Goal: Task Accomplishment & Management: Use online tool/utility

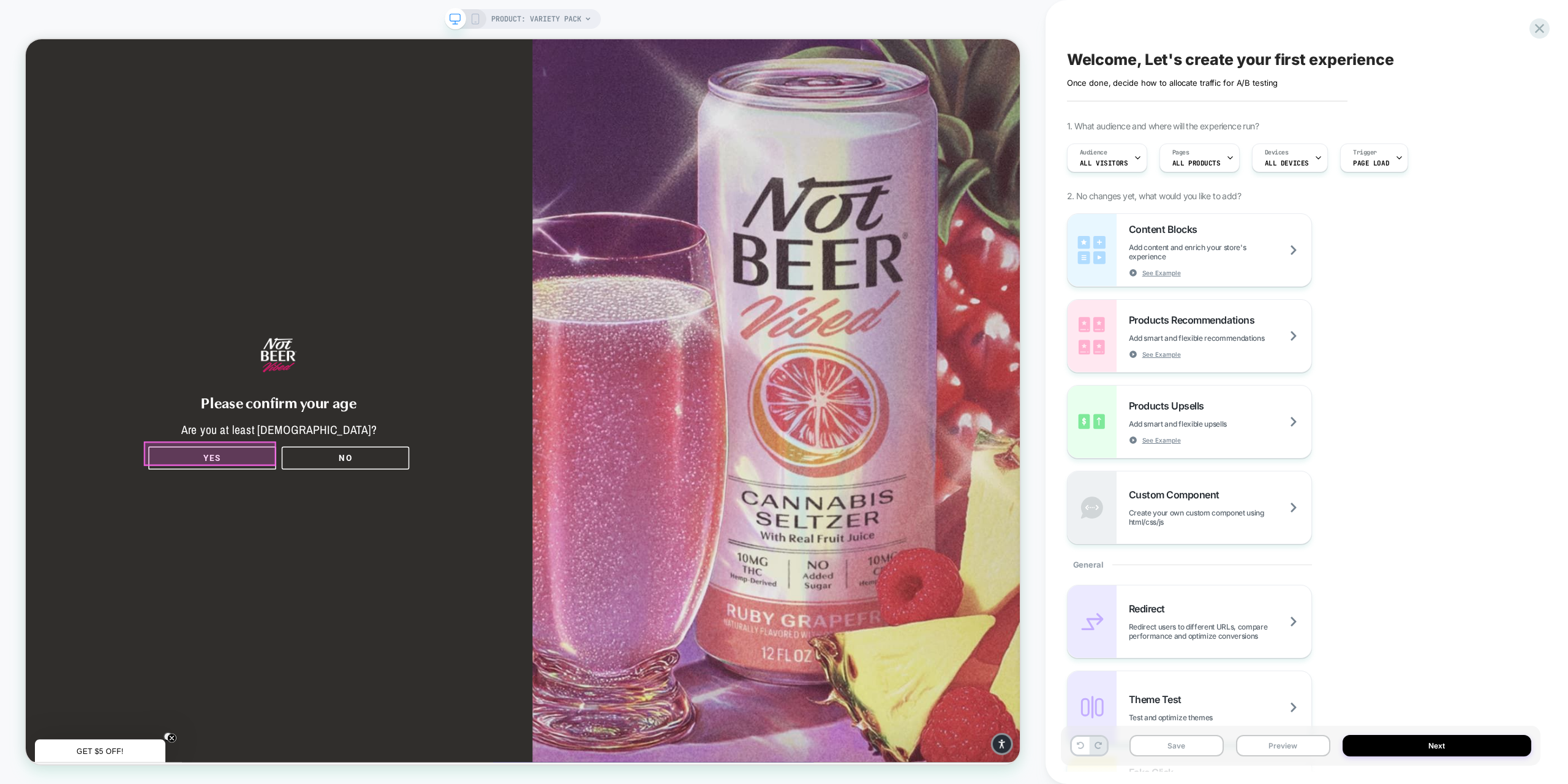
click at [275, 593] on div at bounding box center [271, 592] width 174 height 30
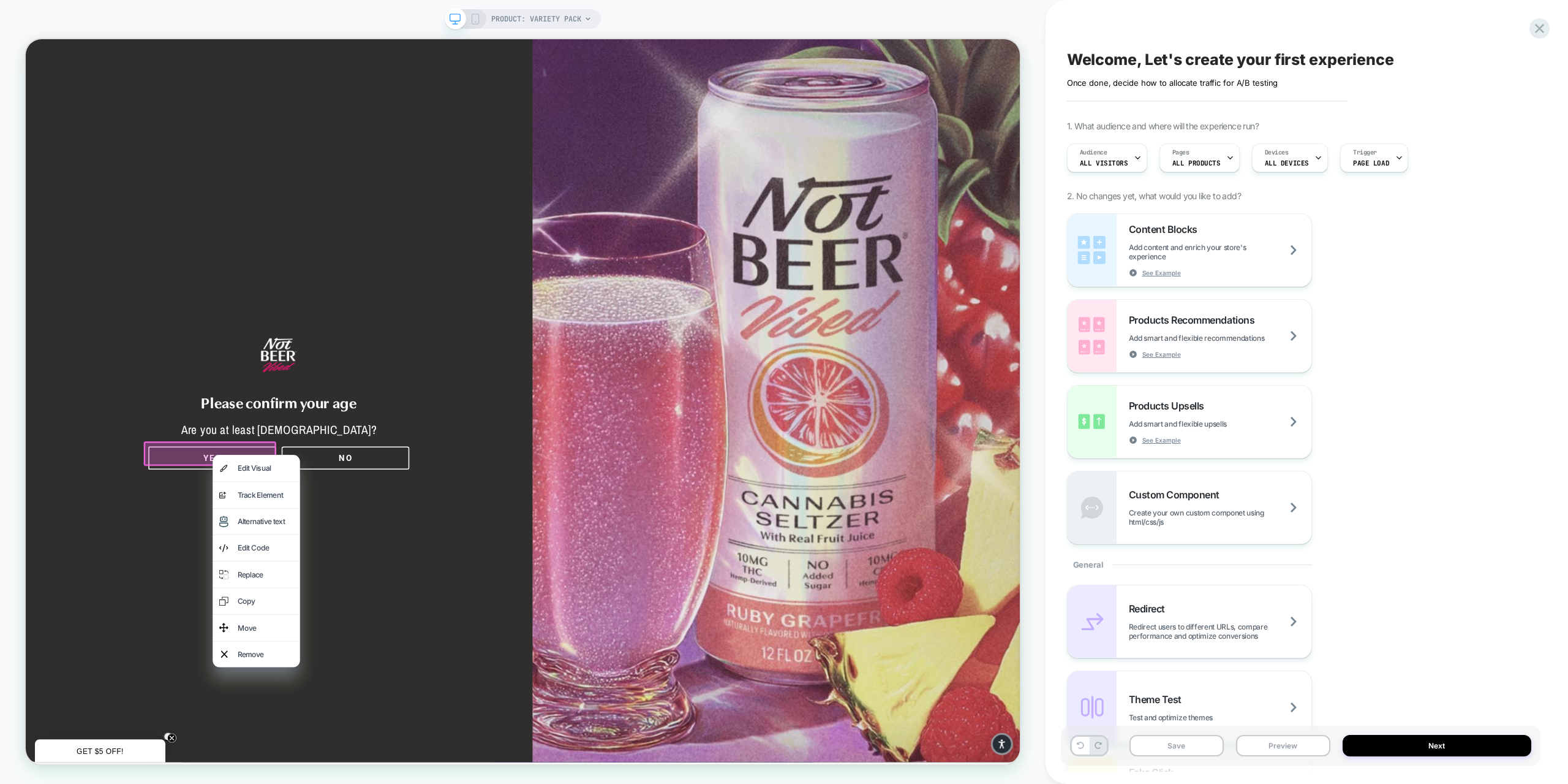
click at [269, 587] on div at bounding box center [271, 592] width 177 height 32
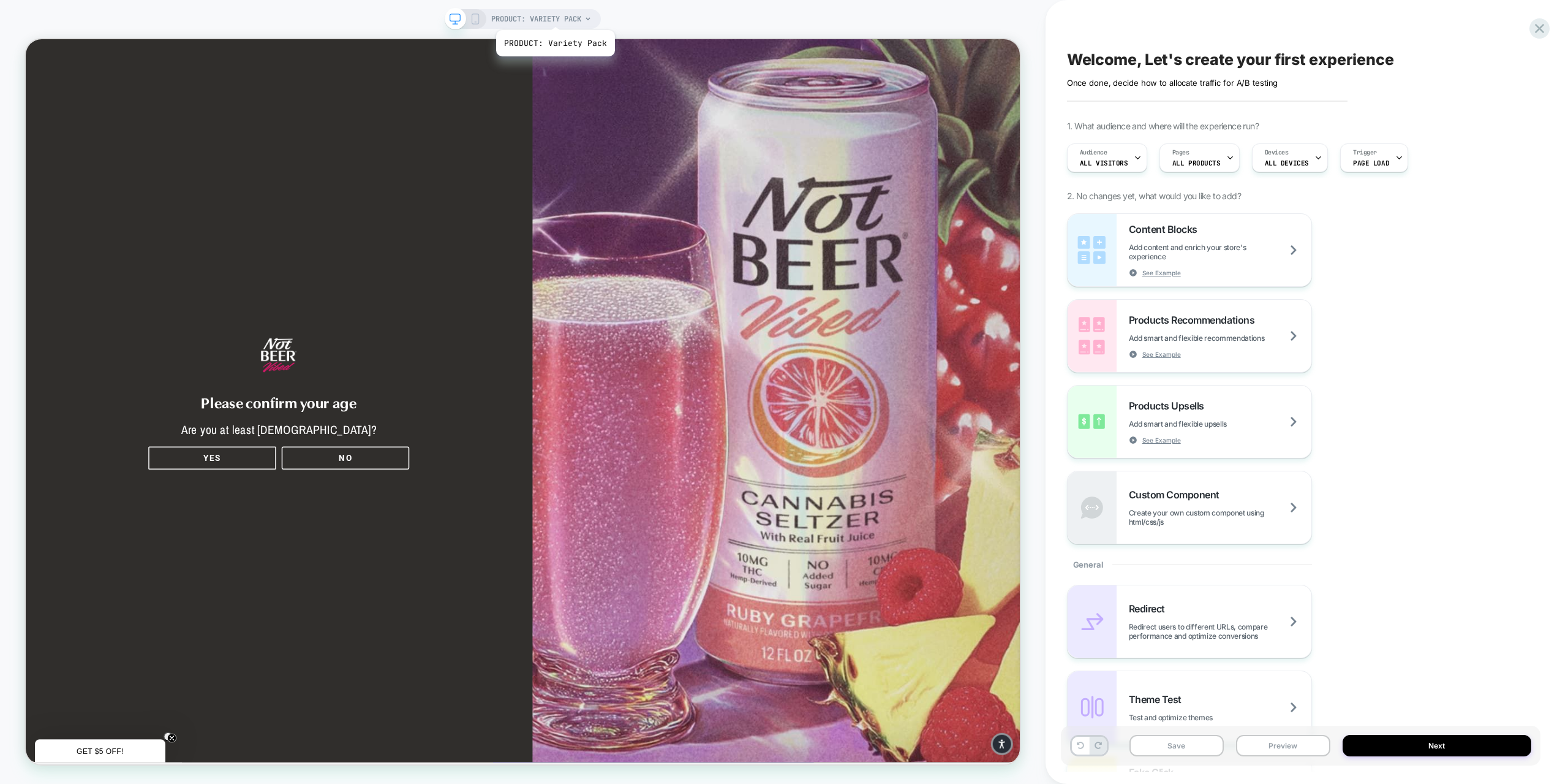
click at [554, 15] on span "PRODUCT: Variety Pack" at bounding box center [536, 19] width 90 height 20
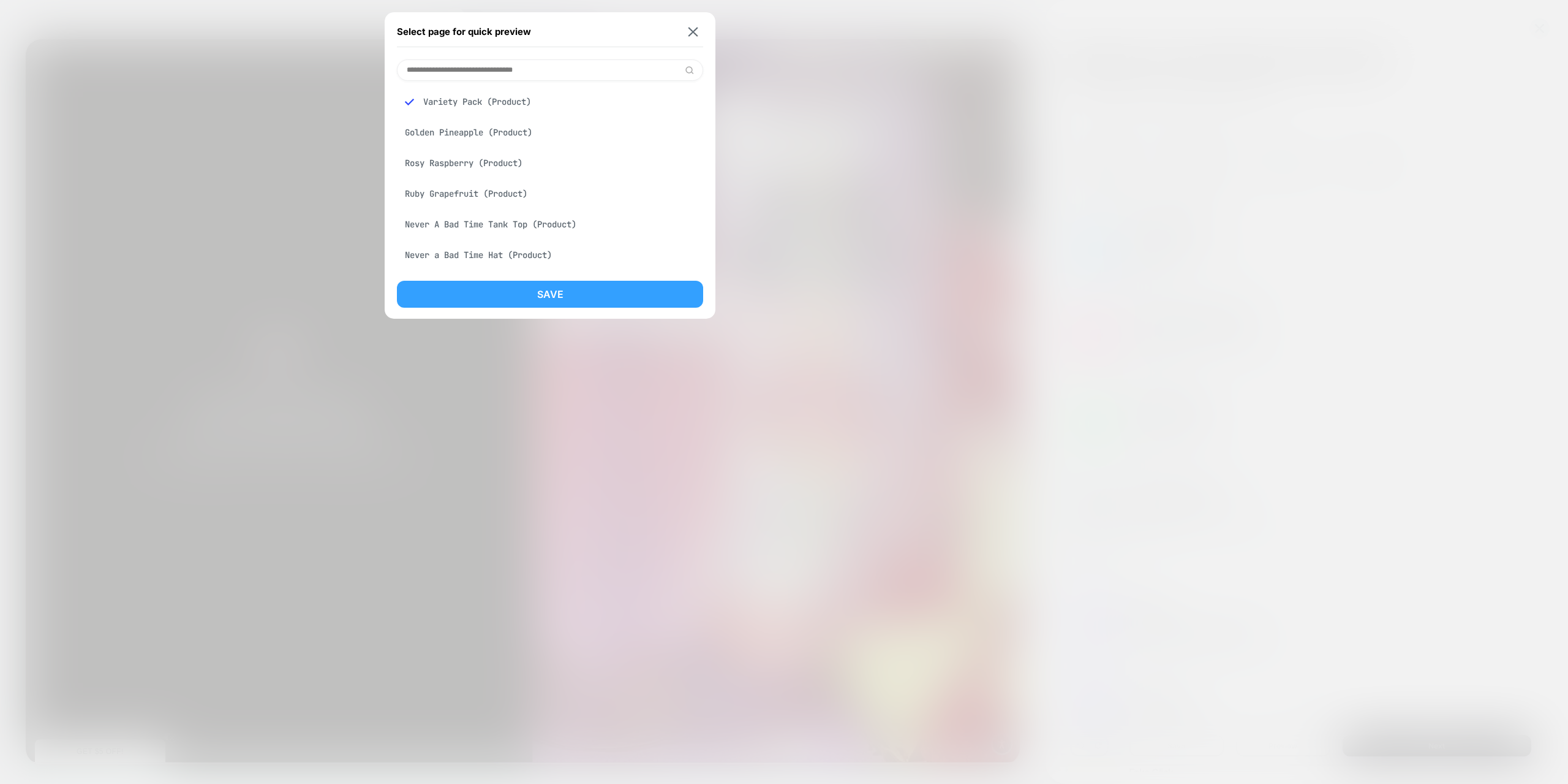
click at [527, 297] on button "Save" at bounding box center [550, 294] width 306 height 27
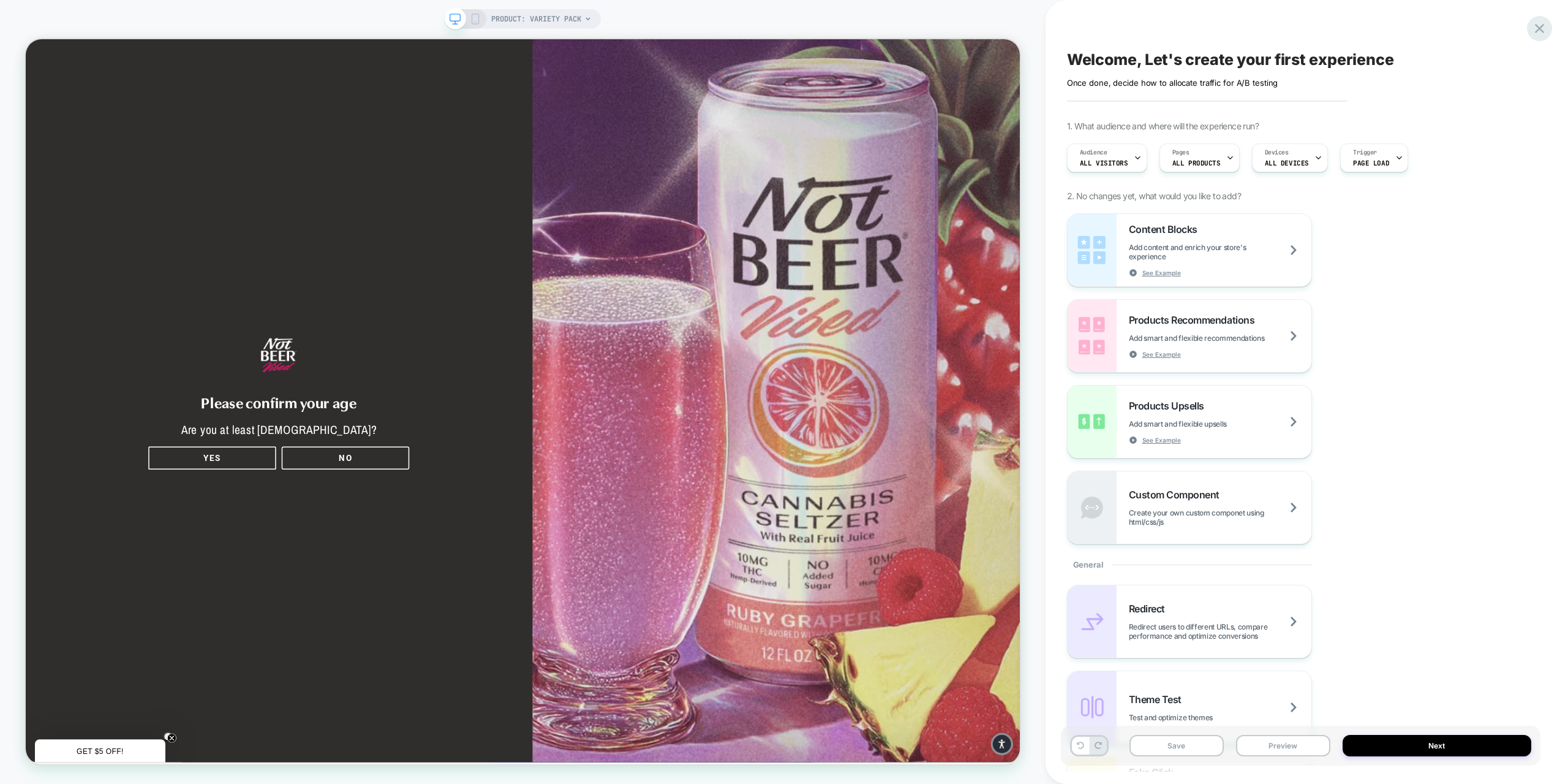
click at [1541, 28] on icon at bounding box center [1540, 28] width 17 height 17
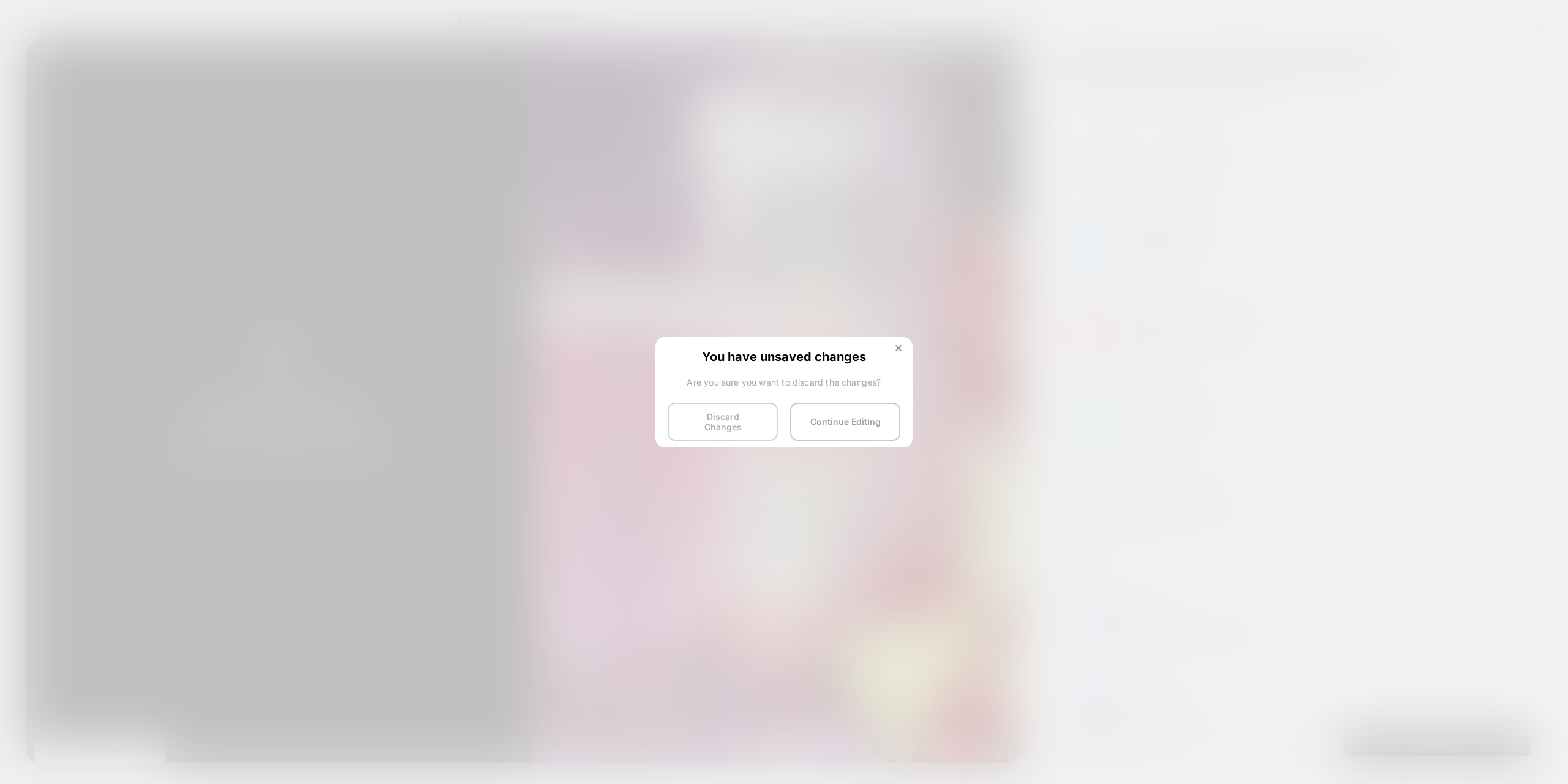
click at [727, 411] on button "Discard Changes" at bounding box center [722, 421] width 110 height 38
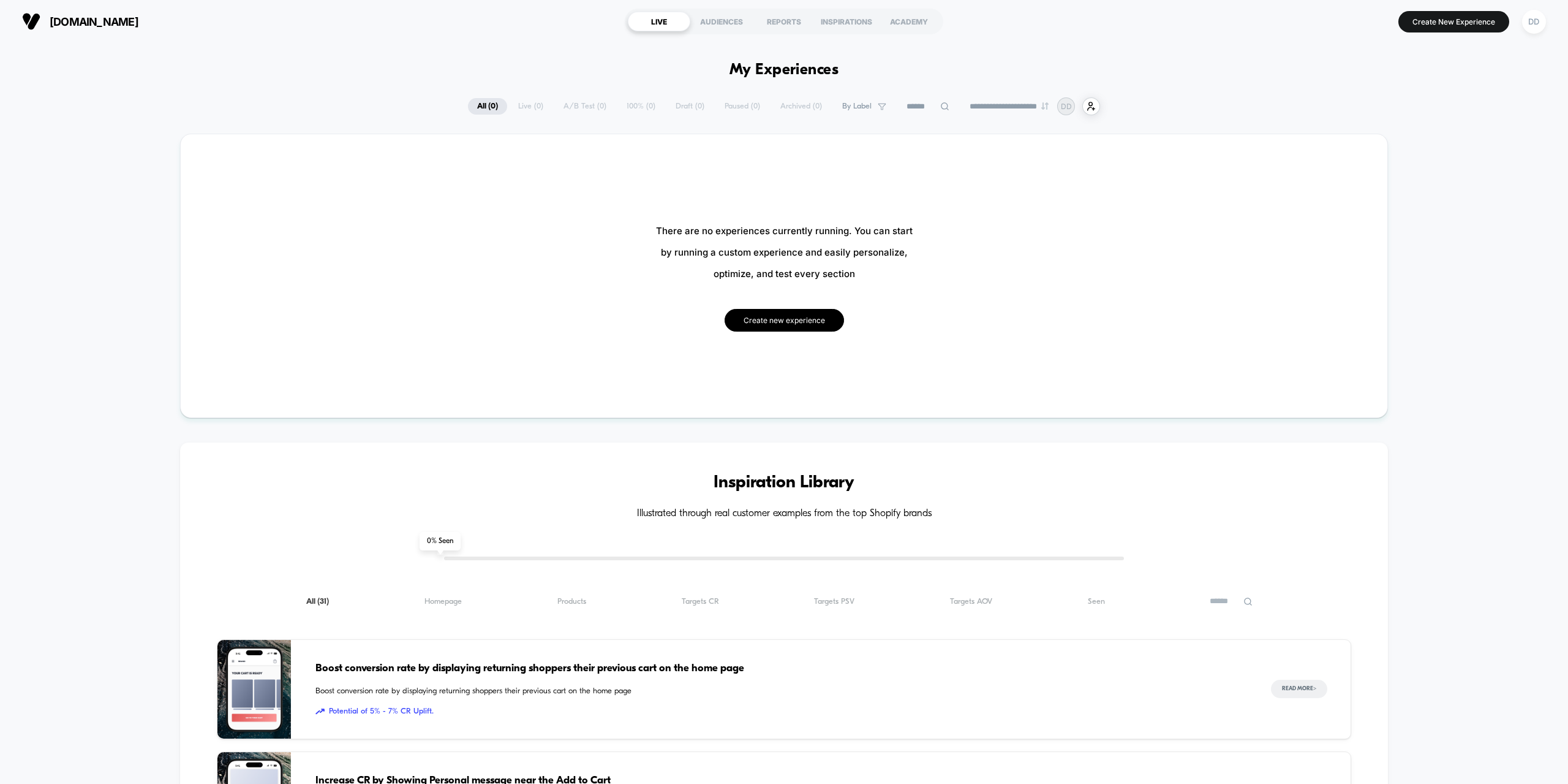
click at [756, 320] on button "Create new experience" at bounding box center [784, 319] width 119 height 22
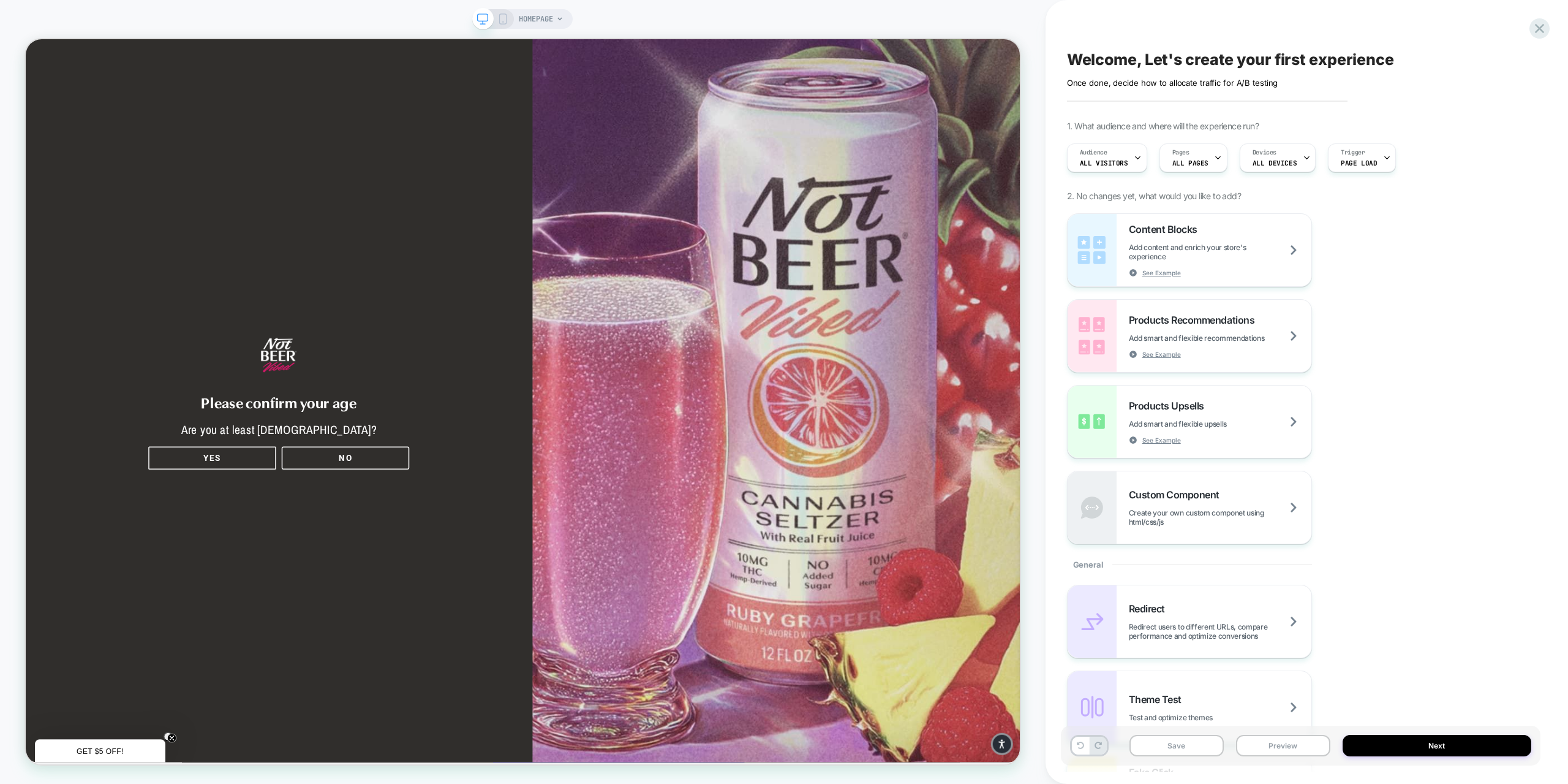
click at [551, 22] on span "HOMEPAGE" at bounding box center [536, 19] width 34 height 20
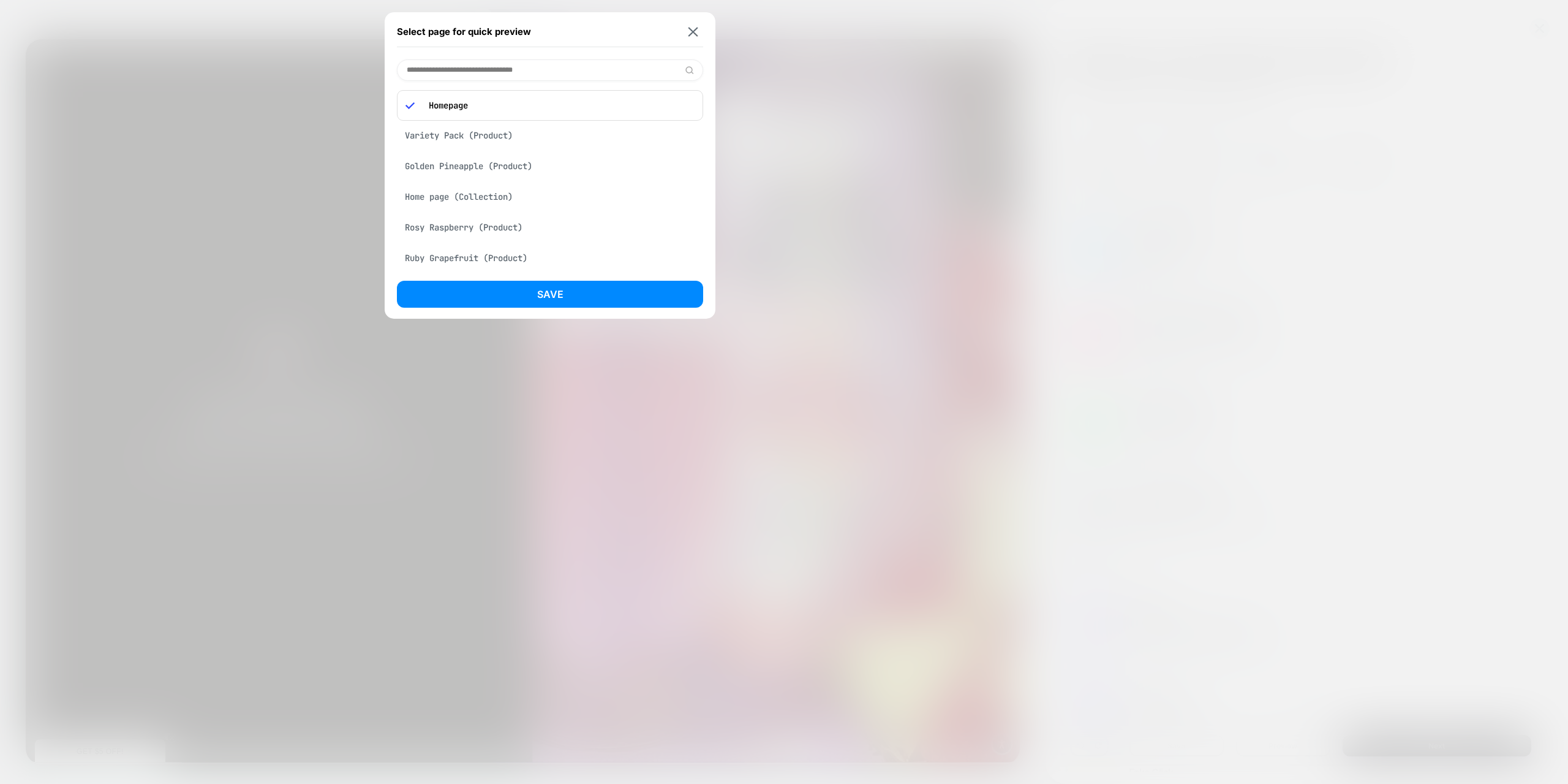
click at [502, 129] on div "Variety Pack (Product)" at bounding box center [550, 135] width 306 height 23
click at [556, 289] on button "Save" at bounding box center [550, 294] width 306 height 27
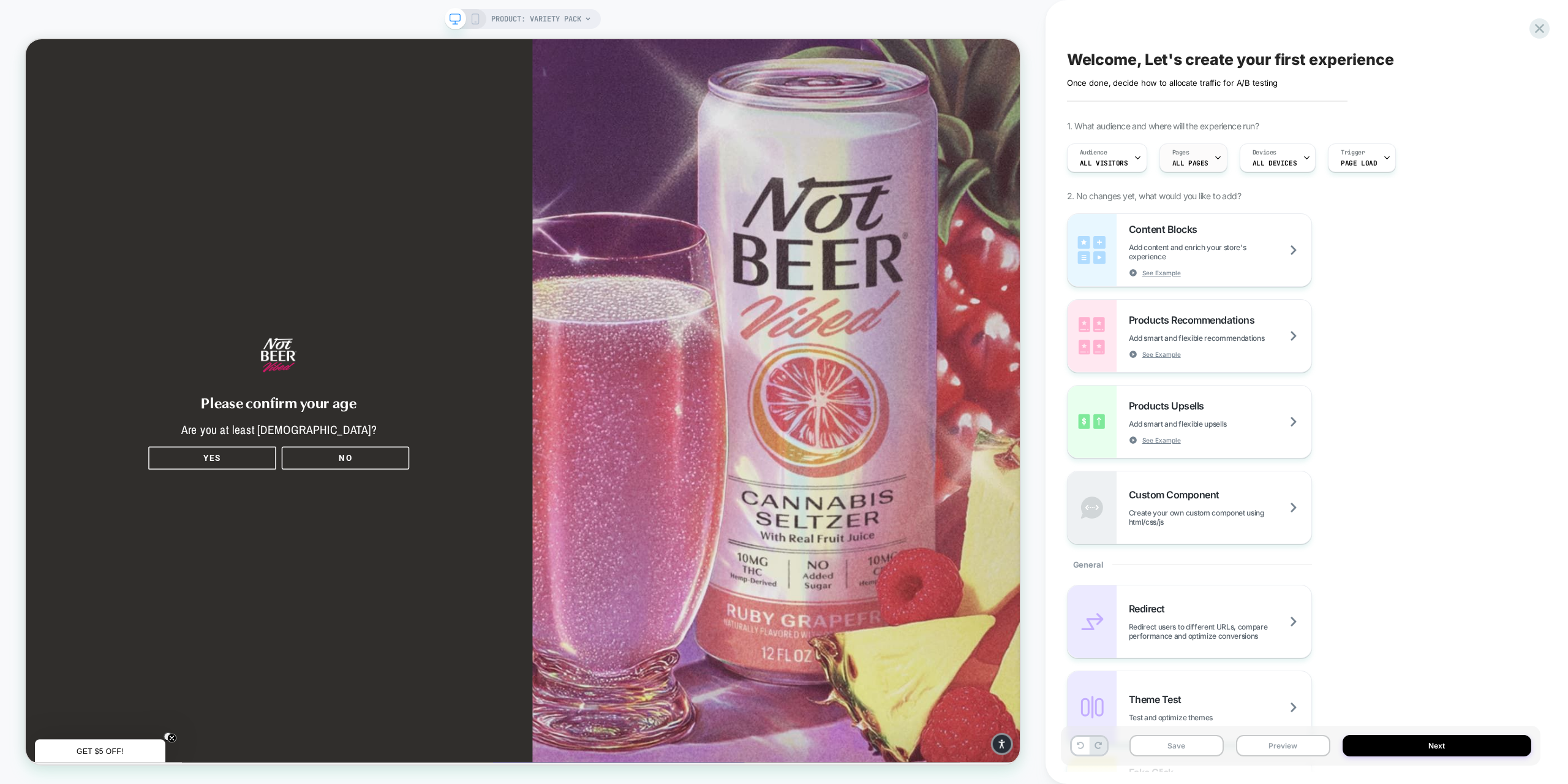
click at [1207, 157] on div "Pages ALL PAGES" at bounding box center [1190, 158] width 61 height 27
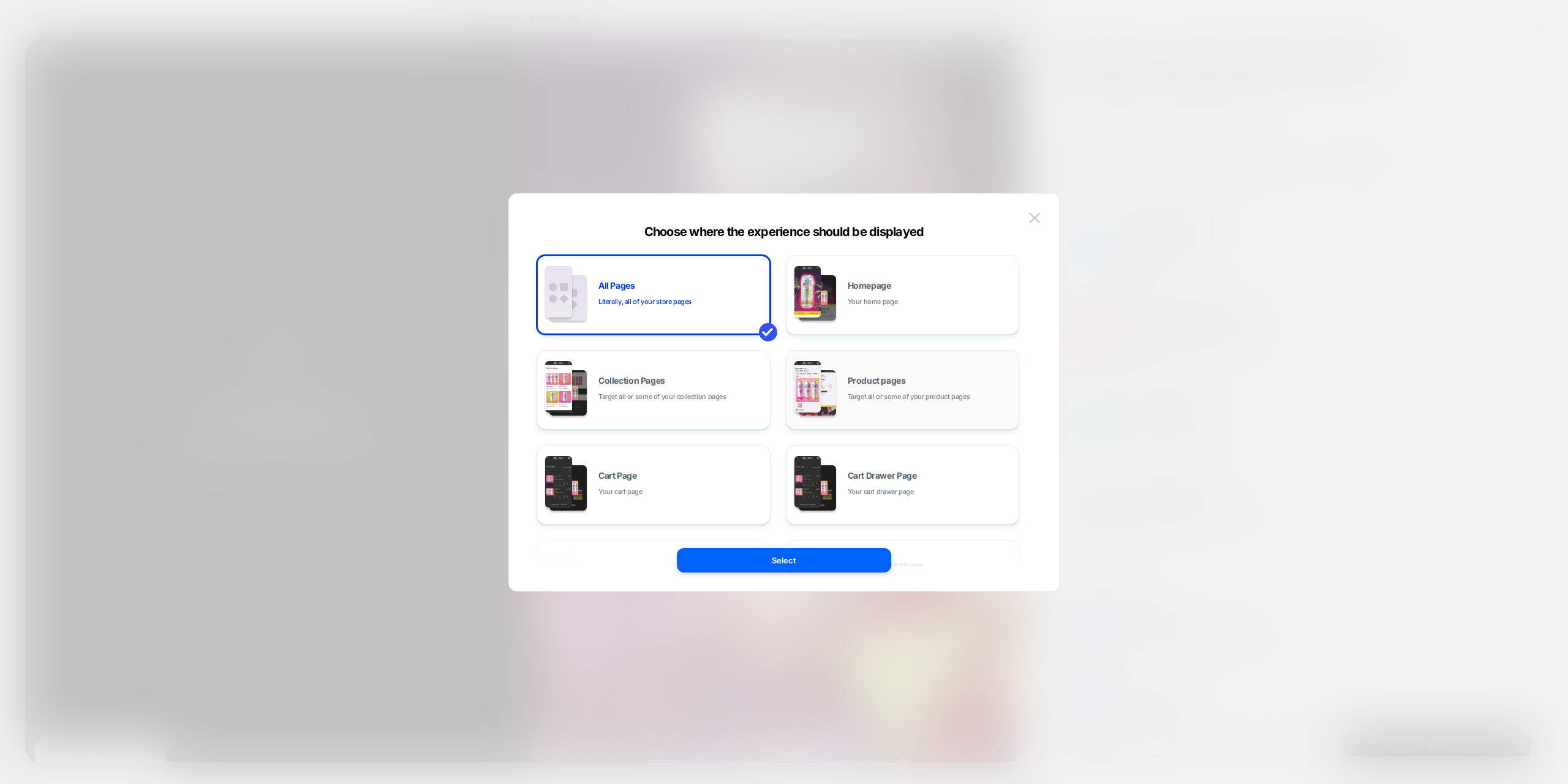
click at [867, 390] on div "Product pages Target all or some of your product pages" at bounding box center [930, 390] width 165 height 27
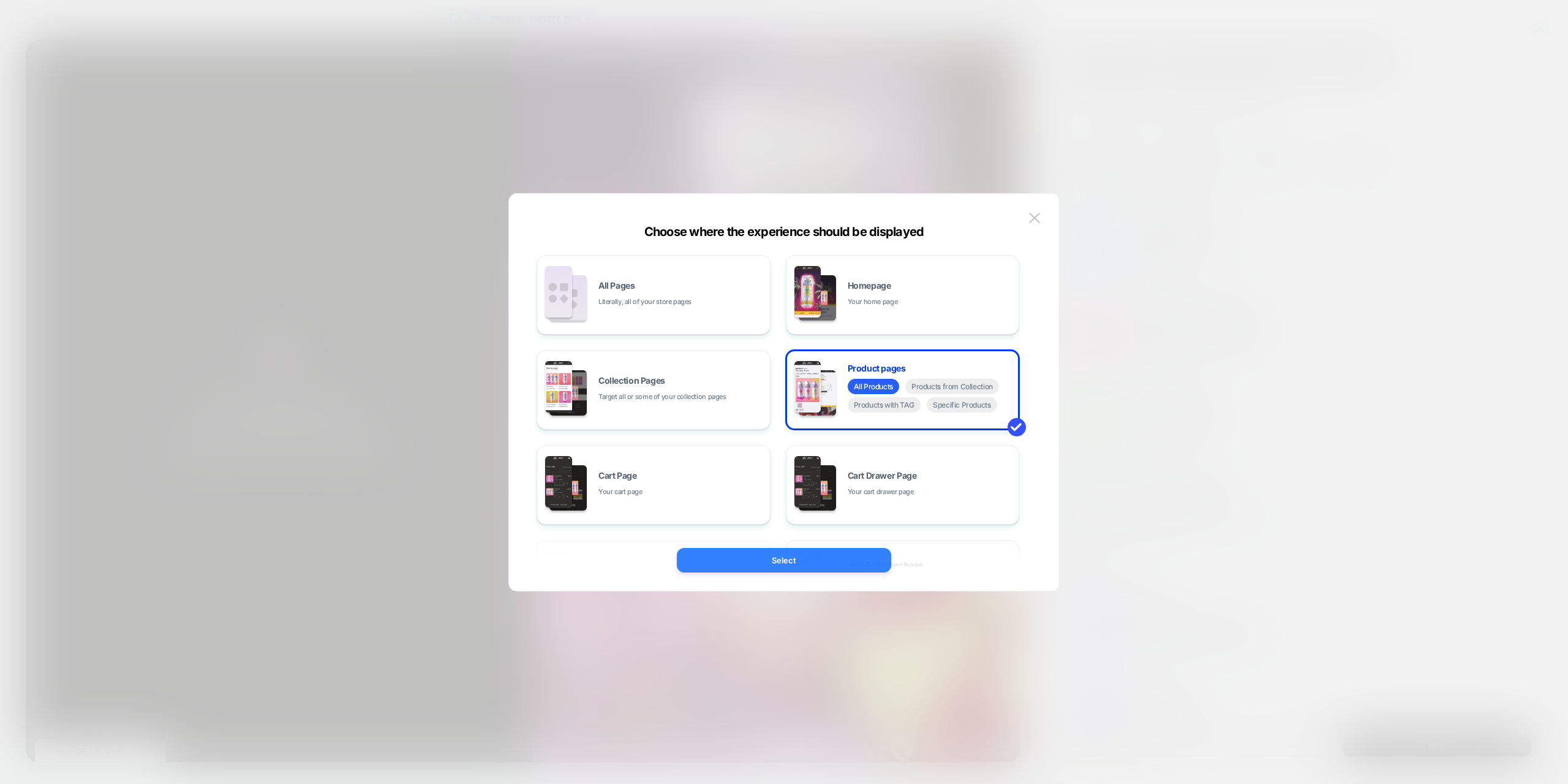
click at [750, 562] on button "Select" at bounding box center [784, 560] width 215 height 25
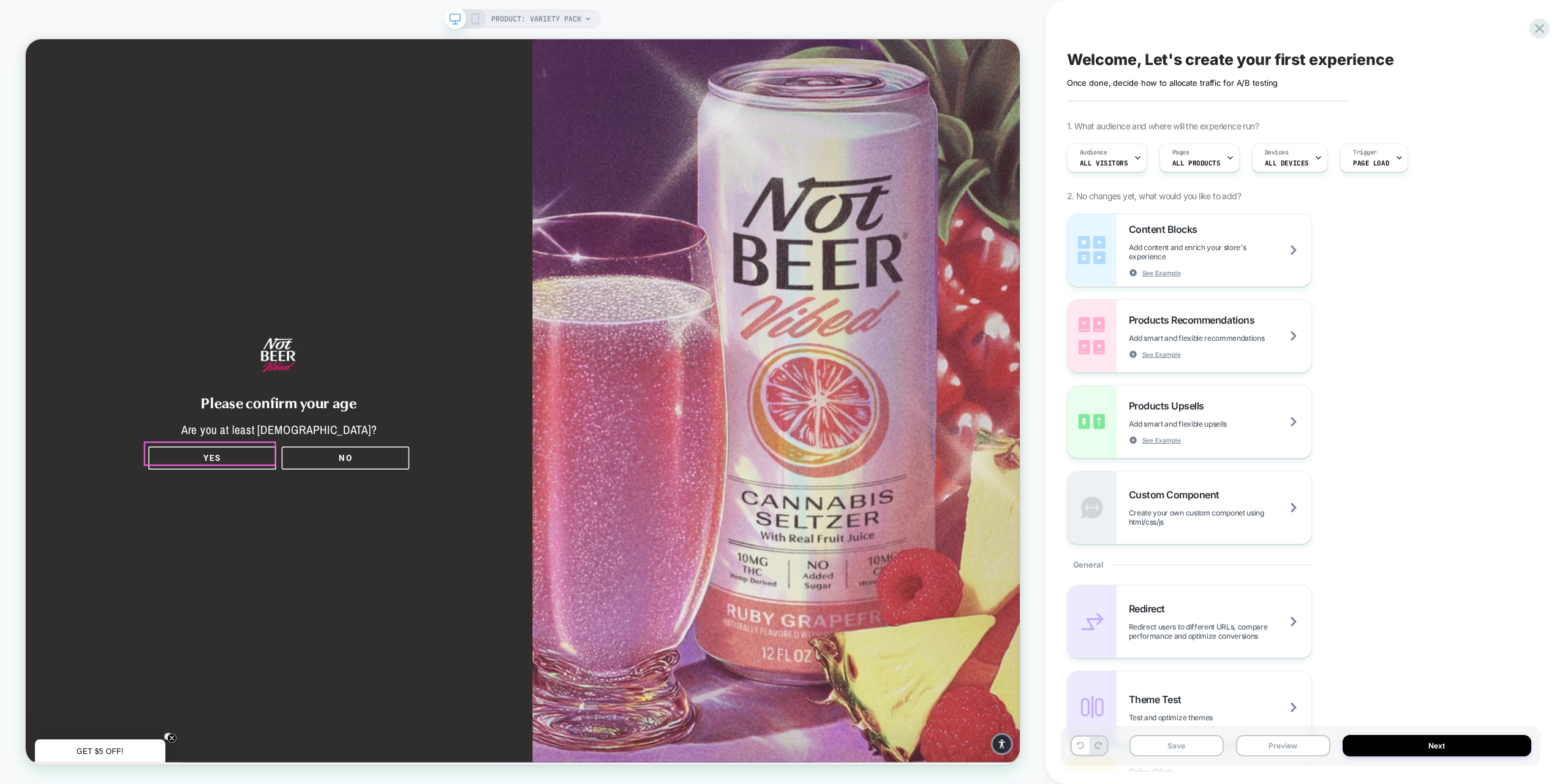
click at [269, 585] on button "YES" at bounding box center [274, 597] width 170 height 31
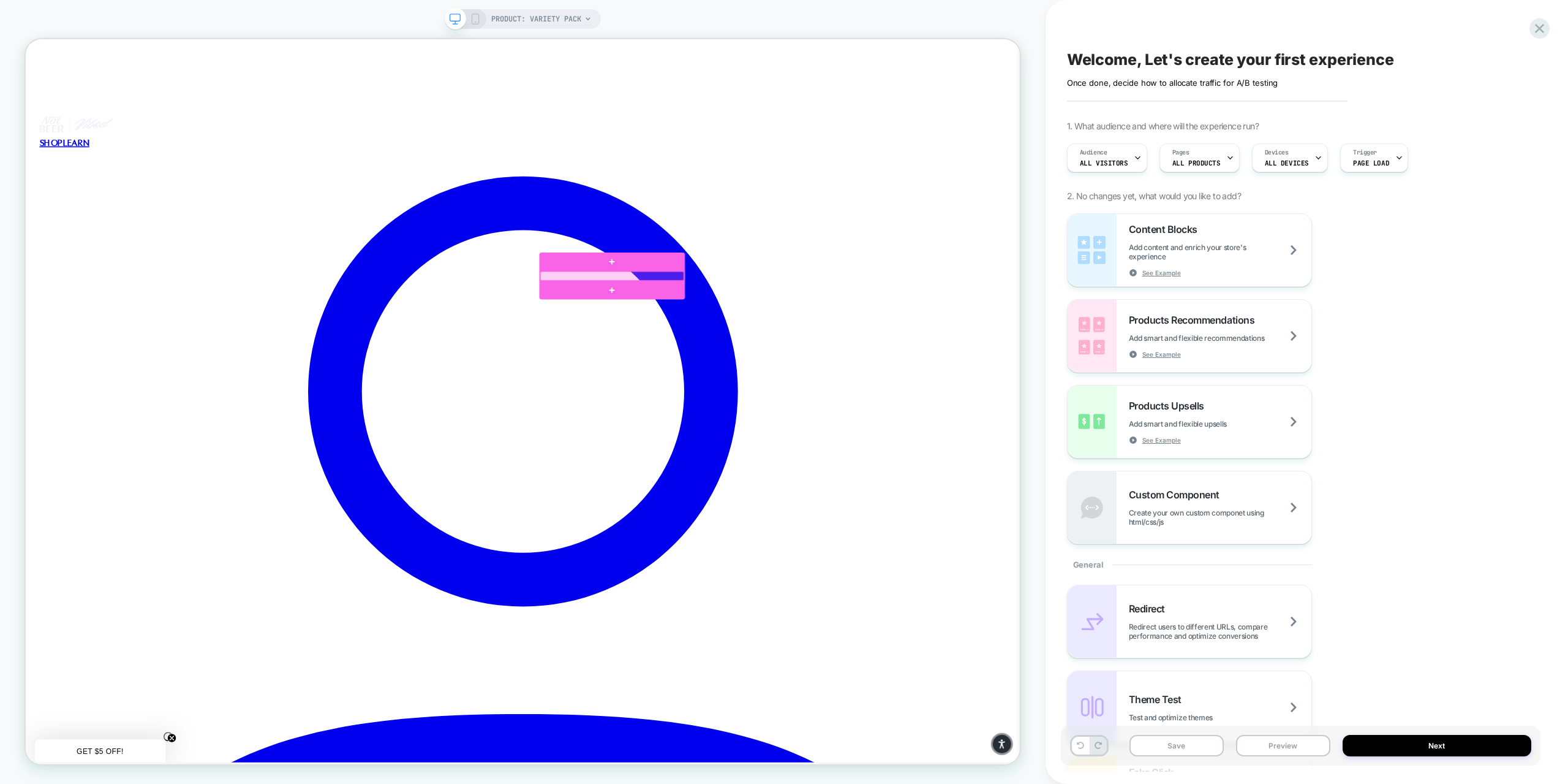
click at [805, 358] on div at bounding box center [807, 354] width 192 height 12
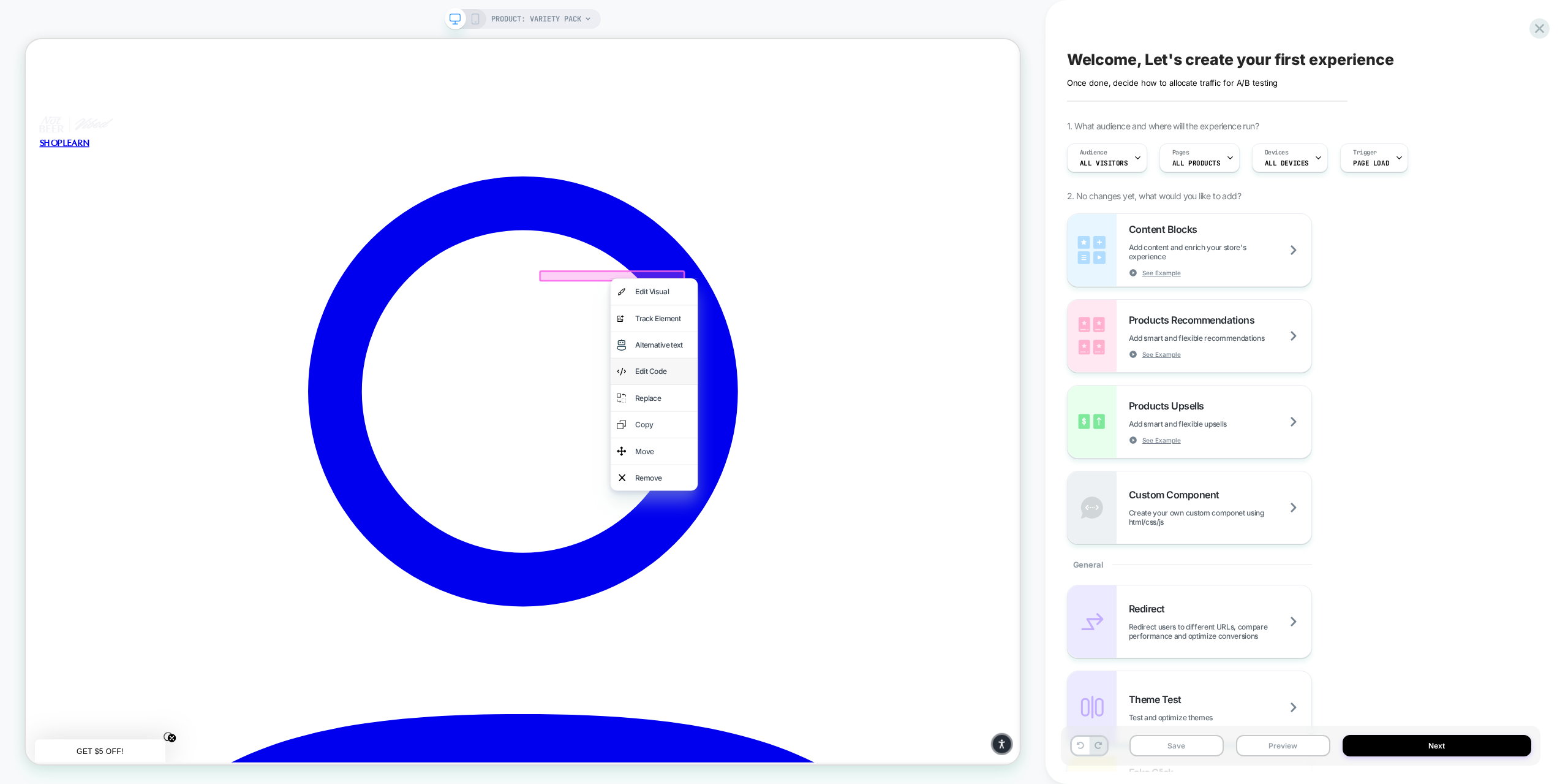
click at [871, 480] on div "Edit Code" at bounding box center [876, 481] width 75 height 17
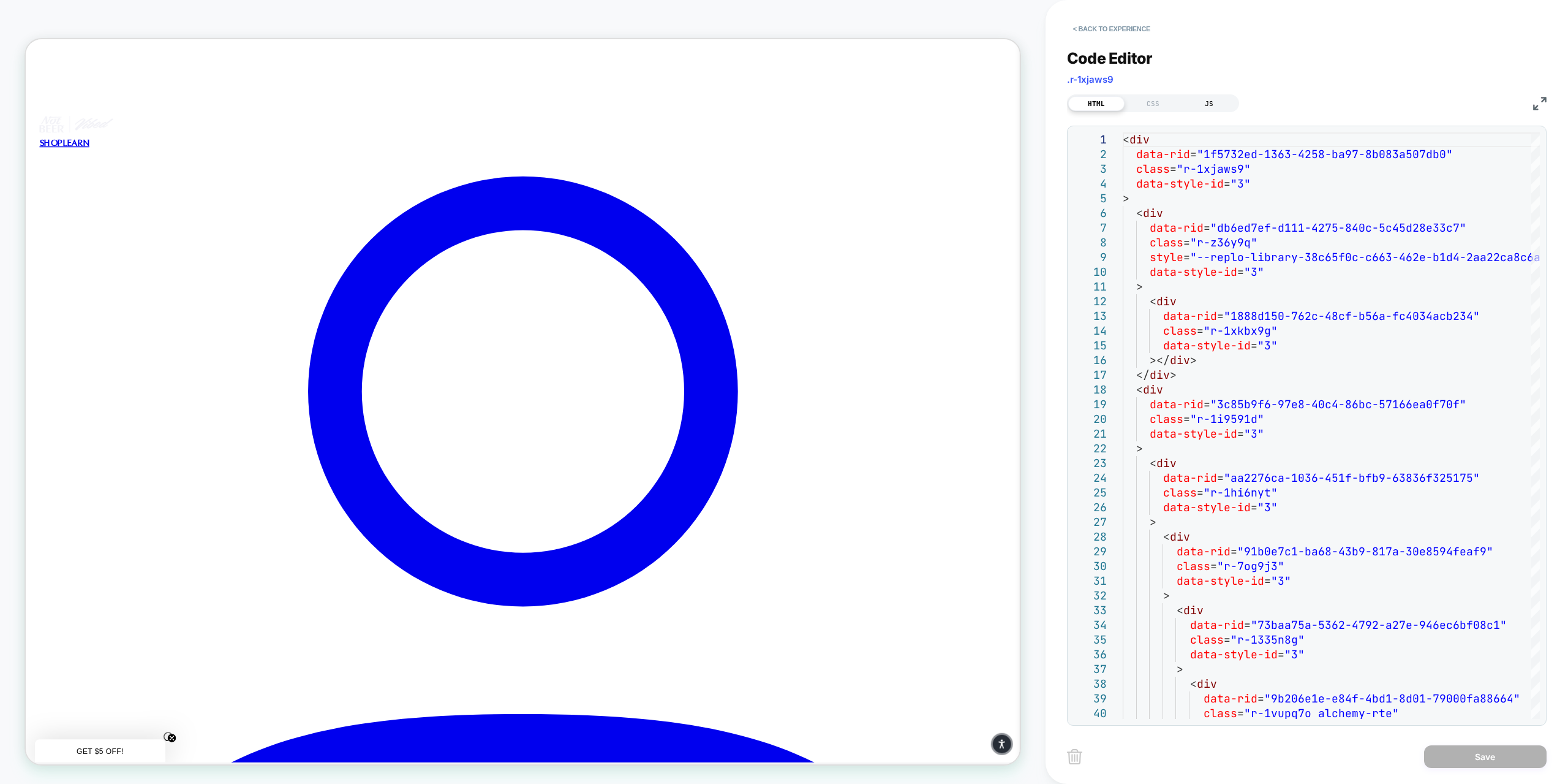
click at [1215, 100] on div "JS" at bounding box center [1209, 104] width 56 height 15
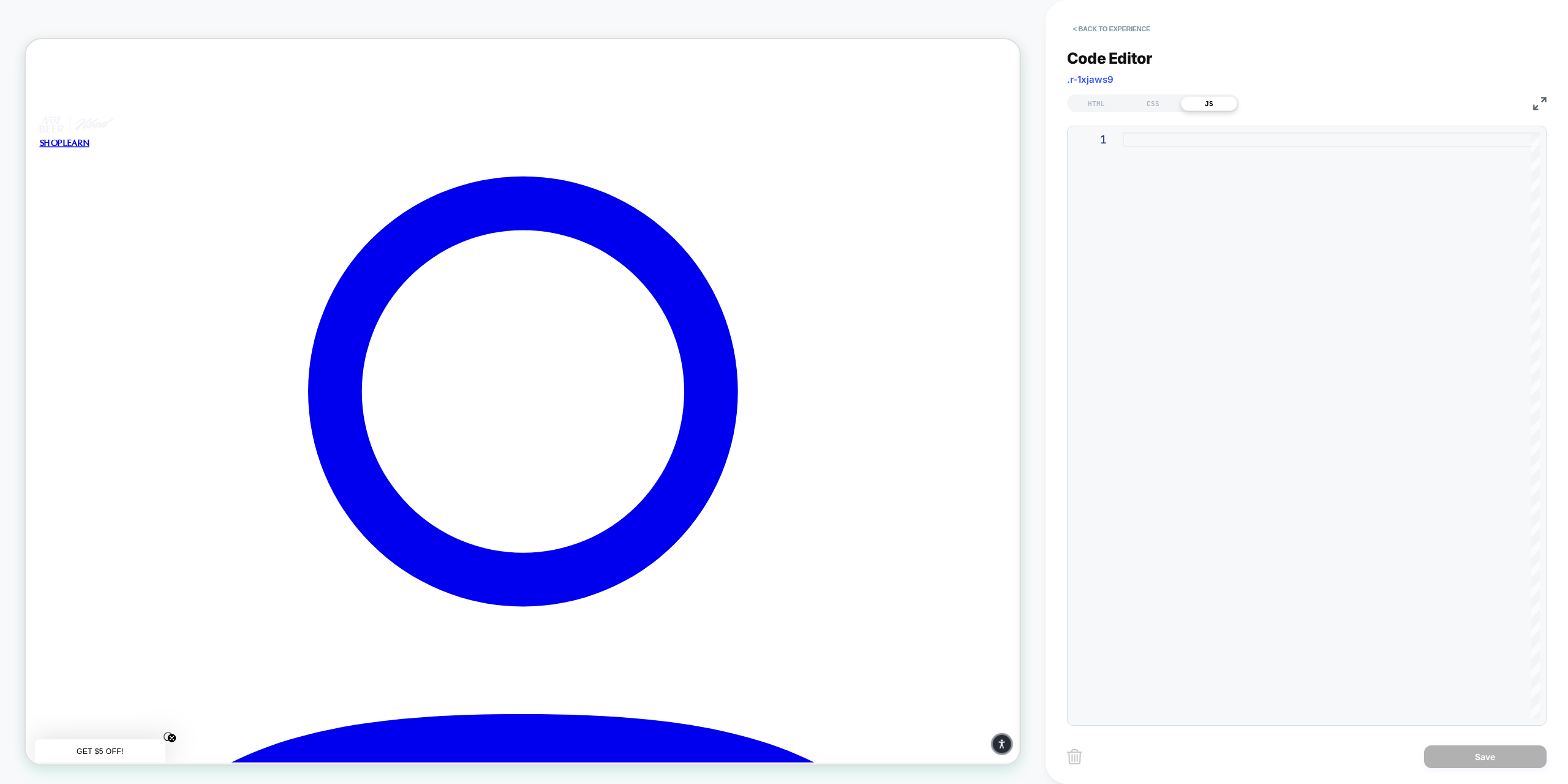
click at [1199, 141] on div at bounding box center [1331, 426] width 417 height 587
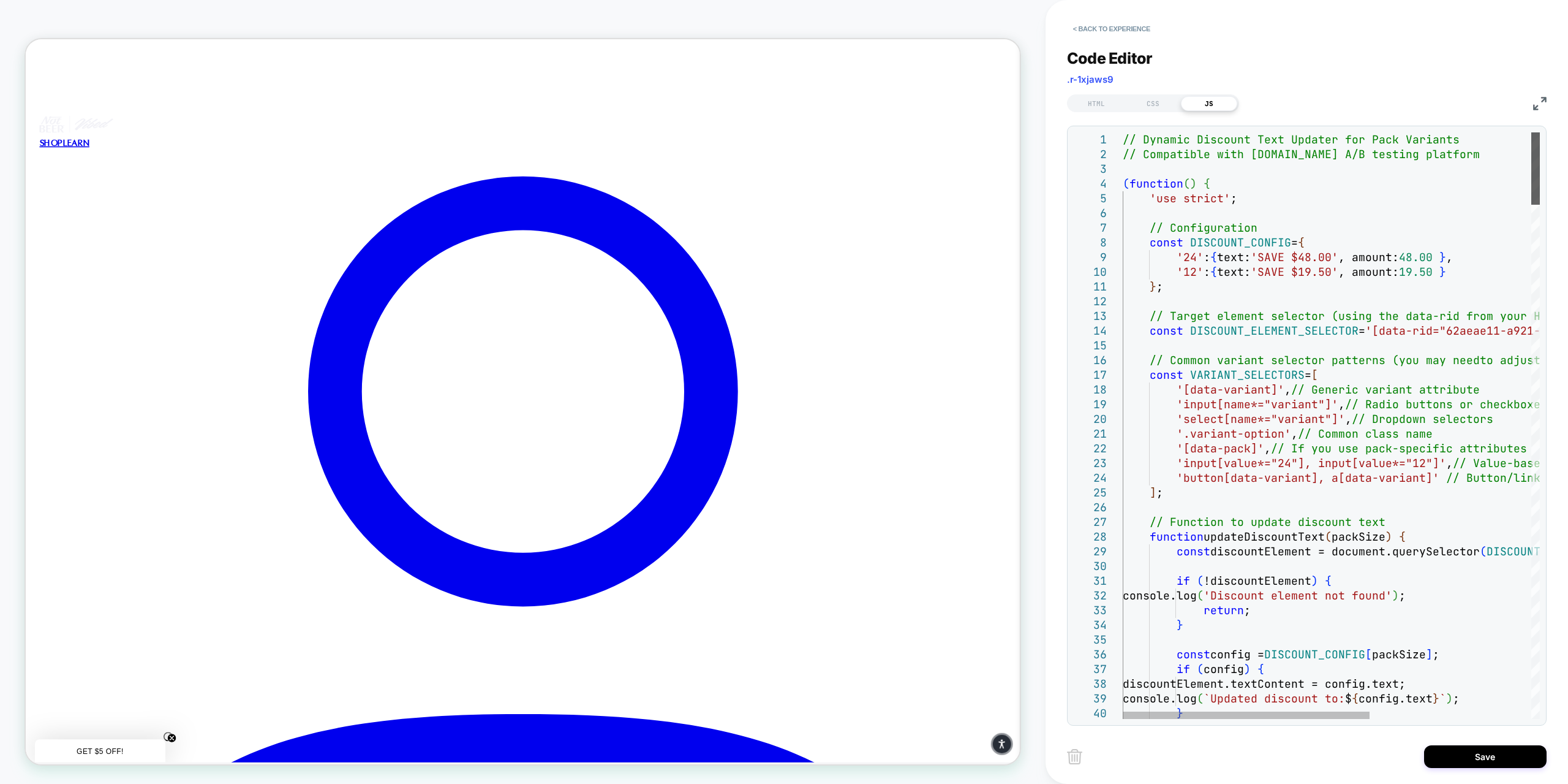
click at [1540, 133] on div at bounding box center [1536, 168] width 8 height 72
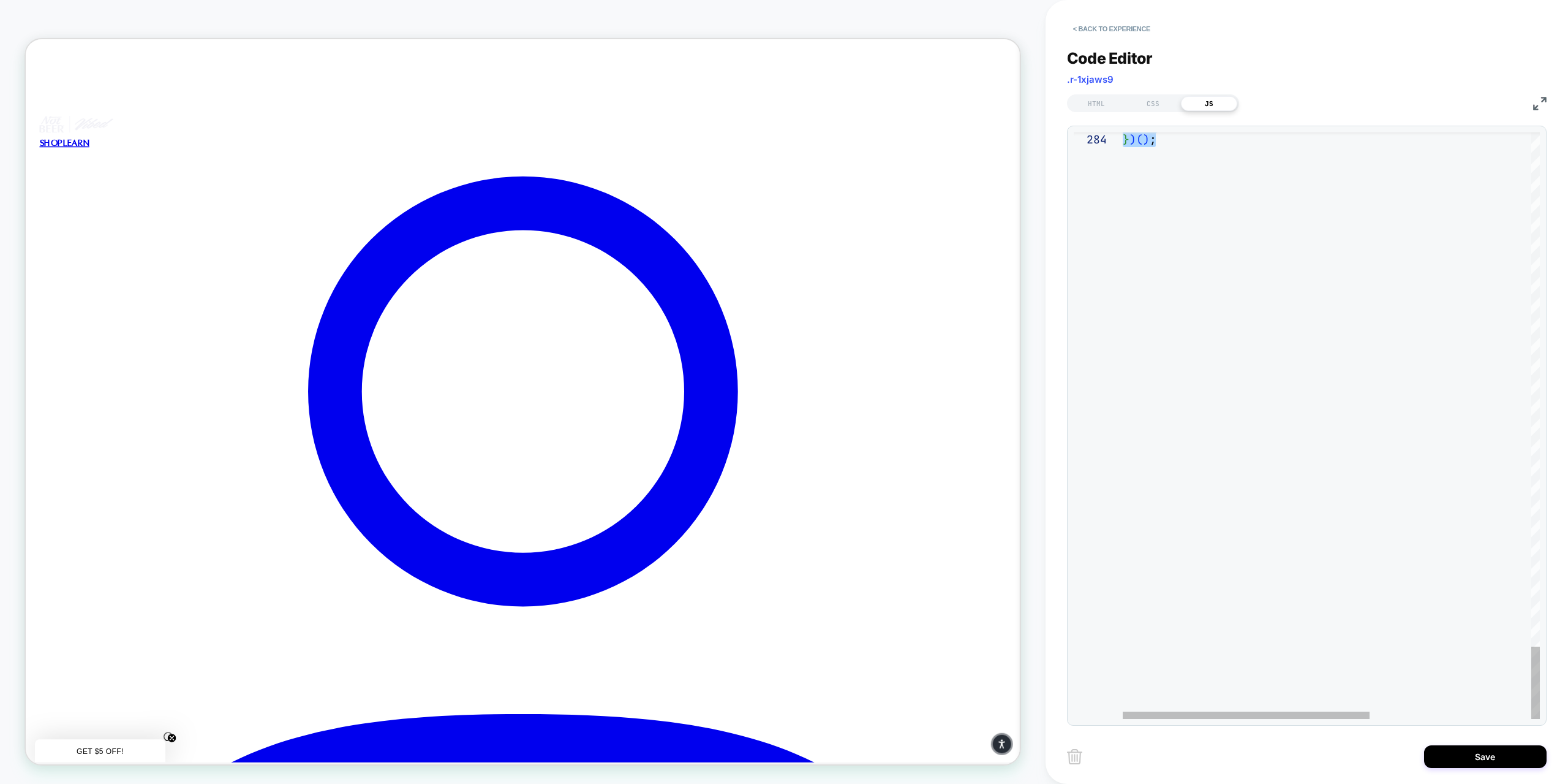
drag, startPoint x: 1124, startPoint y: 139, endPoint x: 1355, endPoint y: 733, distance: 637.3
type textarea "**********"
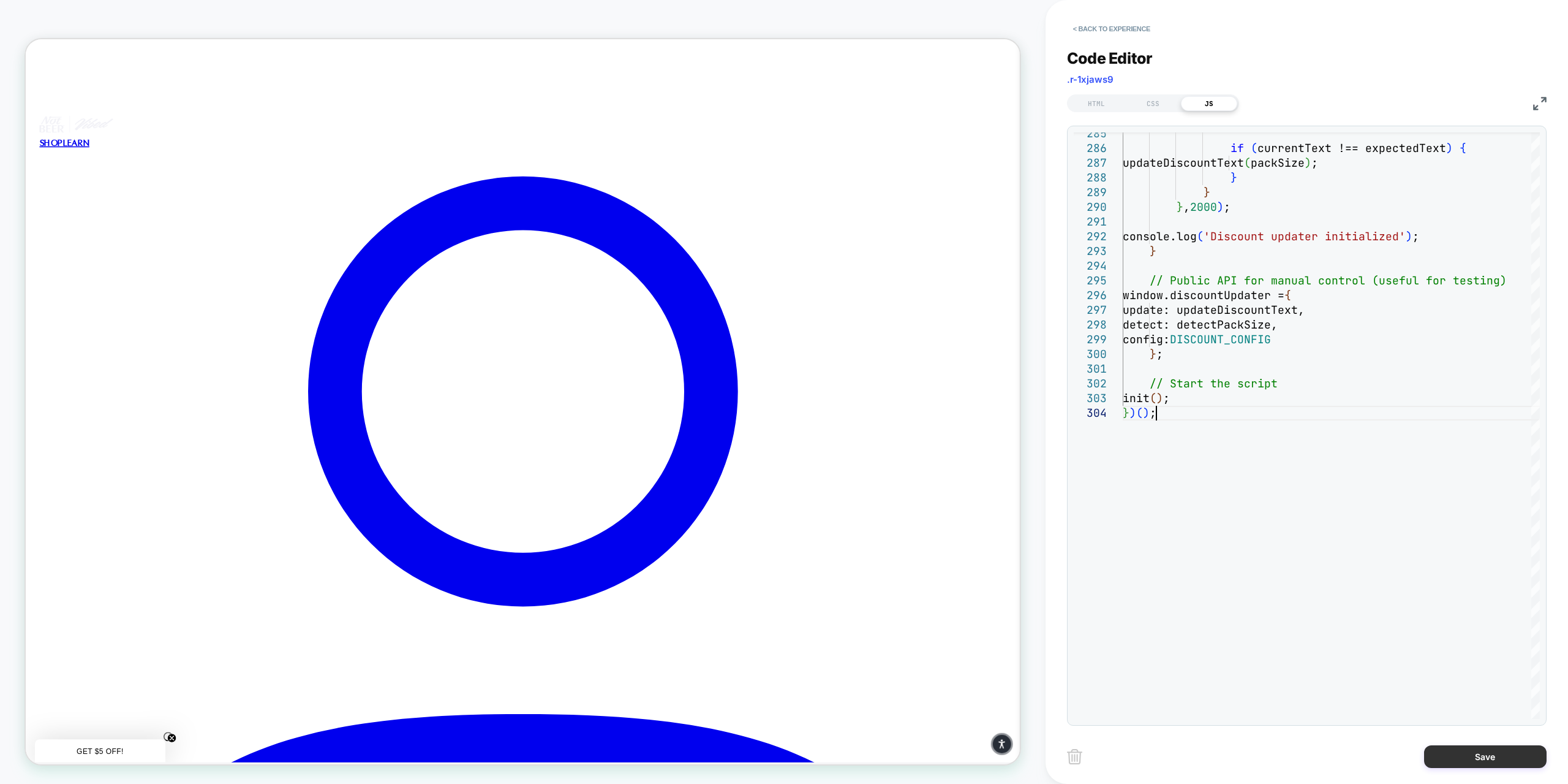
click at [1447, 762] on button "Save" at bounding box center [1485, 756] width 123 height 22
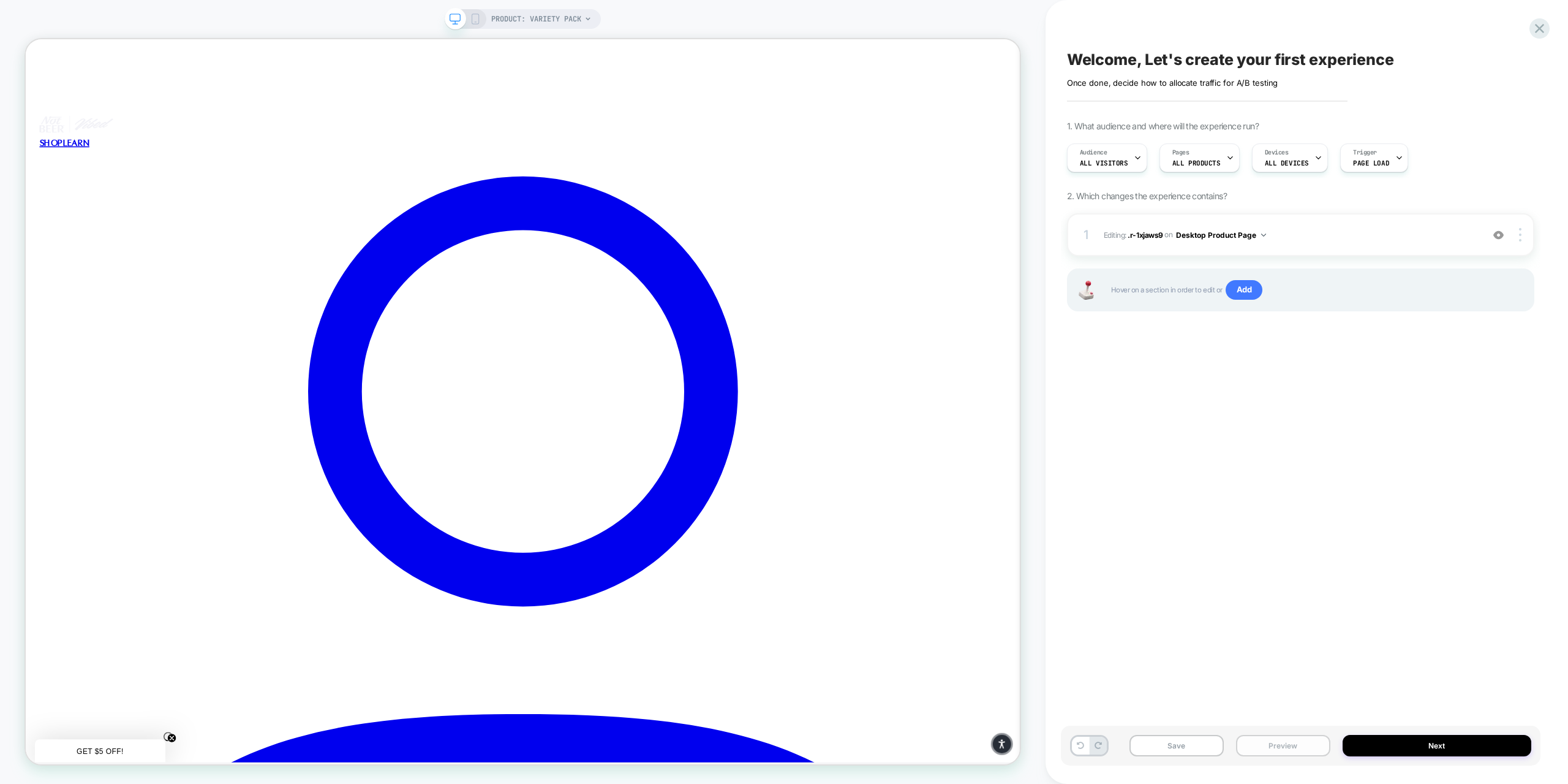
click at [1276, 743] on button "Preview" at bounding box center [1284, 746] width 95 height 22
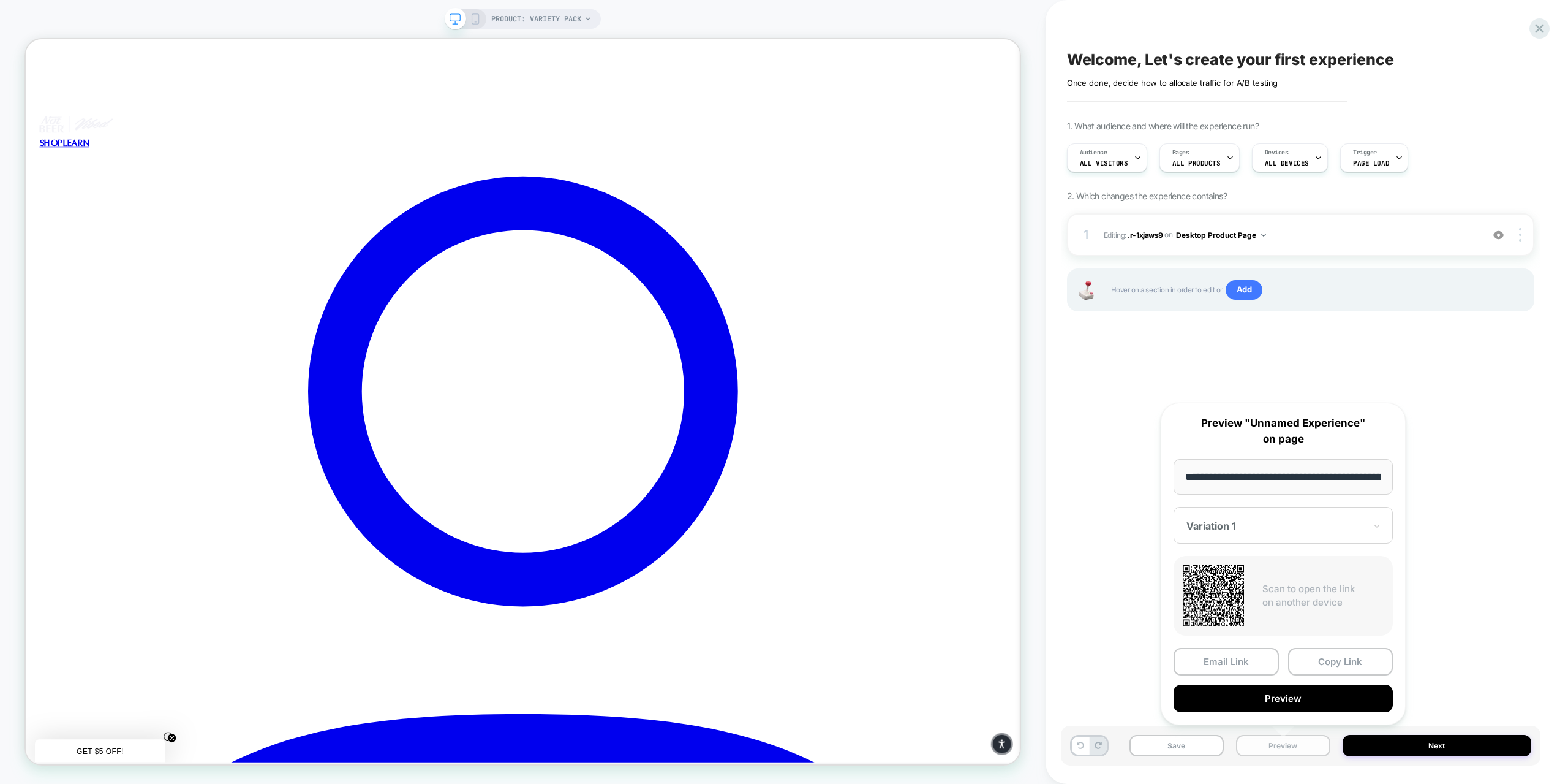
scroll to position [0, 134]
click at [1258, 692] on button "Preview" at bounding box center [1283, 698] width 219 height 27
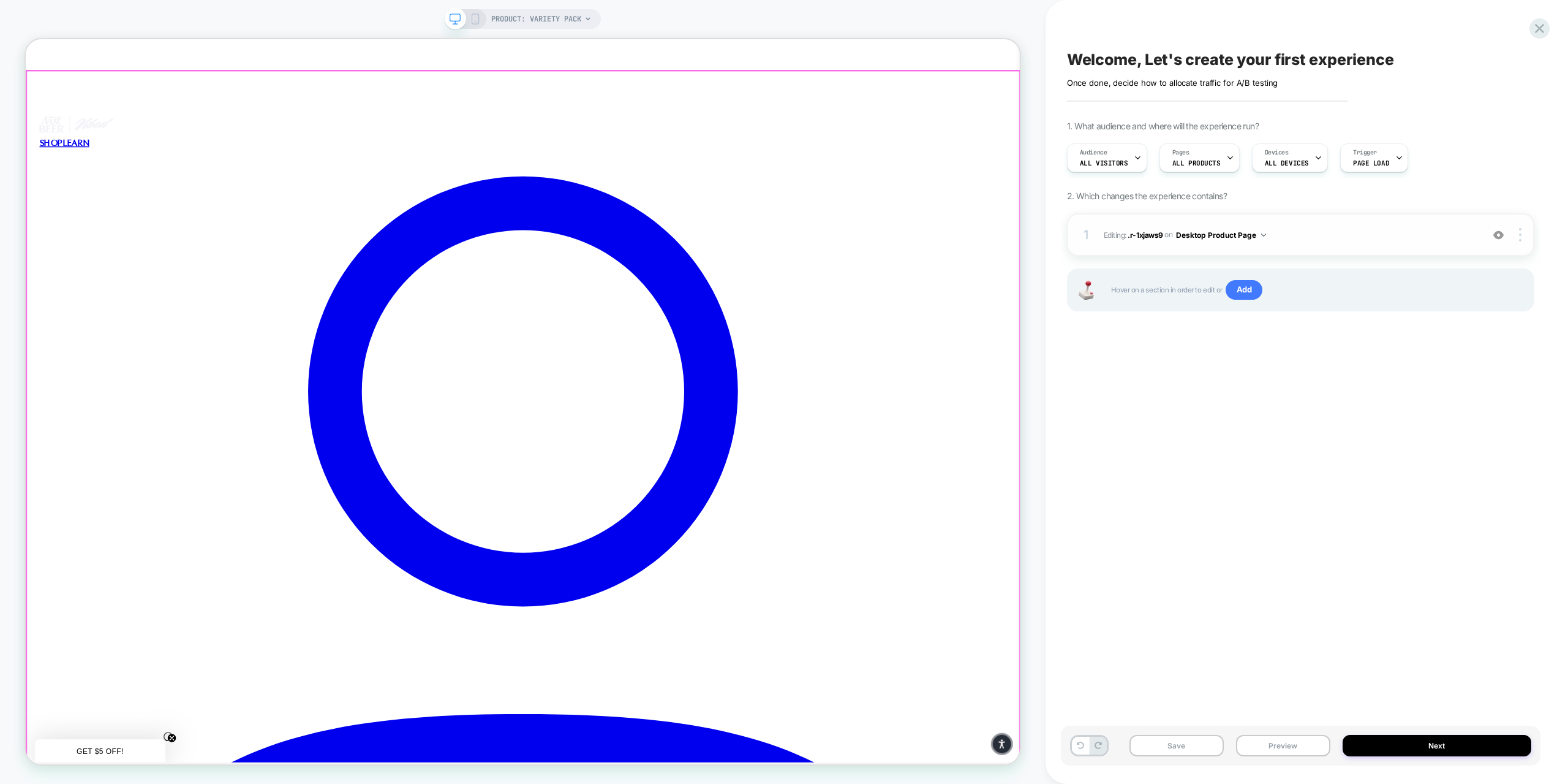
click at [1229, 227] on button "Desktop Product Page" at bounding box center [1221, 235] width 90 height 15
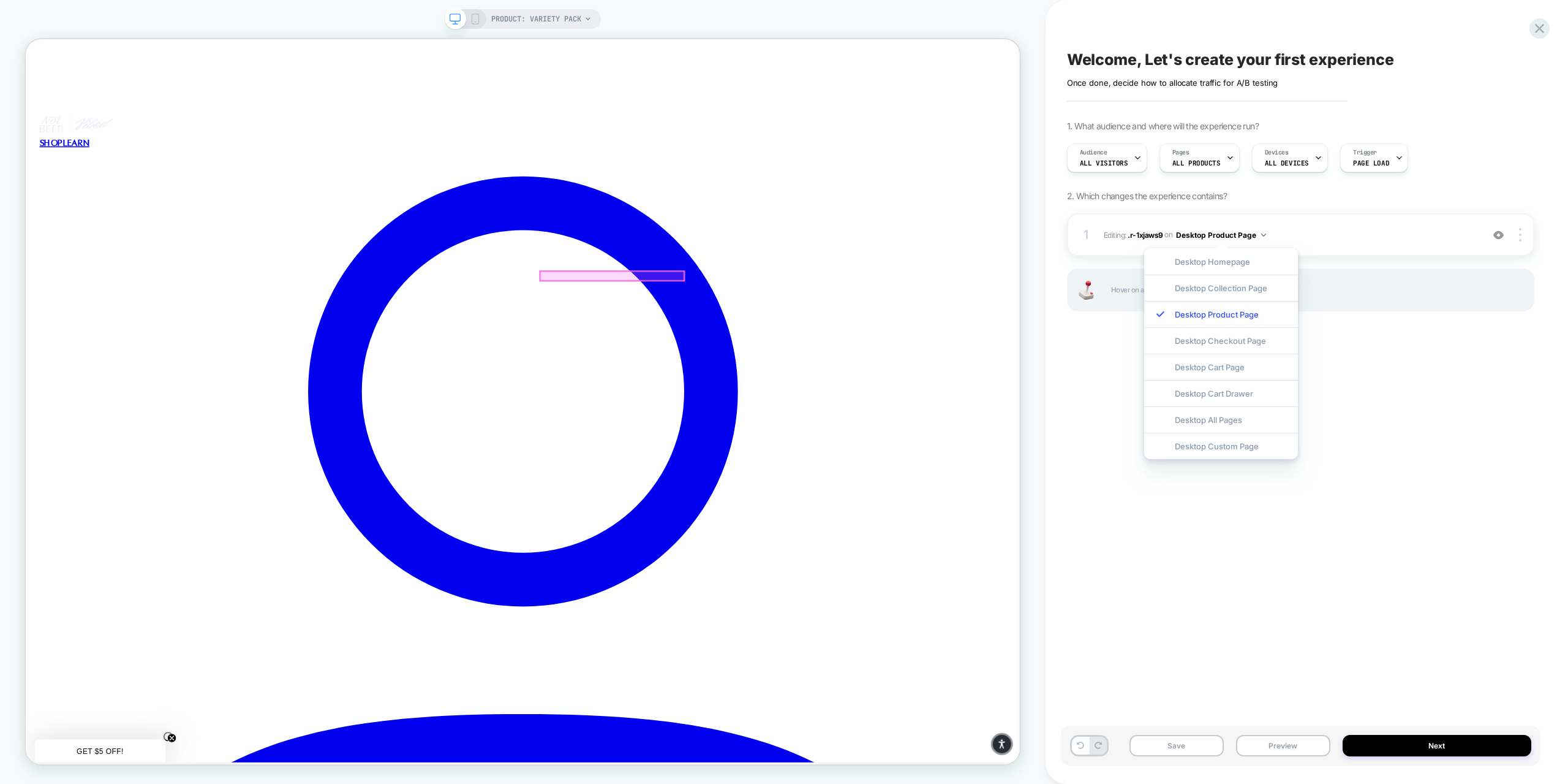
click at [815, 352] on div at bounding box center [807, 354] width 192 height 12
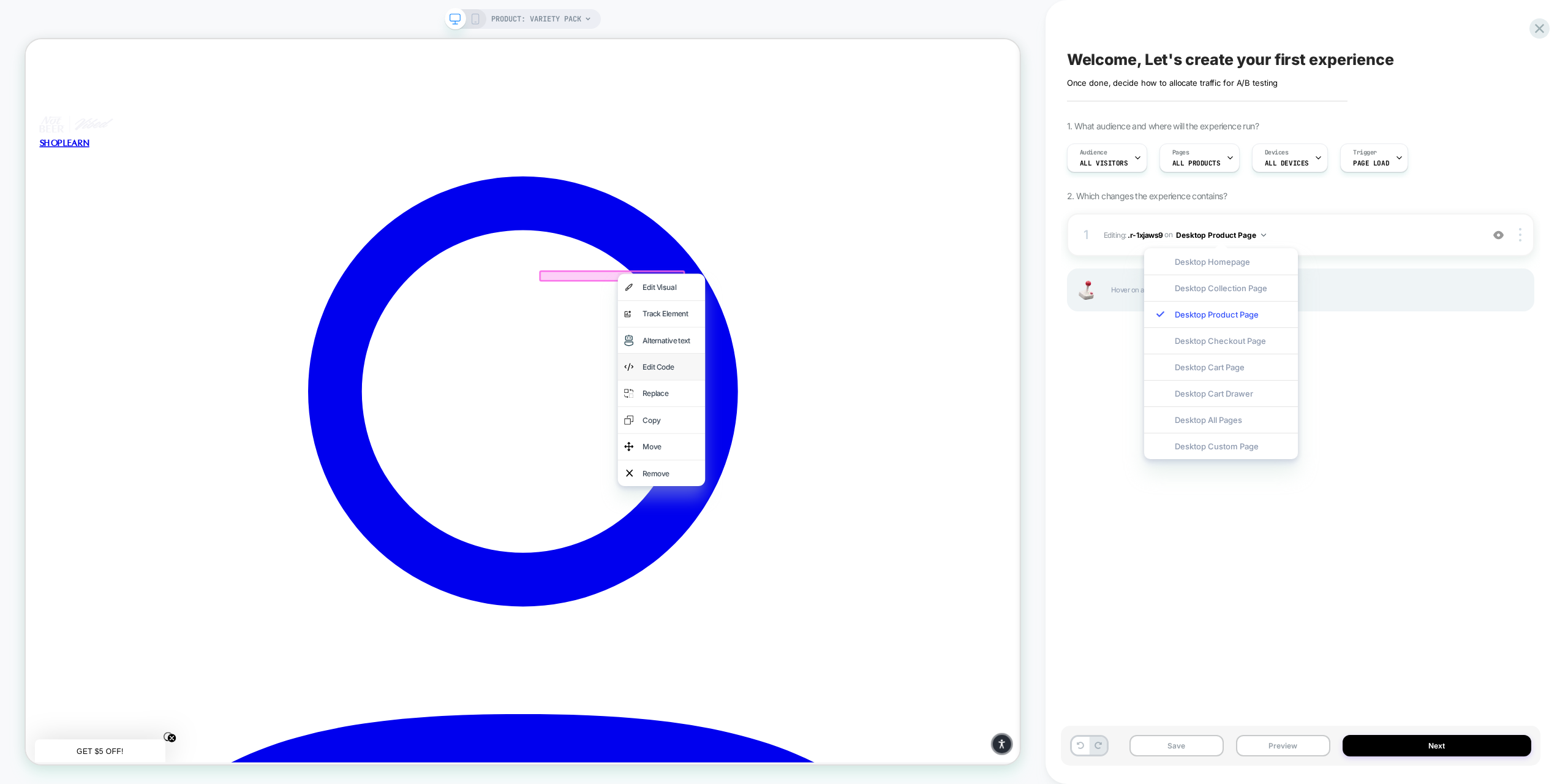
click at [854, 475] on div "Edit Code" at bounding box center [886, 475] width 75 height 17
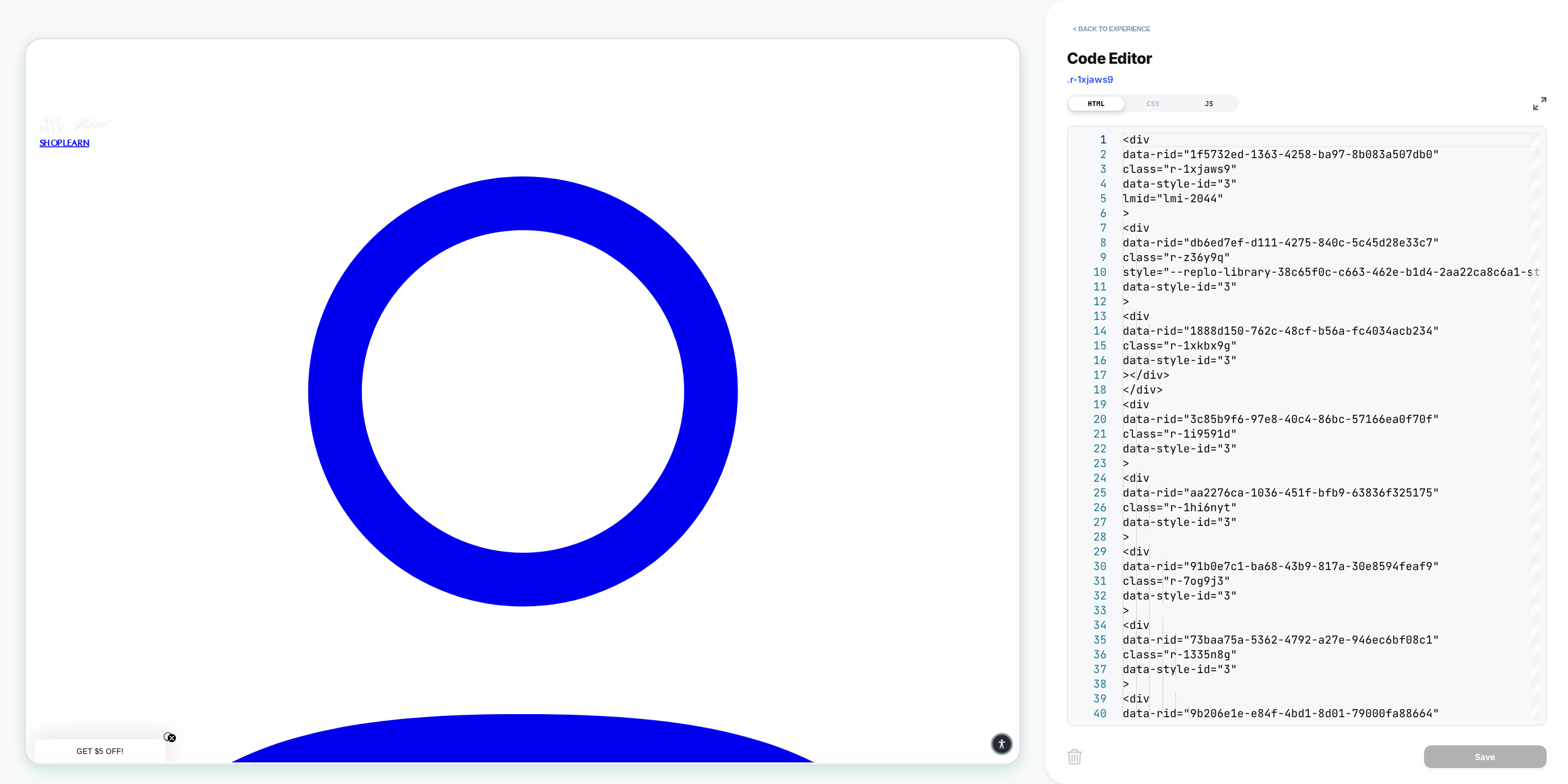
click at [1211, 105] on div "JS" at bounding box center [1209, 104] width 56 height 15
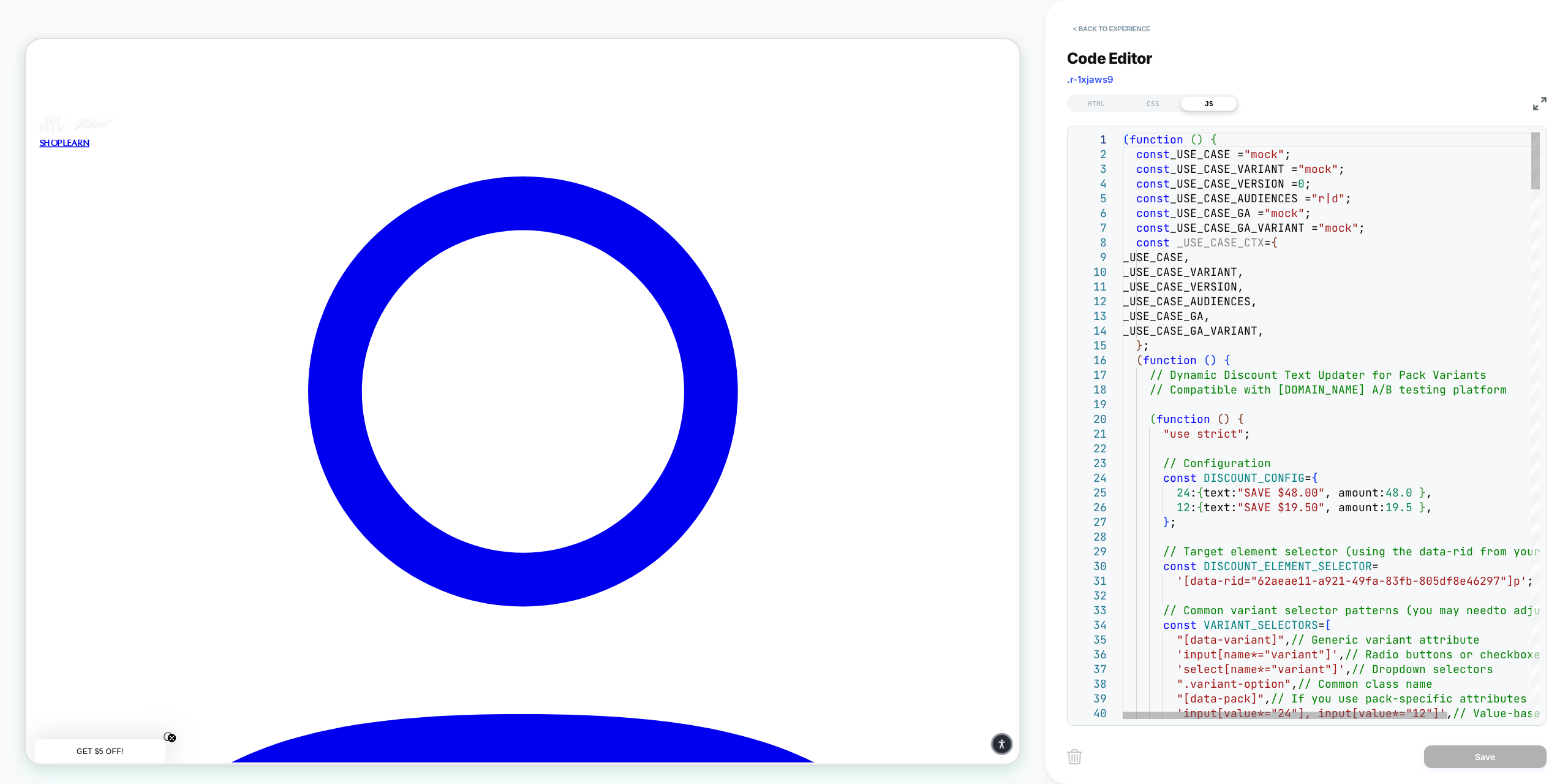
scroll to position [0, 0]
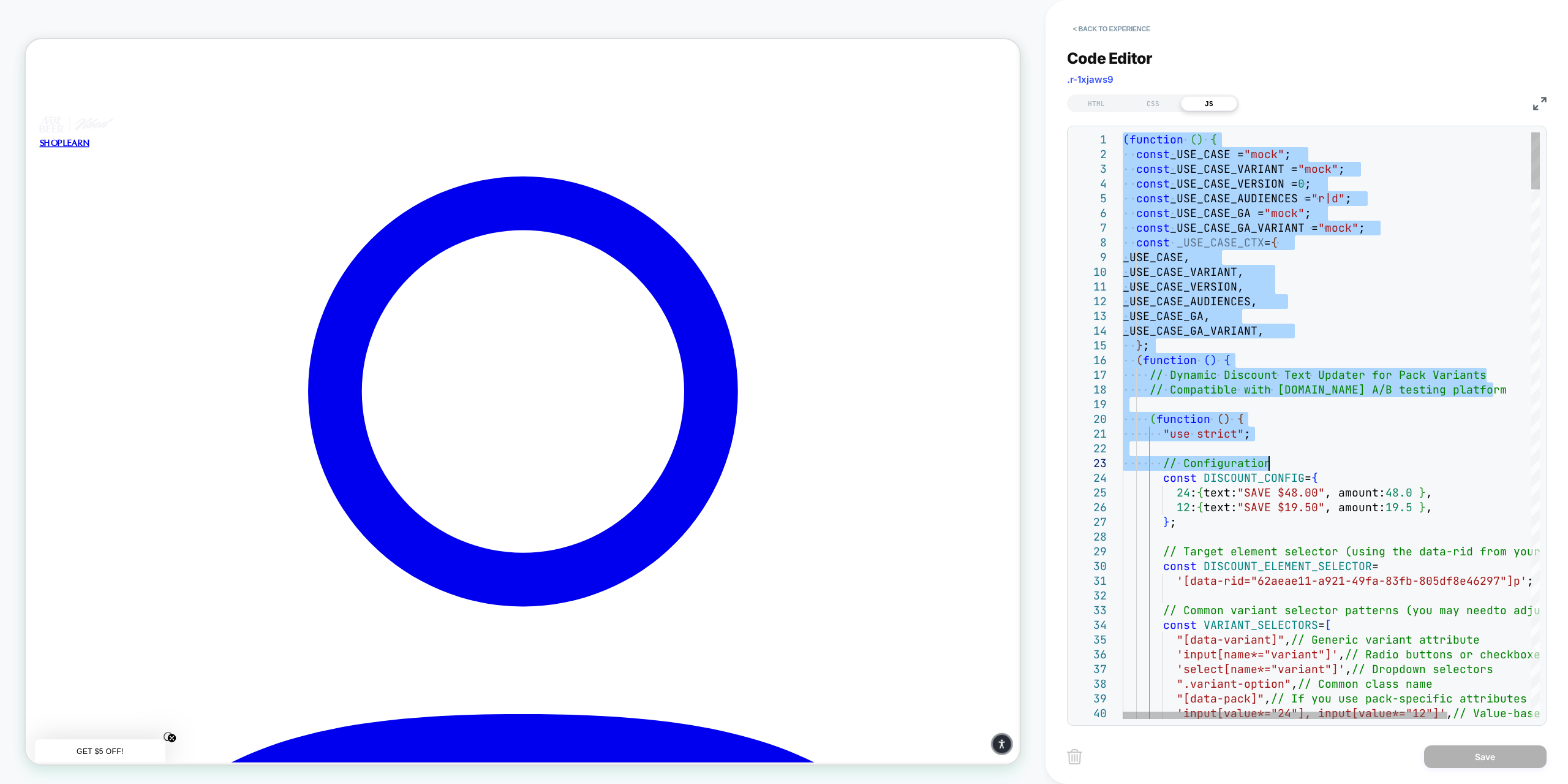
drag, startPoint x: 1124, startPoint y: 137, endPoint x: 1463, endPoint y: 353, distance: 402.0
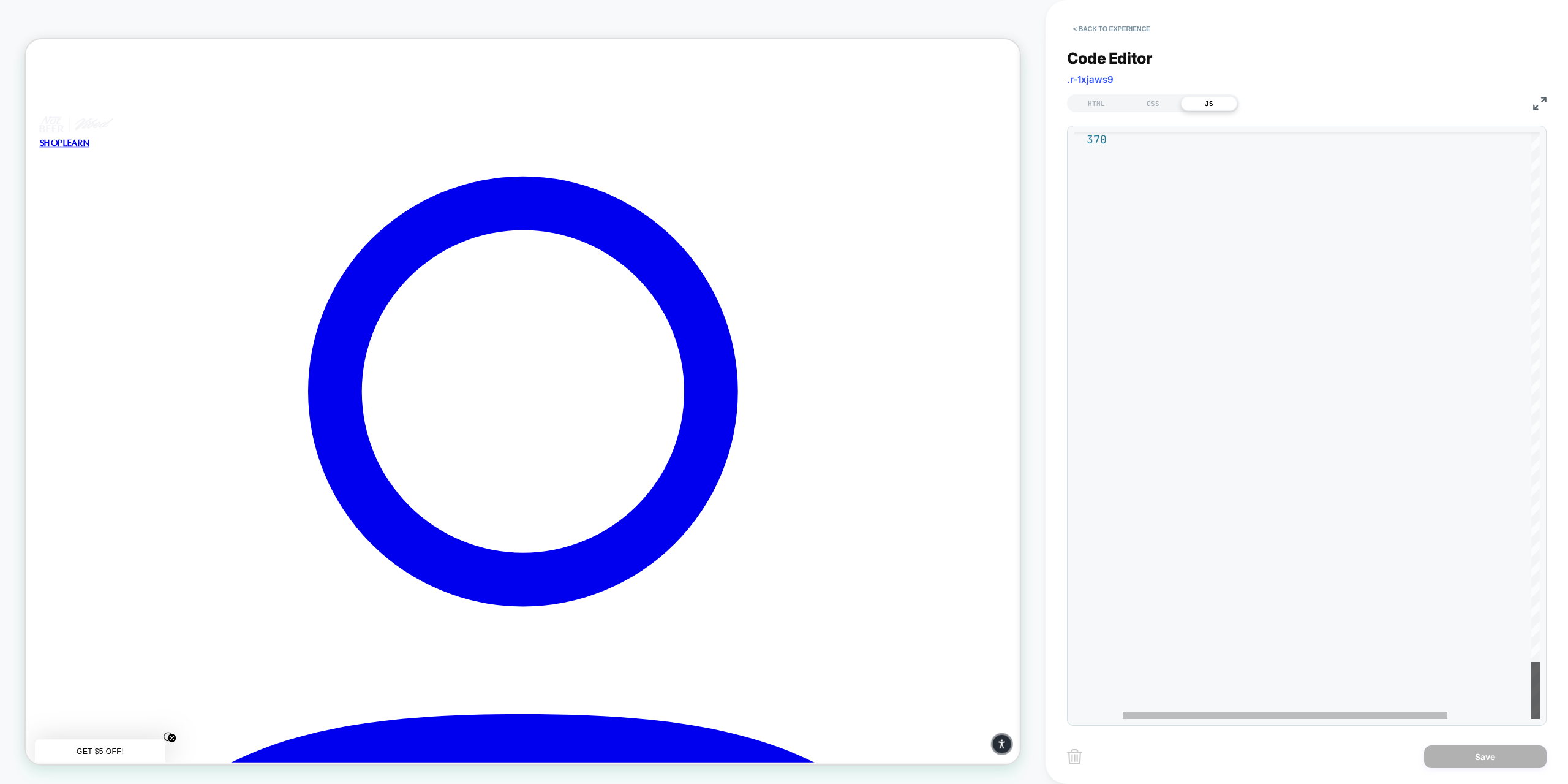
click at [1540, 718] on div at bounding box center [1536, 690] width 8 height 57
type textarea "**********"
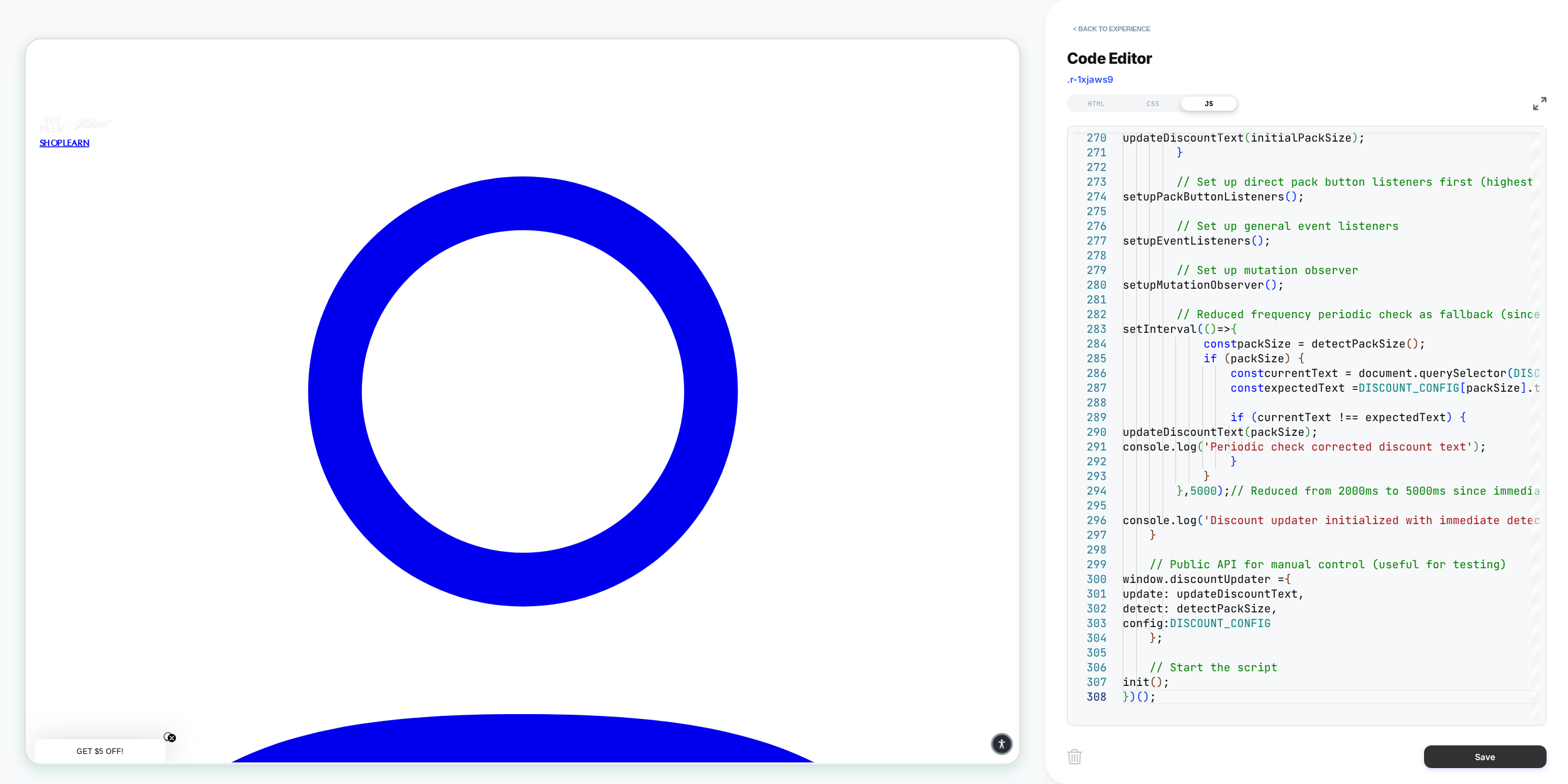
click at [1450, 757] on button "Save" at bounding box center [1485, 756] width 123 height 22
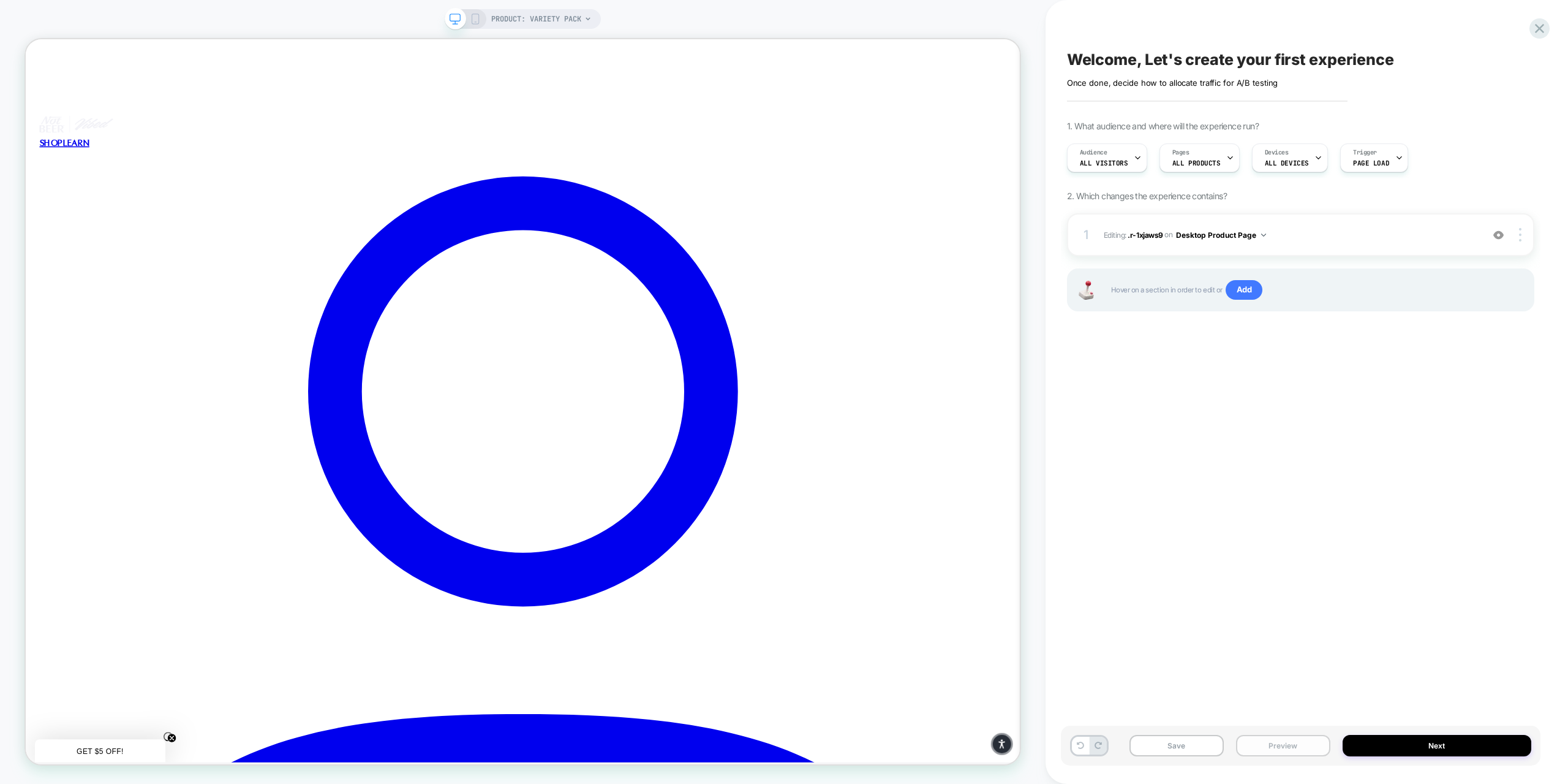
click at [1275, 745] on button "Preview" at bounding box center [1284, 746] width 95 height 22
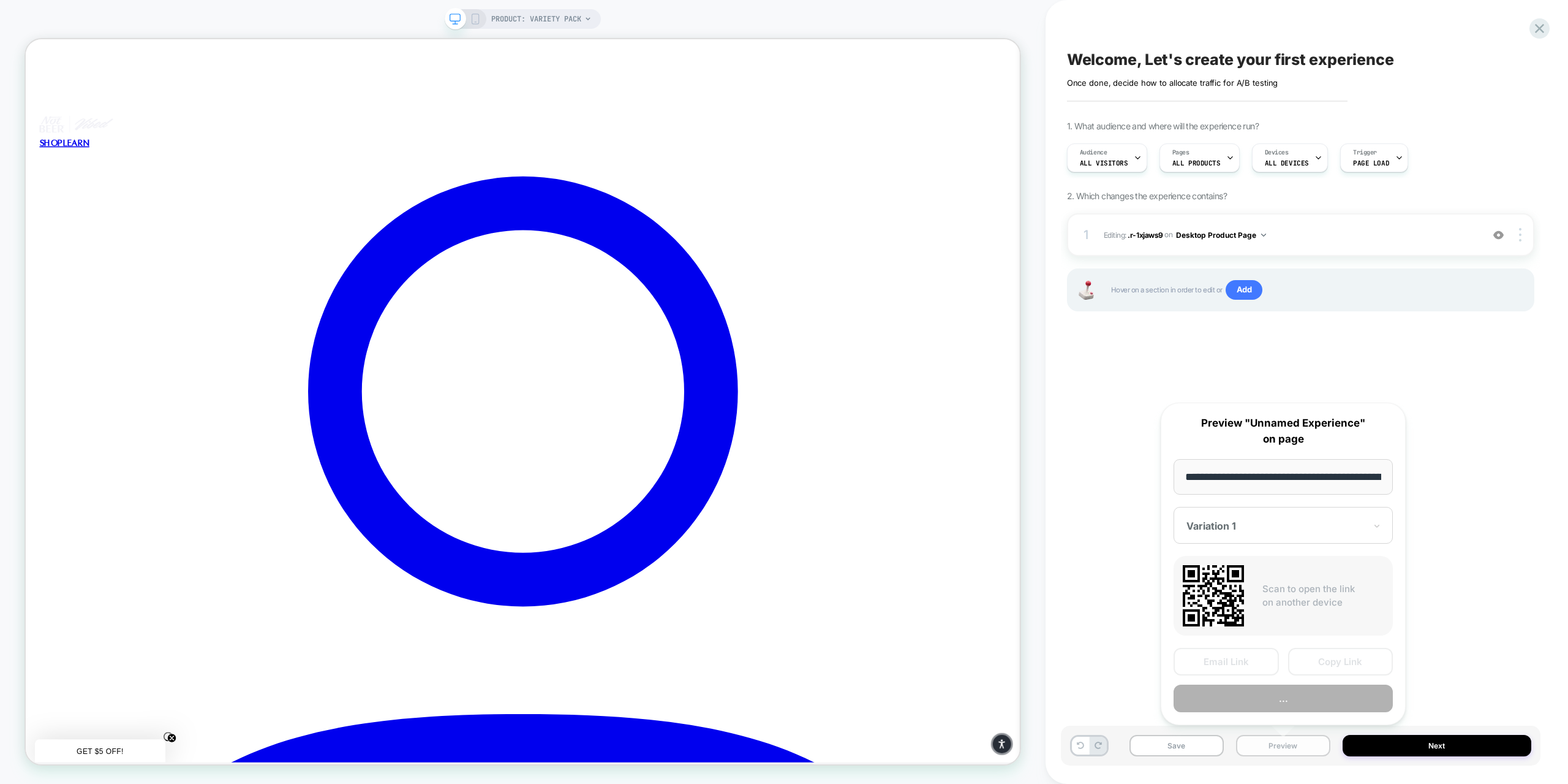
scroll to position [0, 134]
click at [1279, 706] on button "Preview" at bounding box center [1283, 698] width 219 height 27
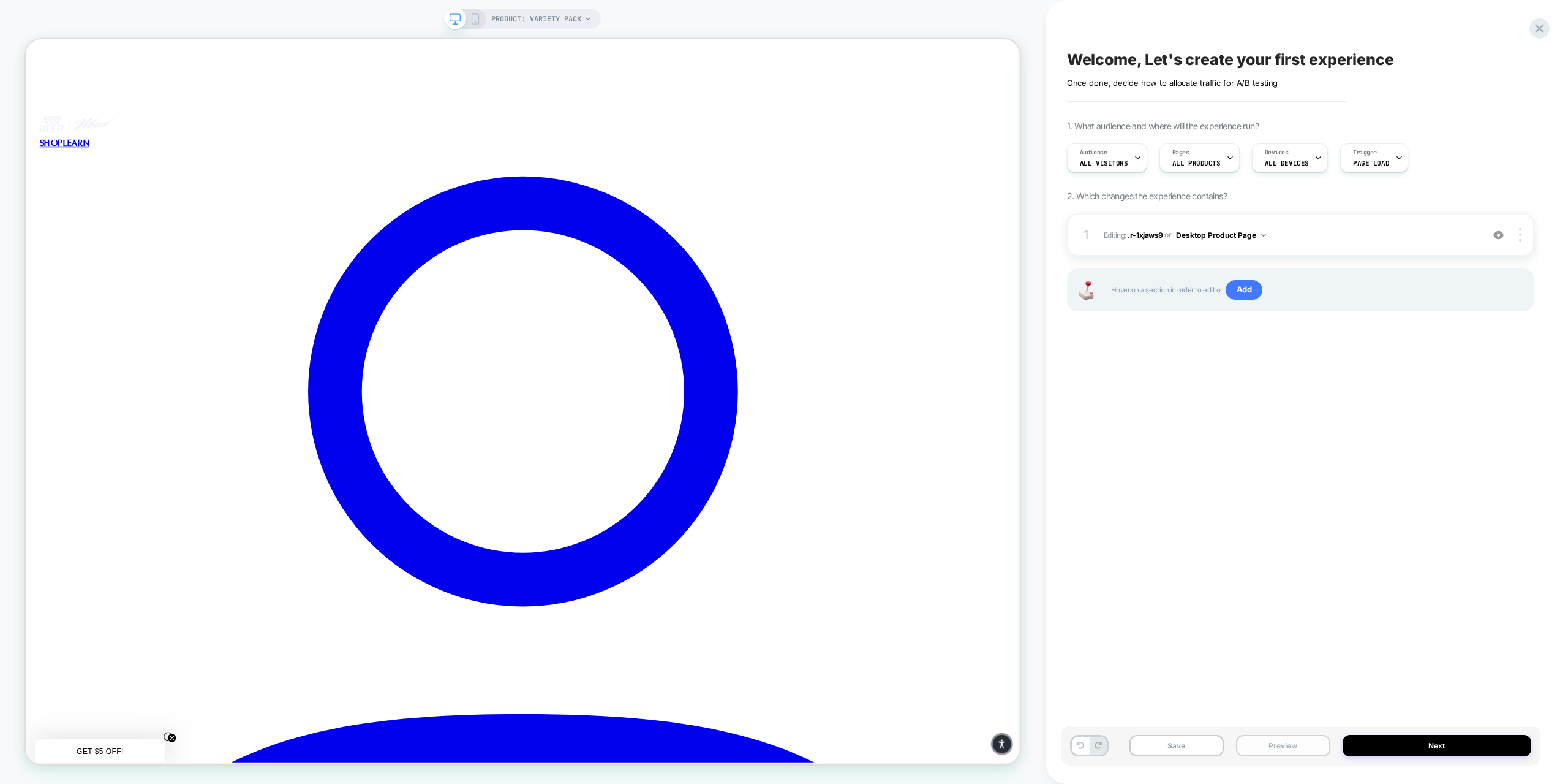
click at [1271, 747] on button "Preview" at bounding box center [1284, 746] width 95 height 22
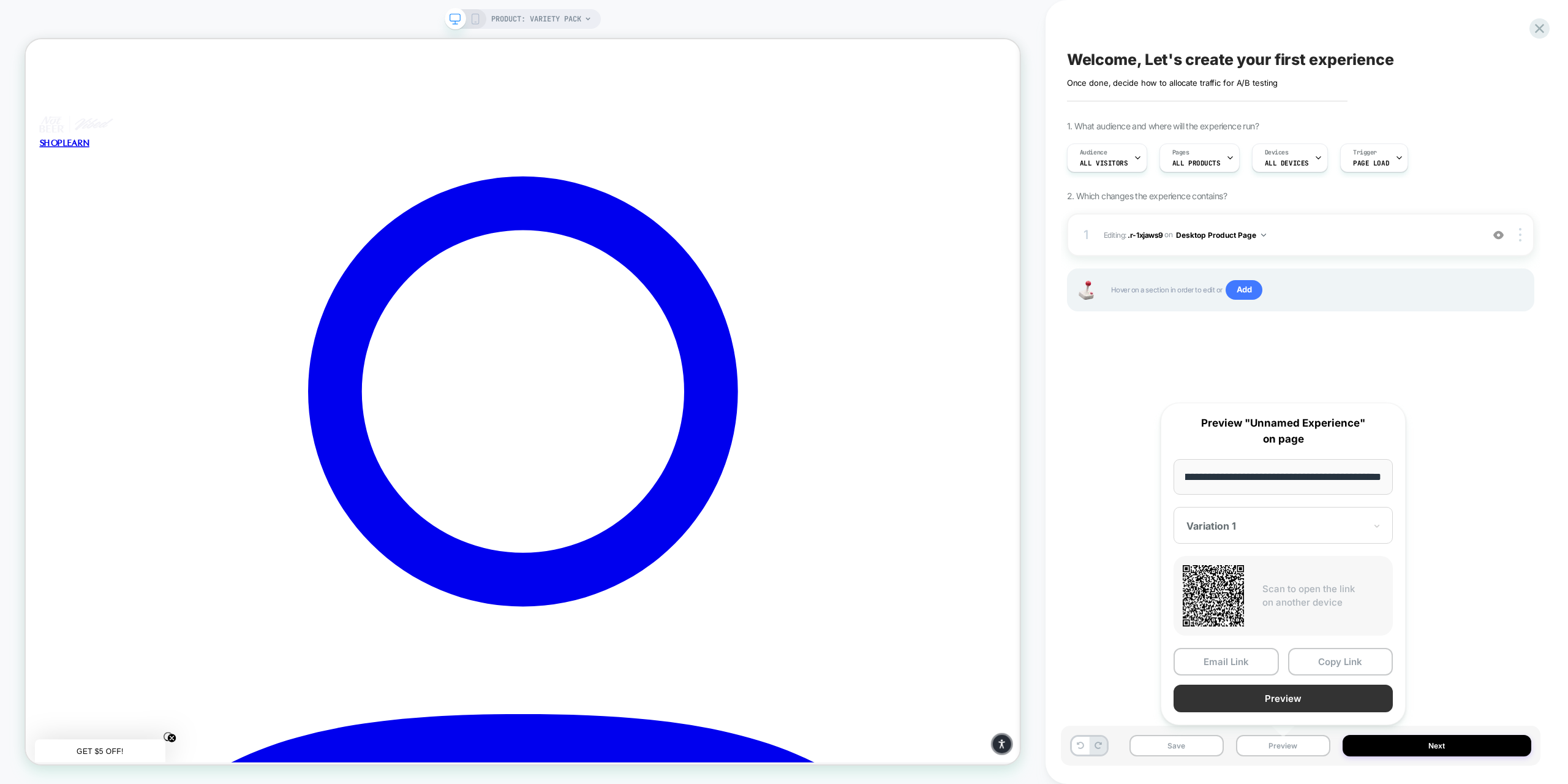
click at [1265, 694] on button "Preview" at bounding box center [1283, 698] width 219 height 27
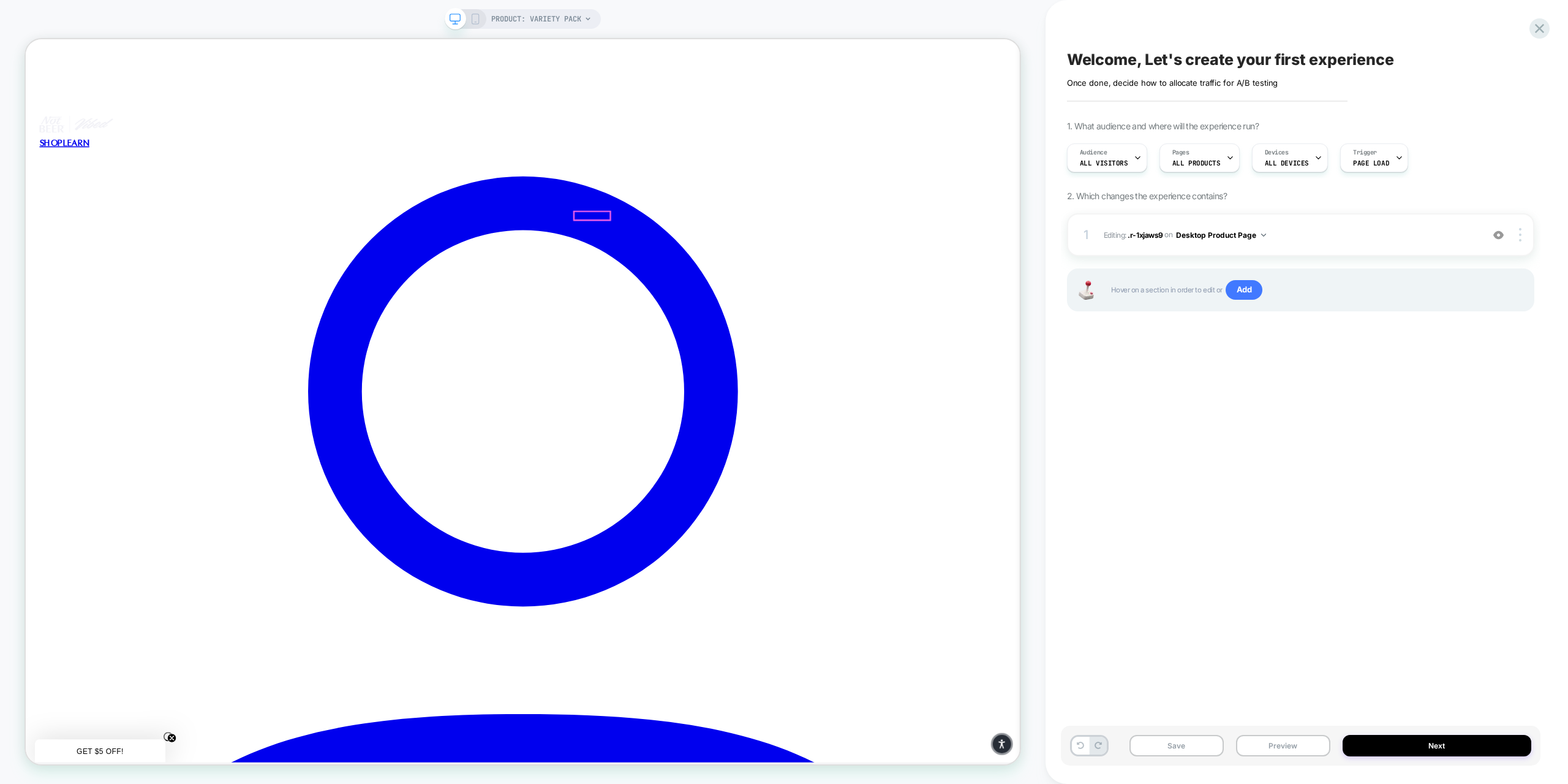
click at [813, 353] on div at bounding box center [807, 354] width 192 height 12
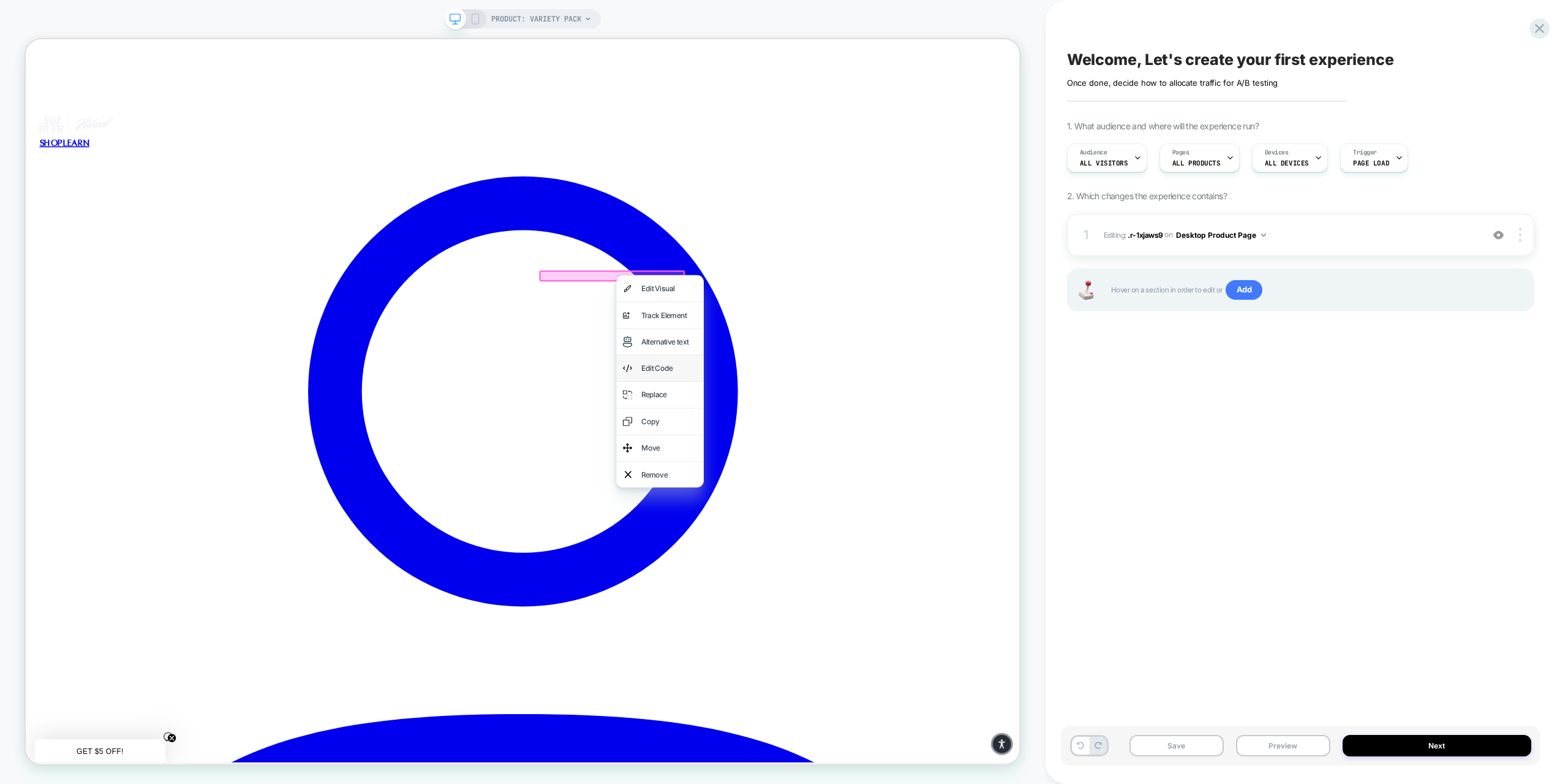
click at [871, 472] on div "Edit Code" at bounding box center [884, 477] width 75 height 17
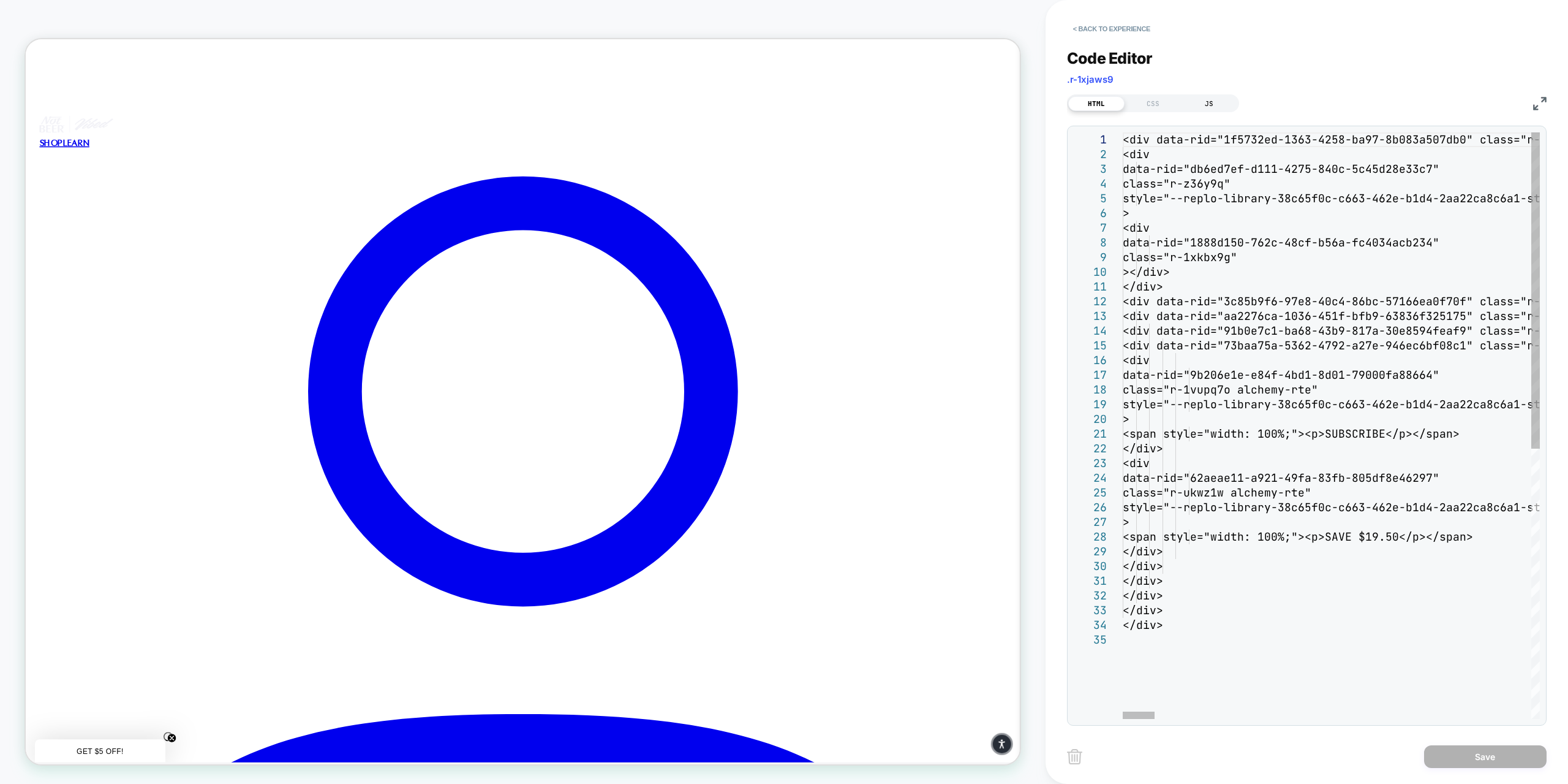
click at [1203, 100] on div "JS" at bounding box center [1209, 104] width 56 height 15
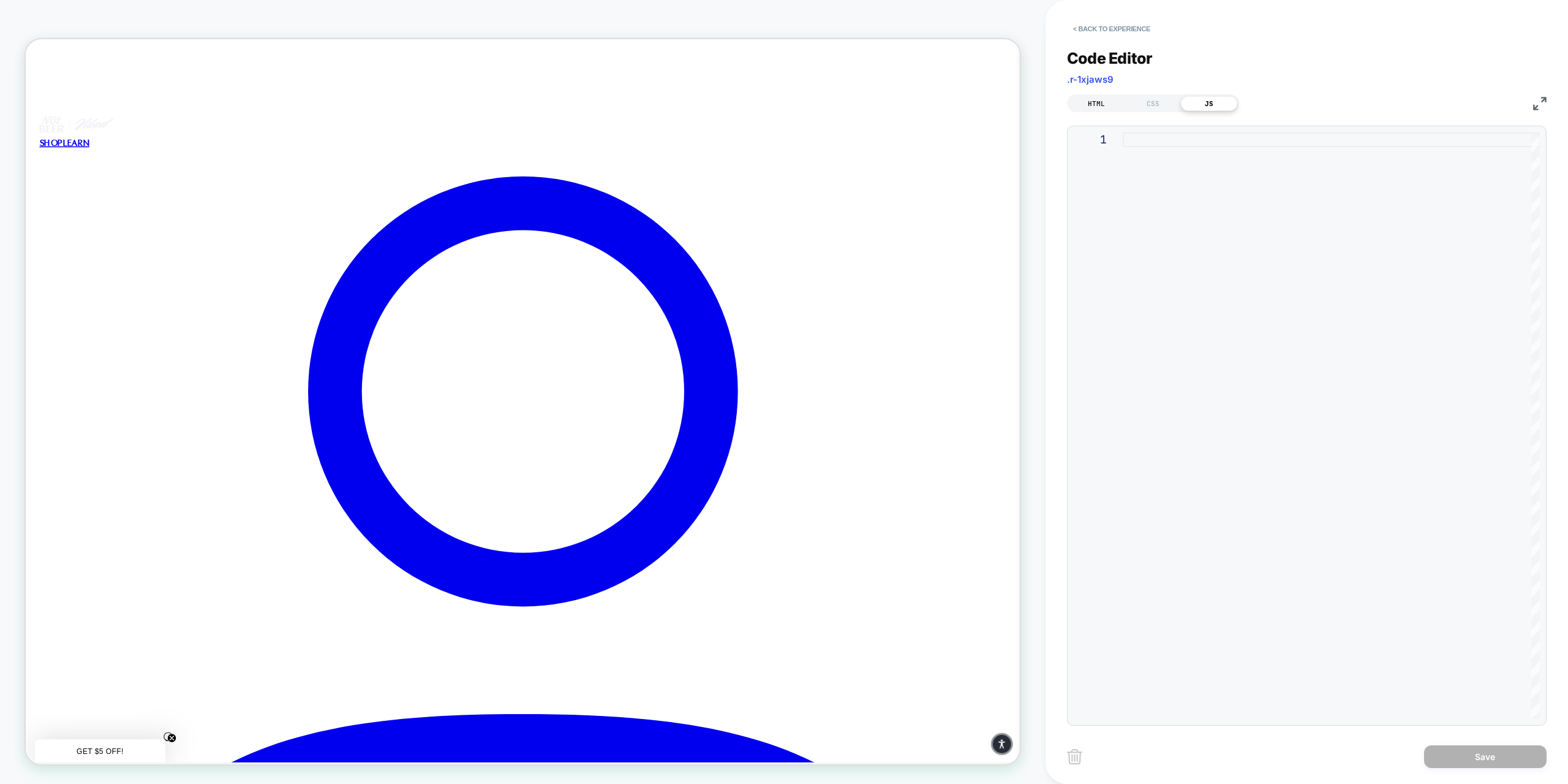
click at [1114, 102] on div "HTML" at bounding box center [1096, 104] width 56 height 15
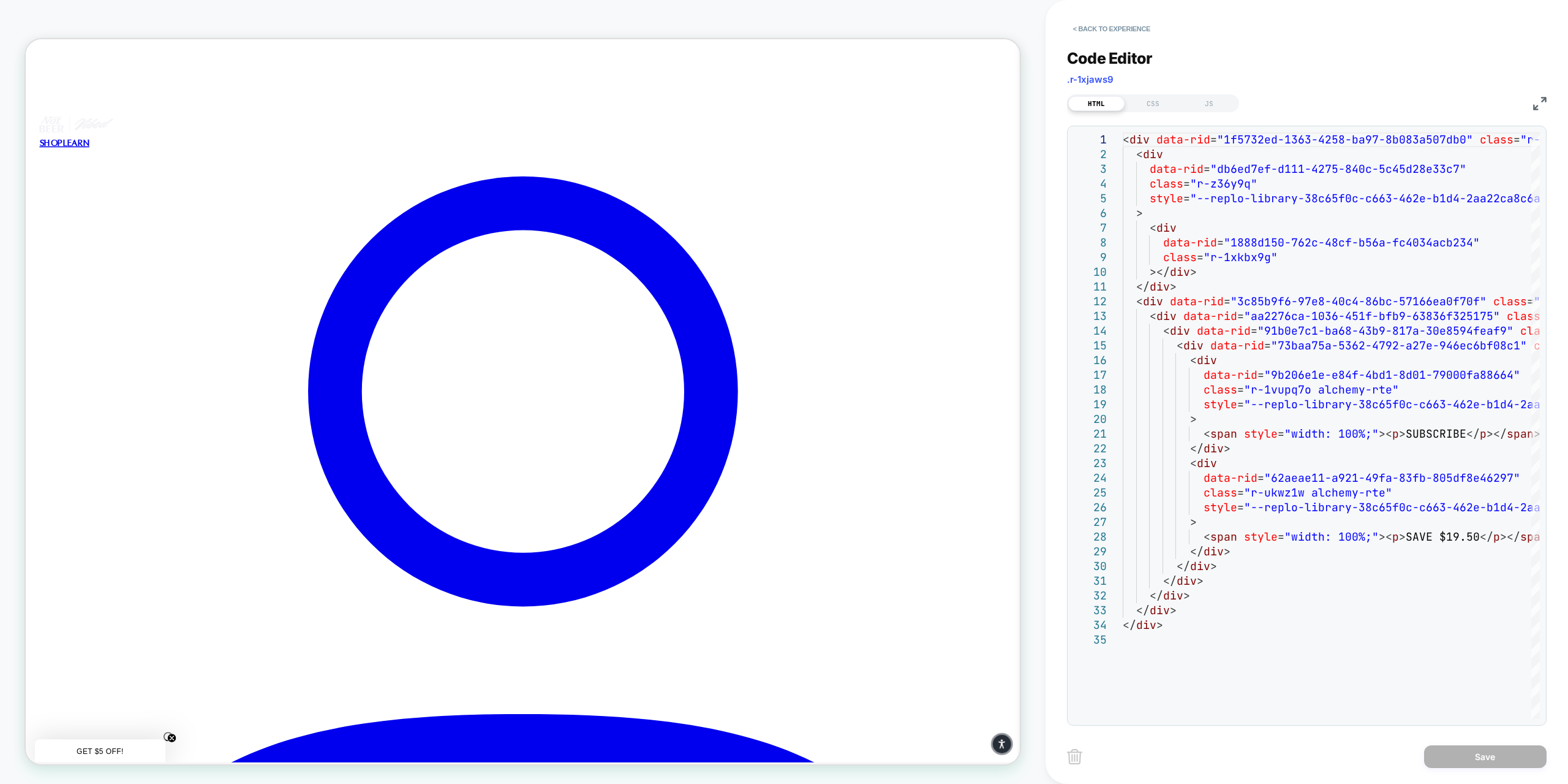
click at [1216, 103] on div "JS" at bounding box center [1209, 104] width 56 height 15
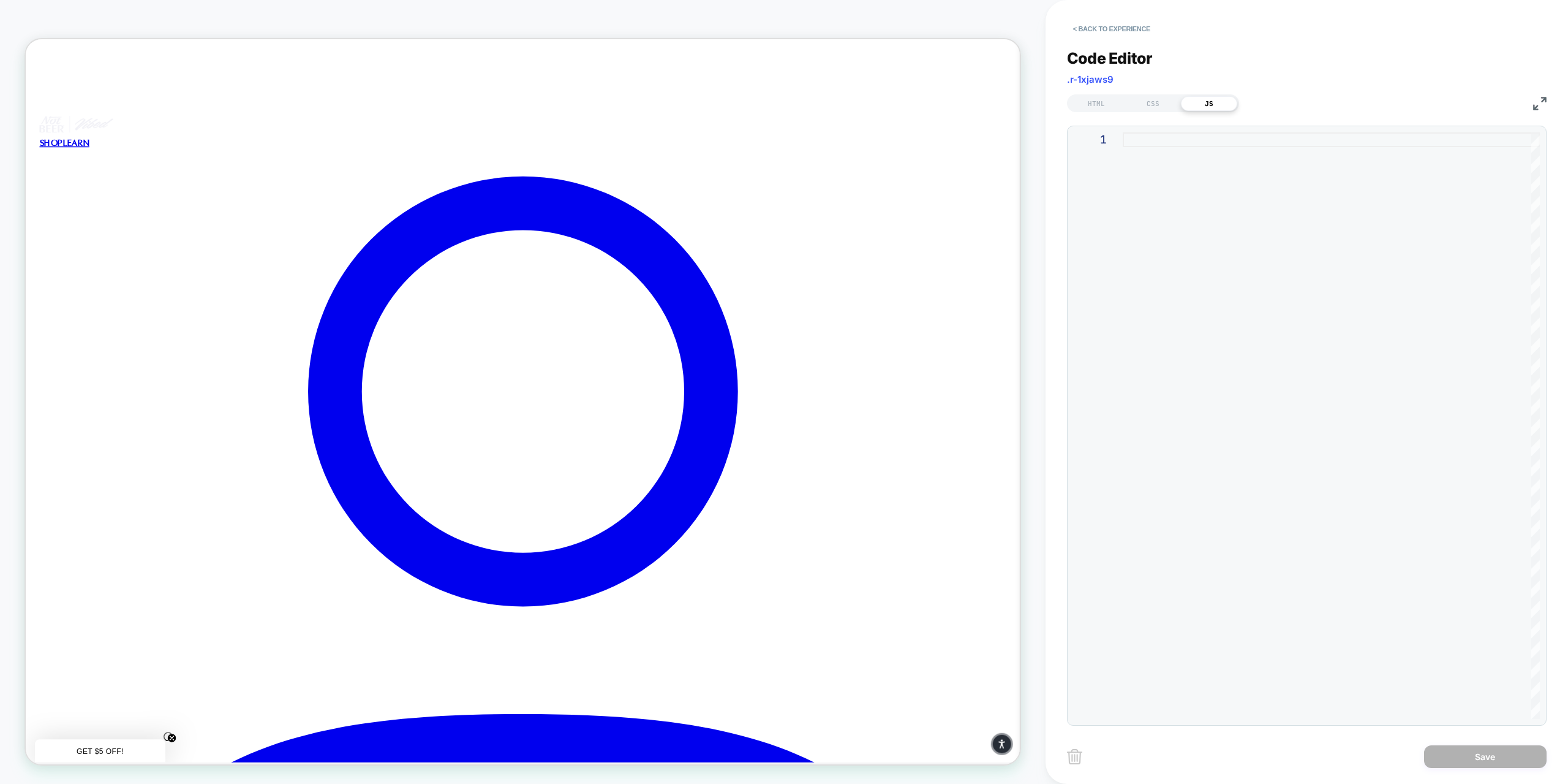
click at [1181, 142] on div at bounding box center [1331, 426] width 417 height 587
type textarea "**********"
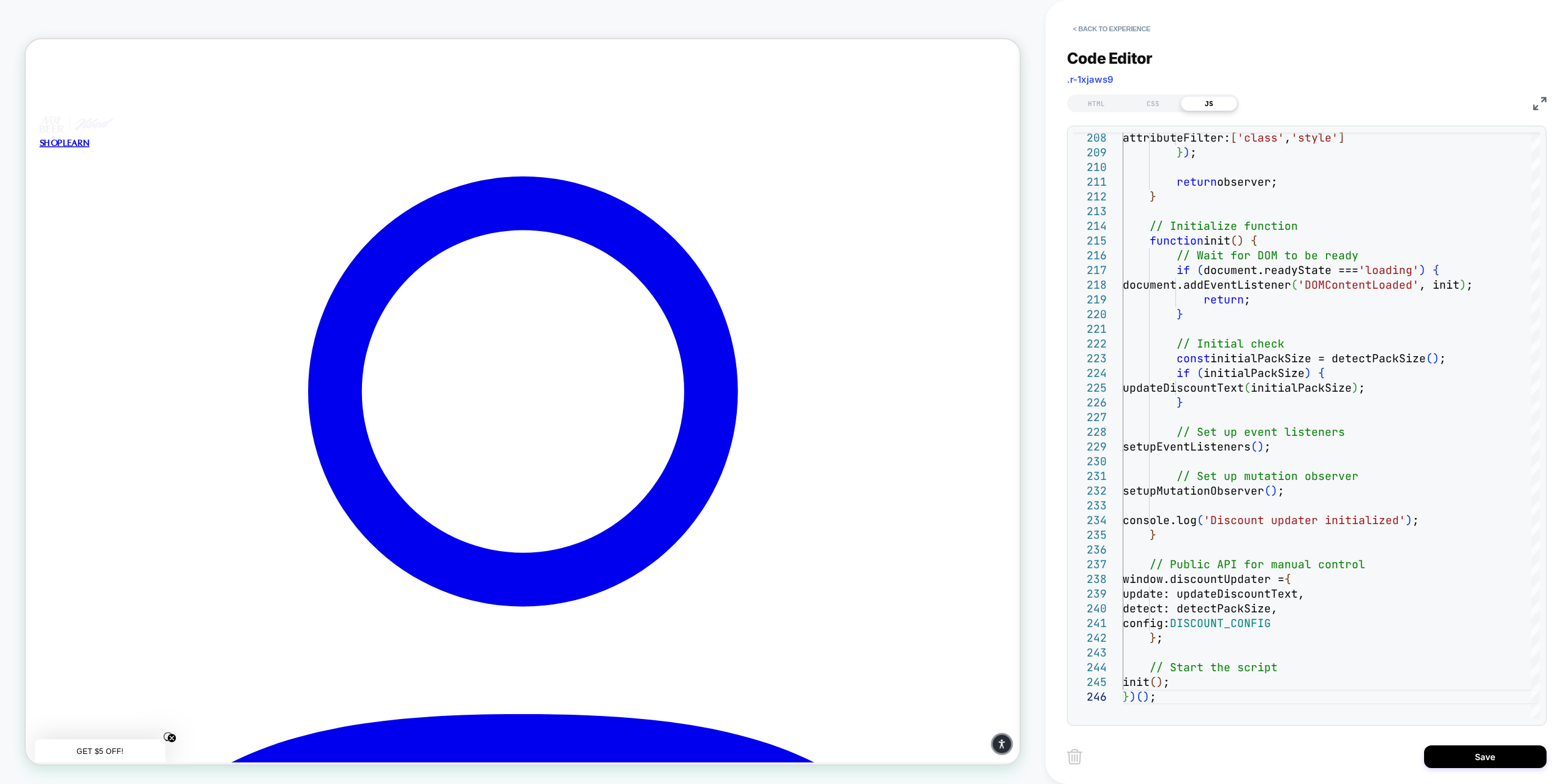
click at [1336, 757] on div "Save" at bounding box center [1307, 756] width 479 height 31
click at [1100, 102] on div "HTML" at bounding box center [1096, 104] width 56 height 15
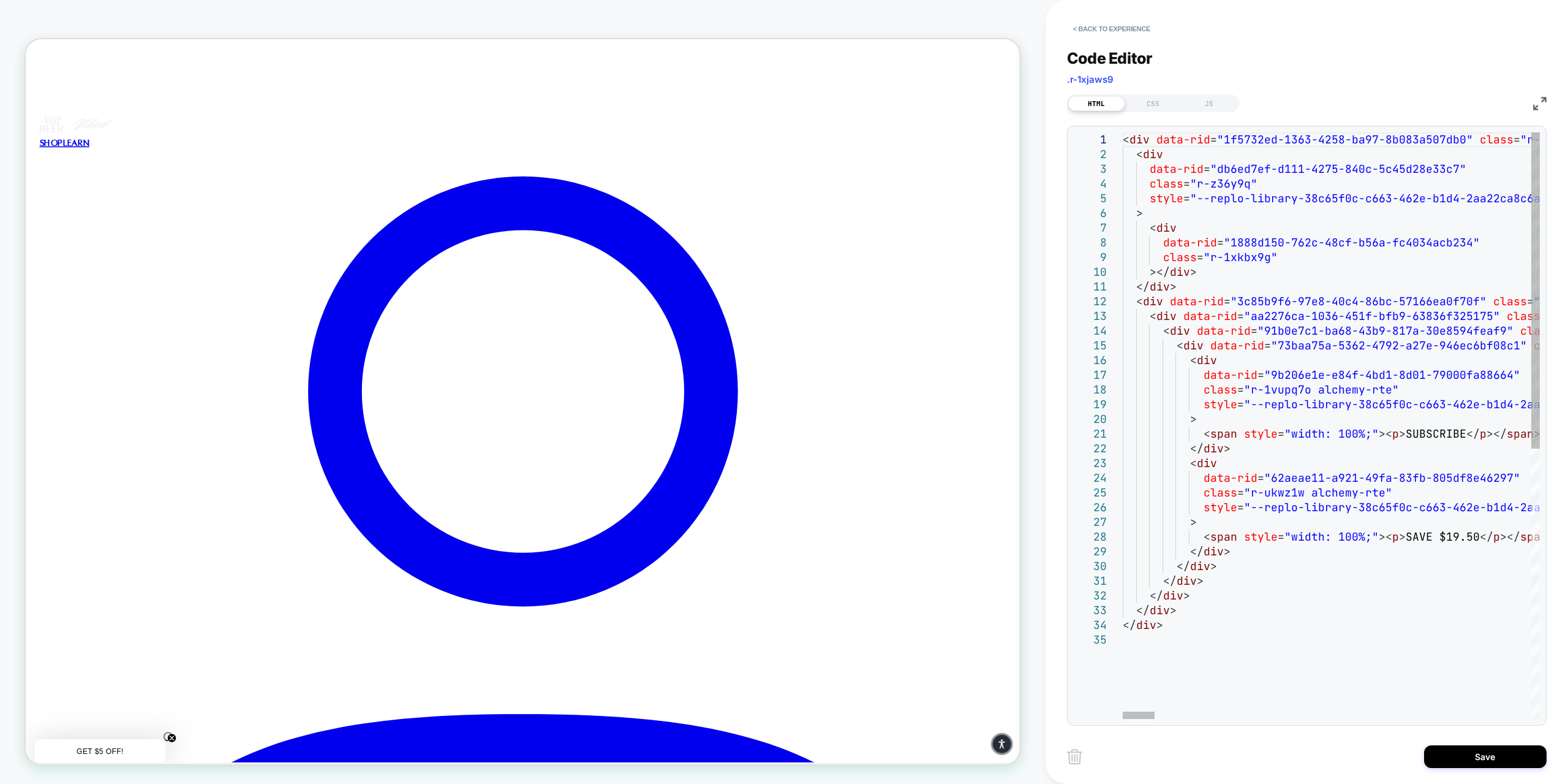
click at [1192, 95] on div "HTML CSS JS" at bounding box center [1153, 103] width 172 height 17
click at [1208, 100] on div "JS" at bounding box center [1209, 104] width 56 height 15
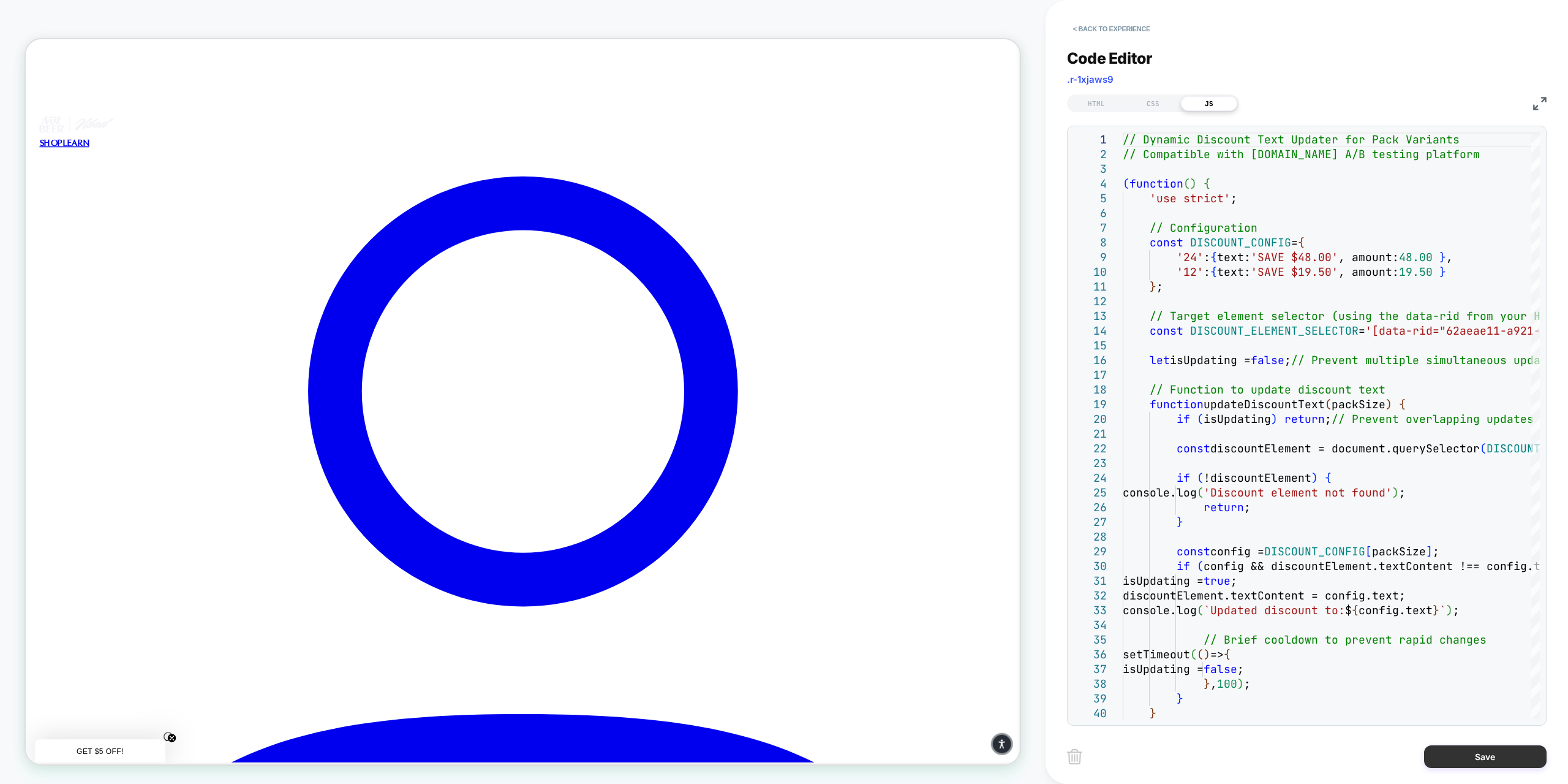
click at [1482, 747] on button "Save" at bounding box center [1485, 756] width 123 height 22
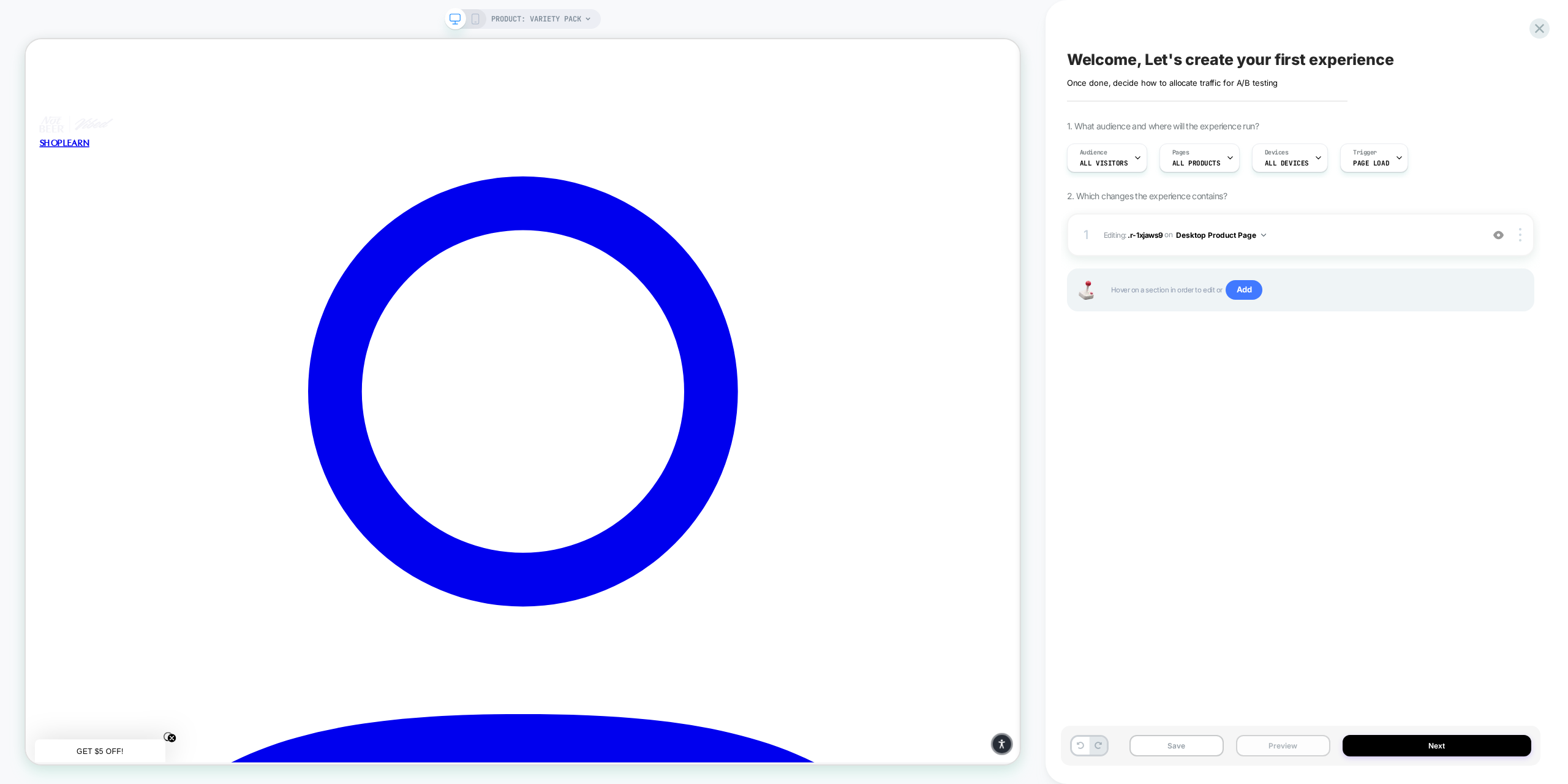
click at [1294, 742] on button "Preview" at bounding box center [1284, 746] width 95 height 22
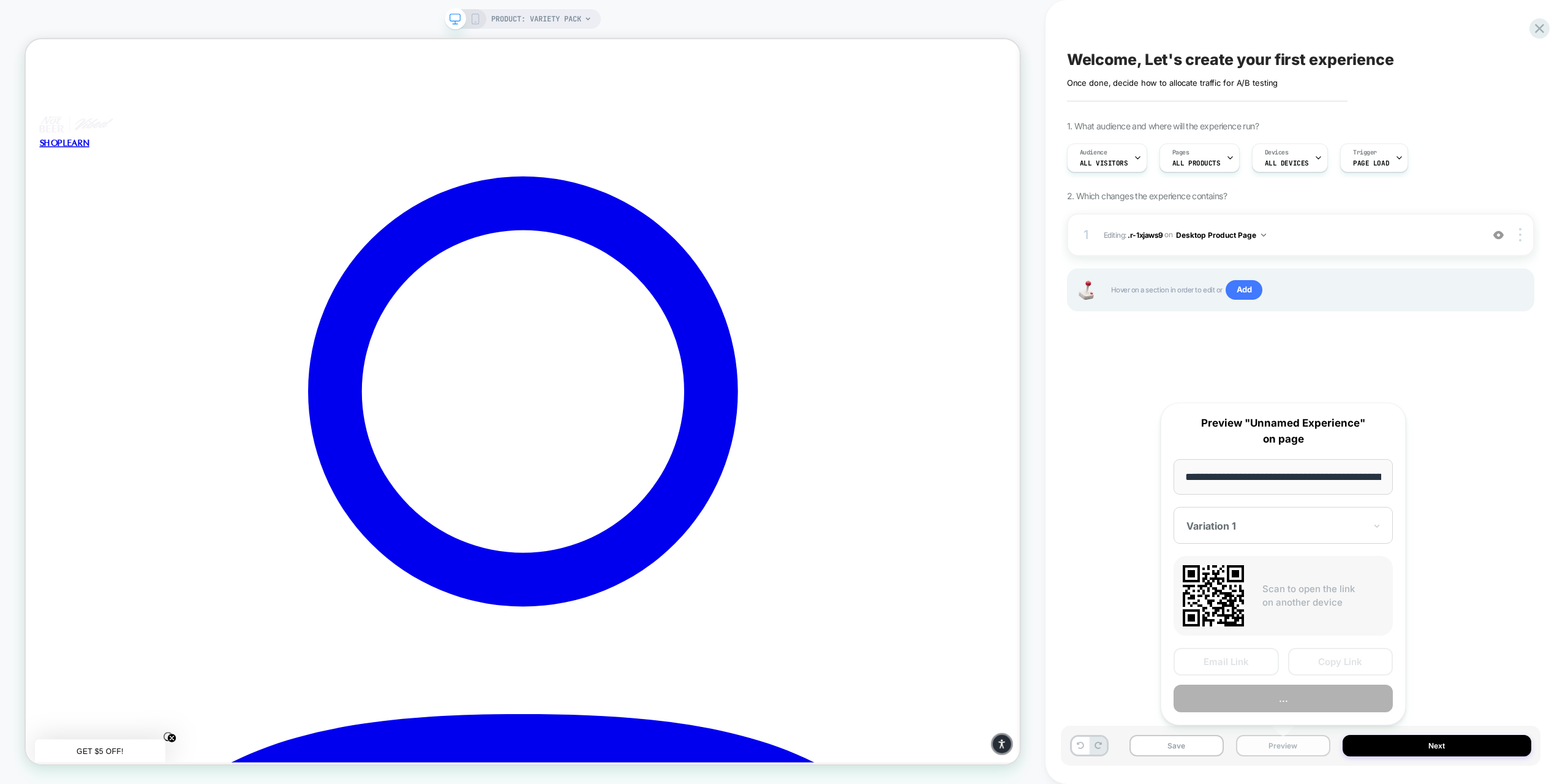
scroll to position [0, 134]
click at [1279, 702] on button "Preview" at bounding box center [1283, 698] width 219 height 27
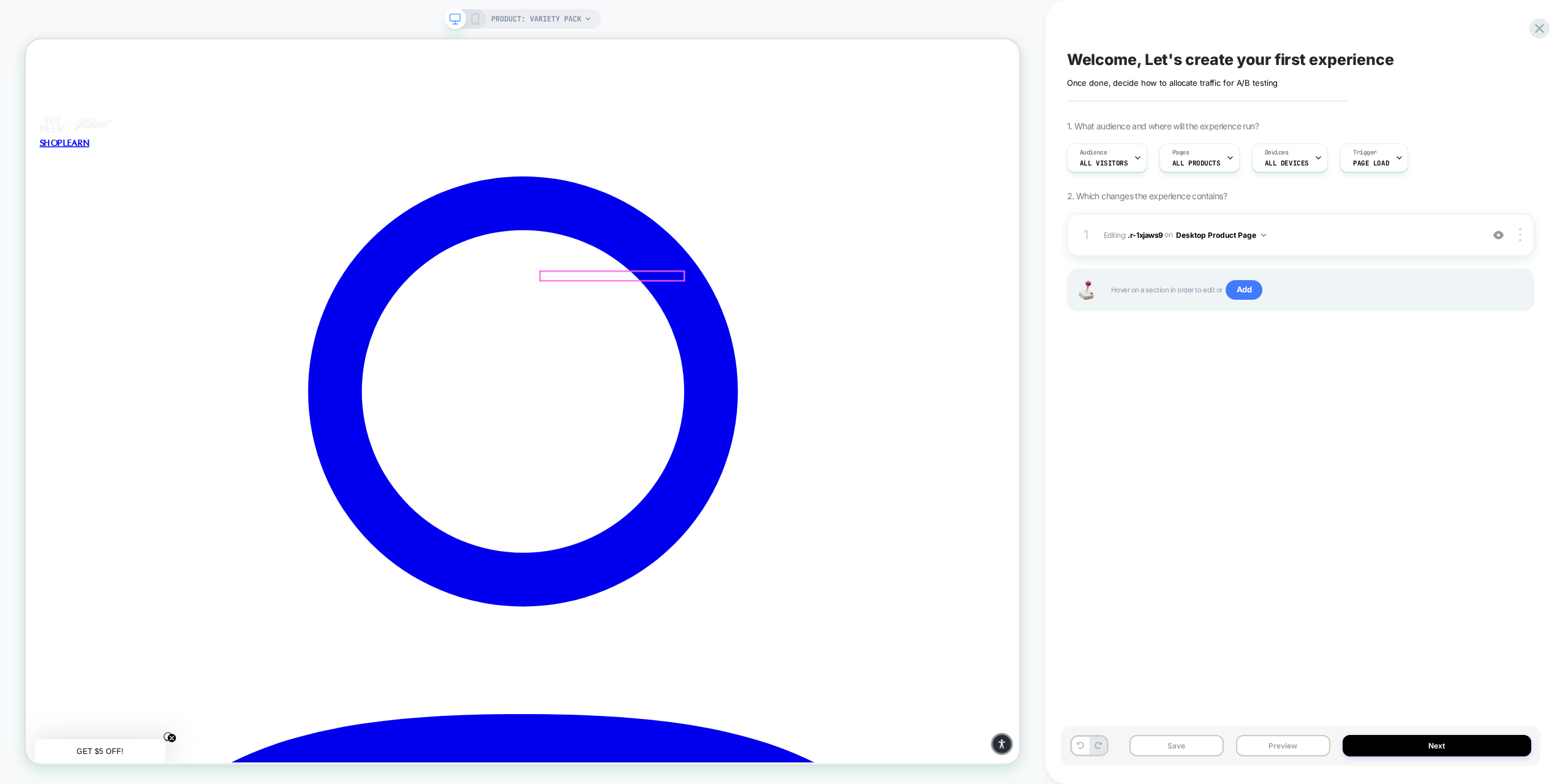
click at [812, 355] on div at bounding box center [807, 354] width 192 height 12
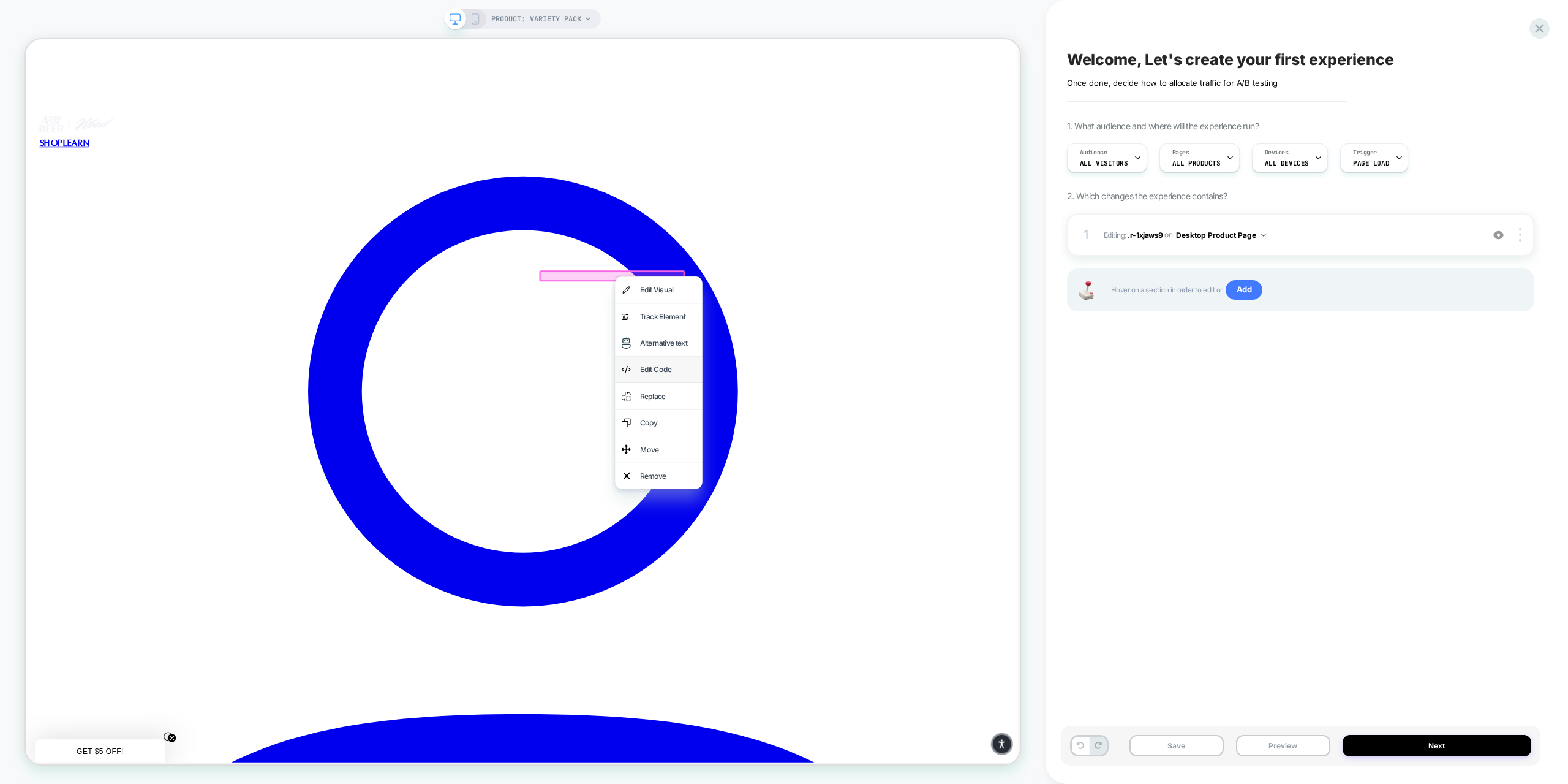
click at [857, 482] on div "Edit Code" at bounding box center [882, 479] width 75 height 17
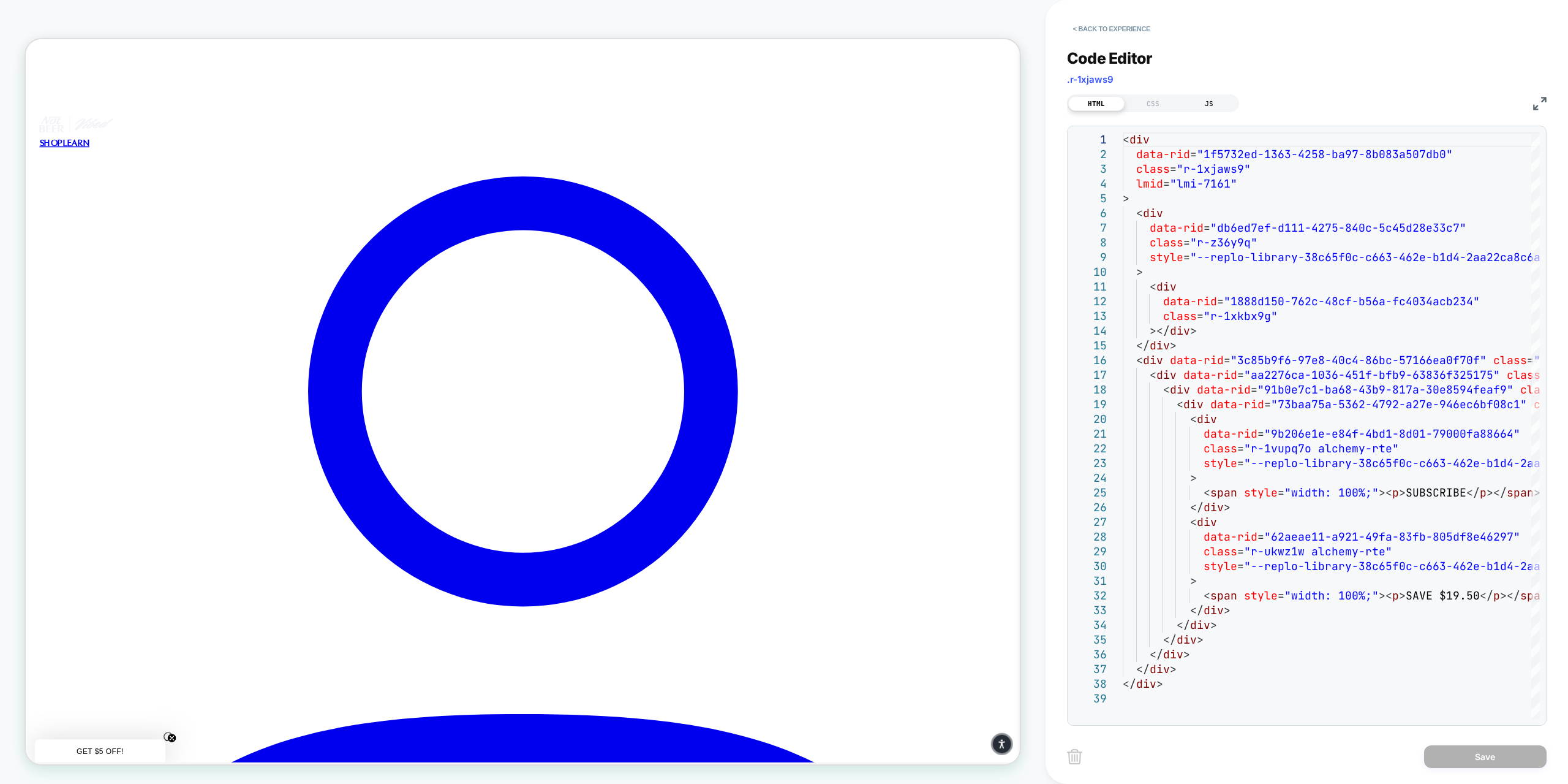
click at [1208, 105] on div "JS" at bounding box center [1209, 104] width 56 height 15
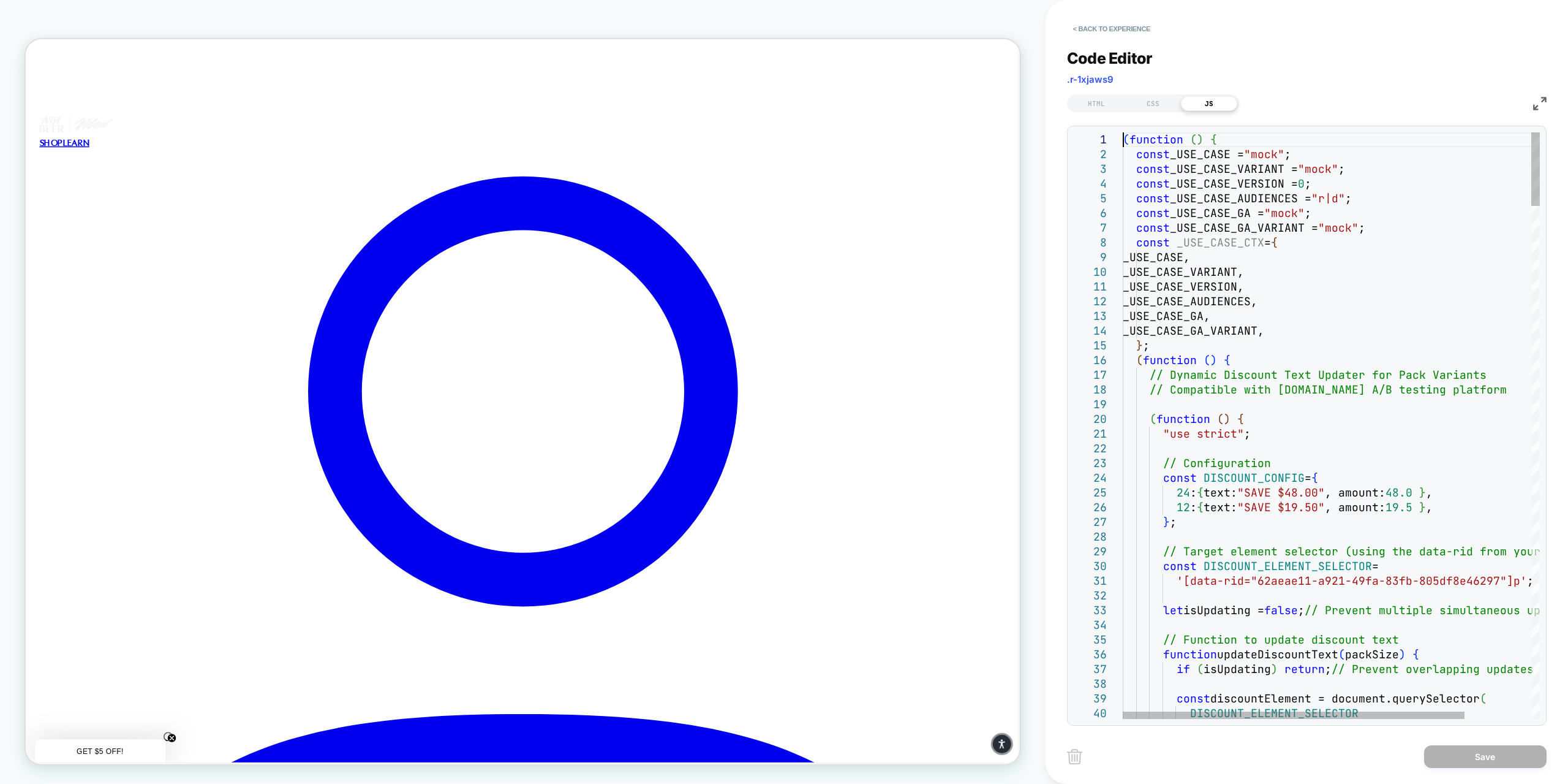
scroll to position [0, 0]
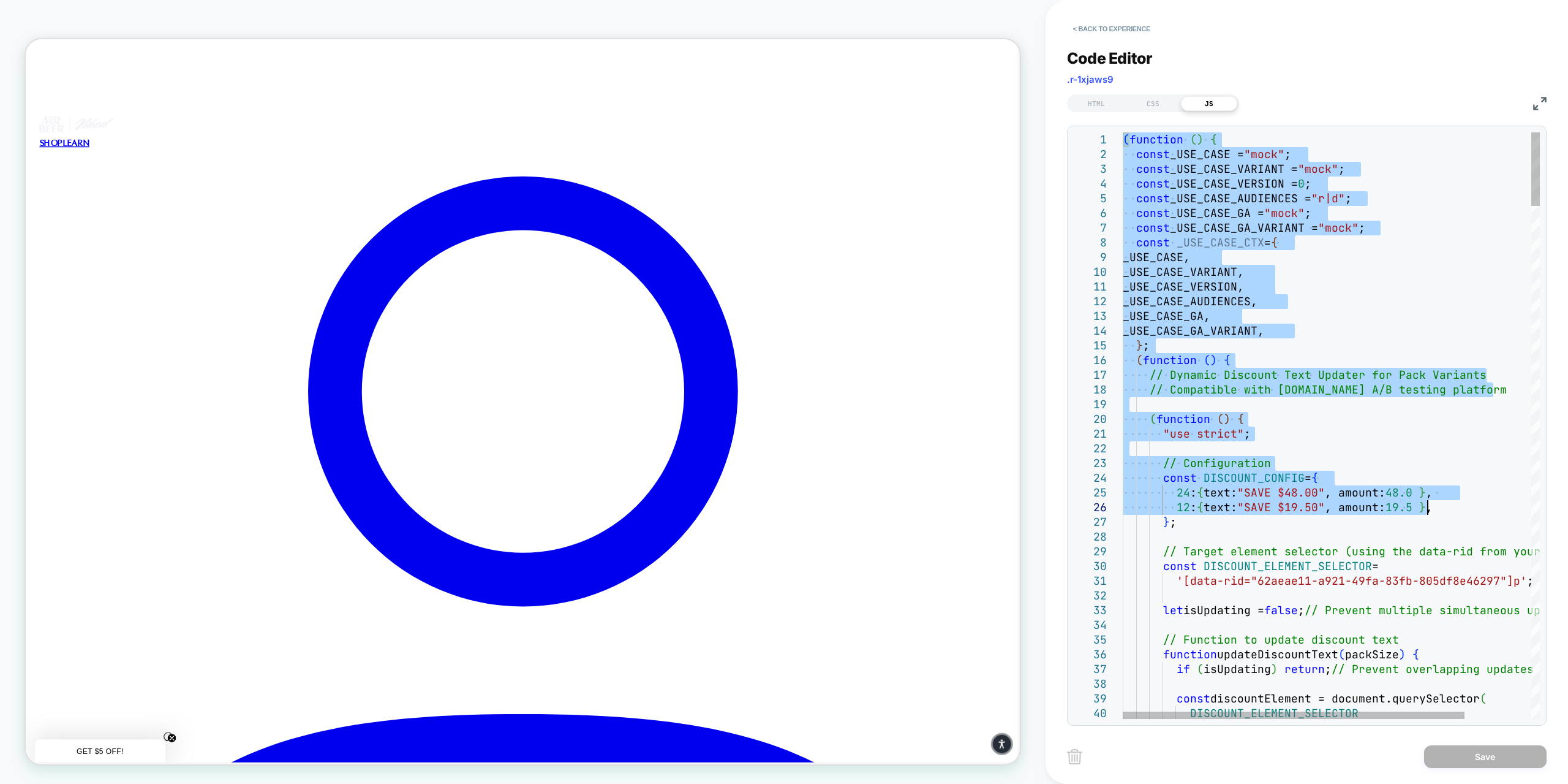
drag, startPoint x: 1124, startPoint y: 139, endPoint x: 1426, endPoint y: 531, distance: 494.8
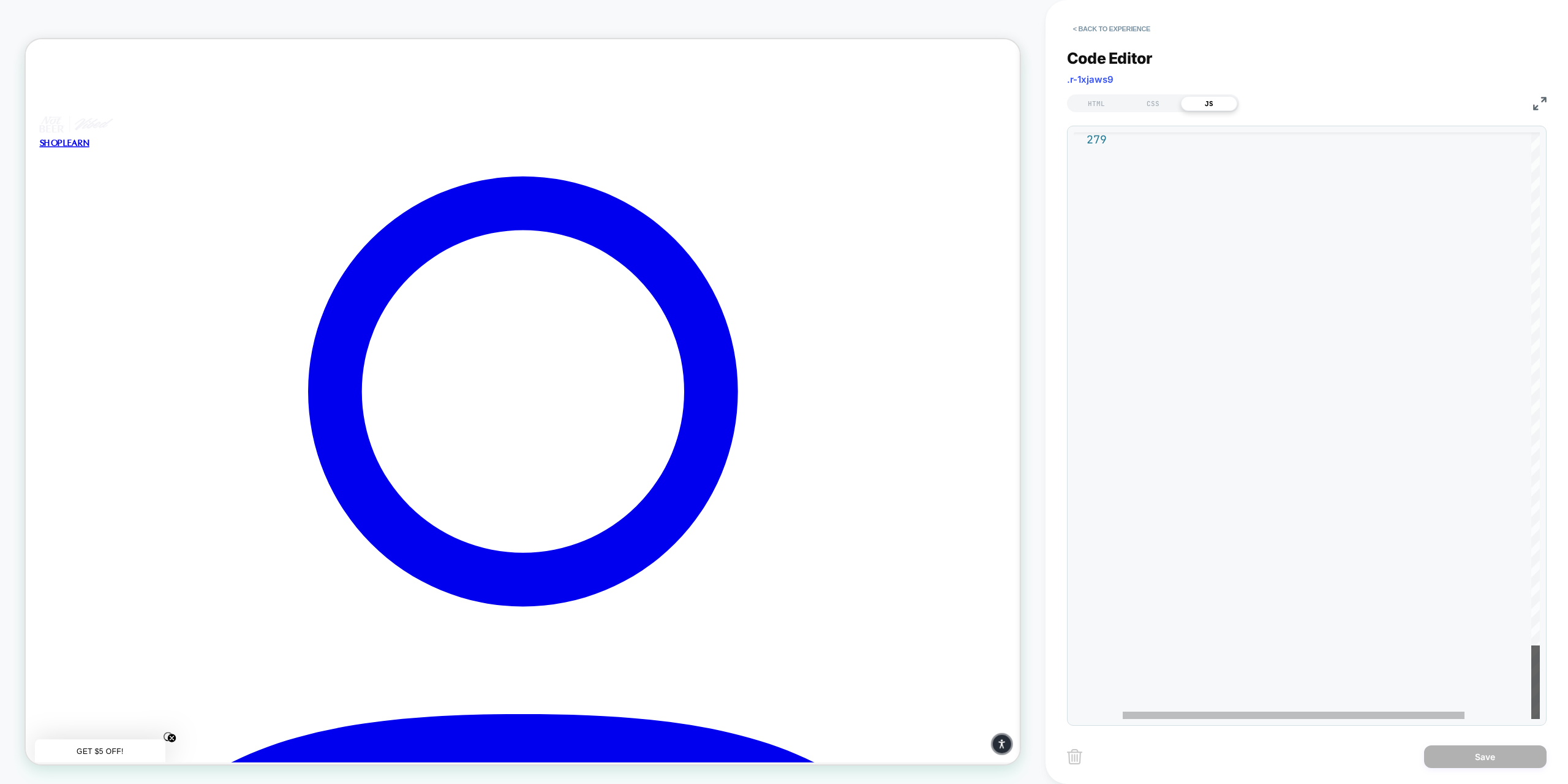
click at [1540, 718] on div at bounding box center [1536, 682] width 8 height 74
type textarea "**********"
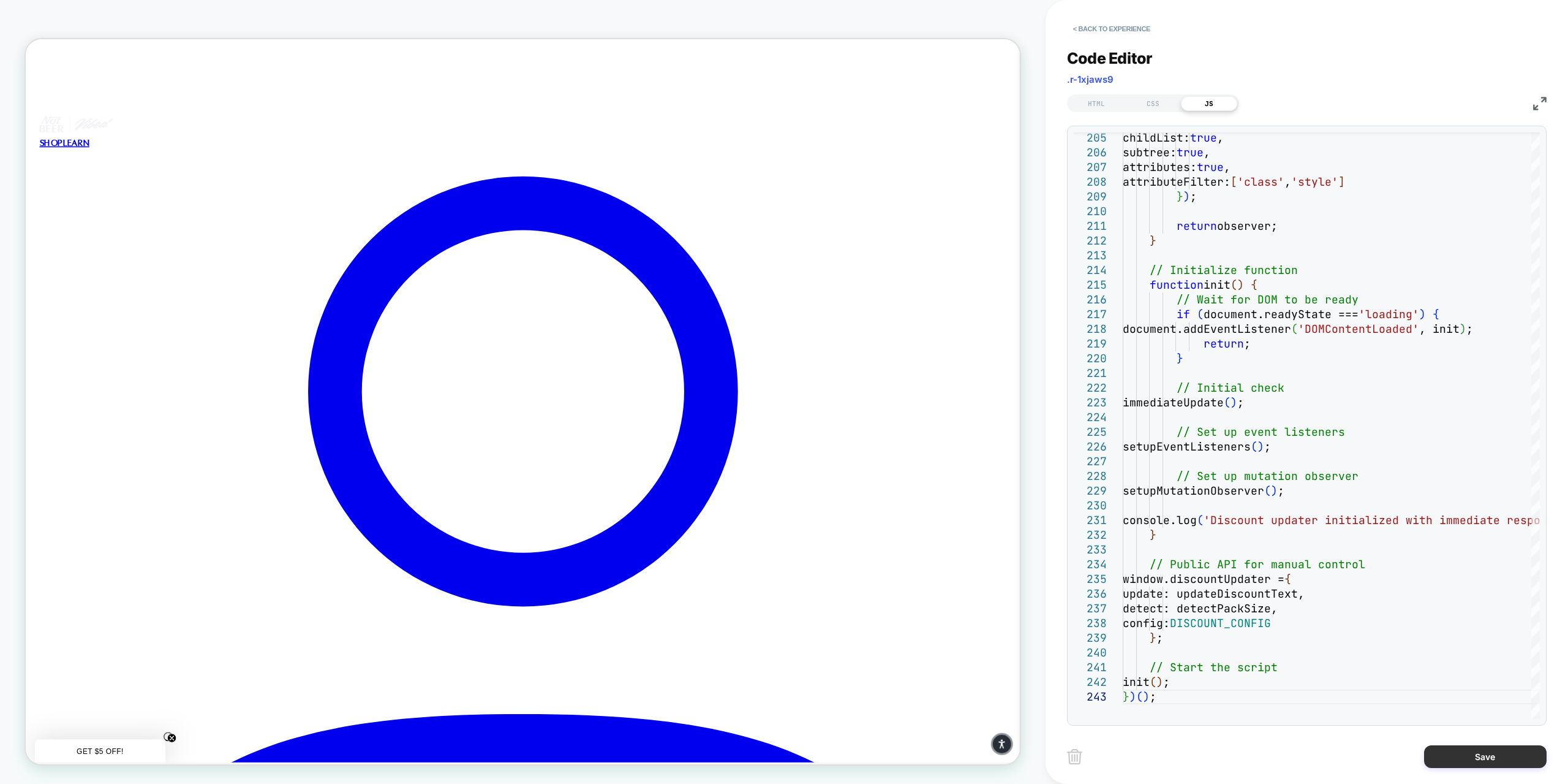
click at [1466, 756] on button "Save" at bounding box center [1485, 756] width 123 height 22
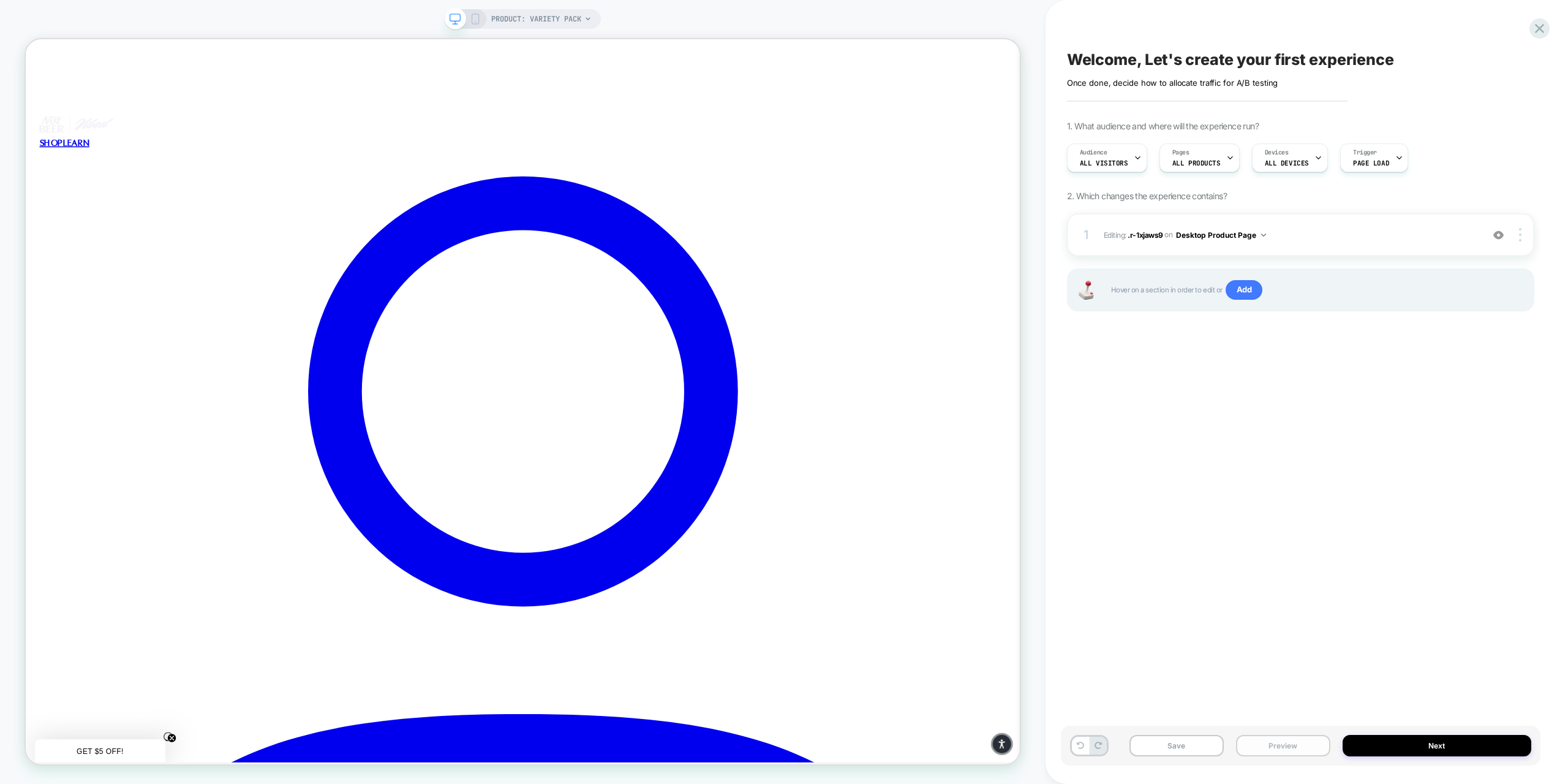
click at [1261, 749] on button "Preview" at bounding box center [1284, 746] width 95 height 22
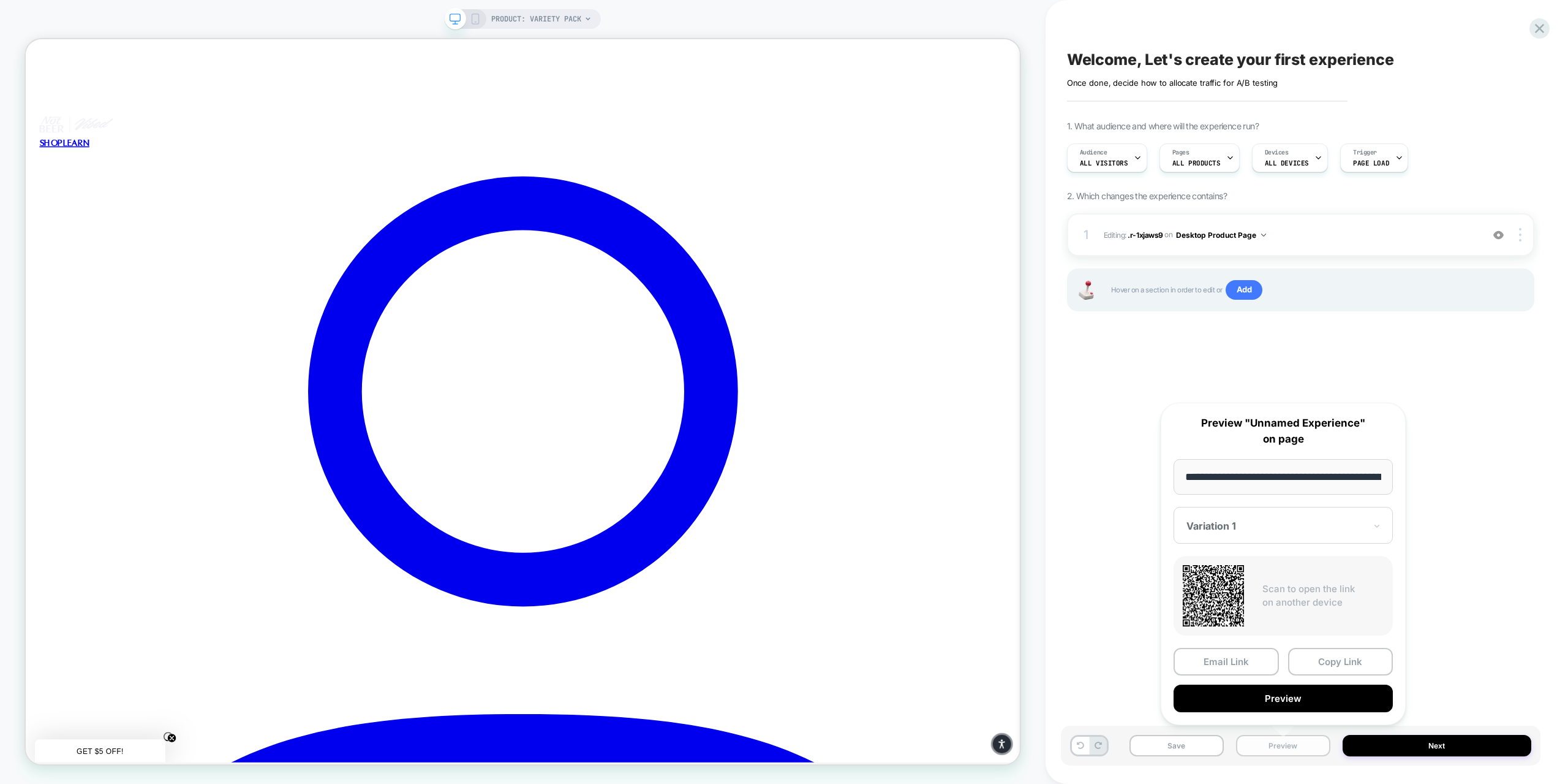
scroll to position [0, 134]
click at [1265, 696] on button "Preview" at bounding box center [1283, 698] width 219 height 27
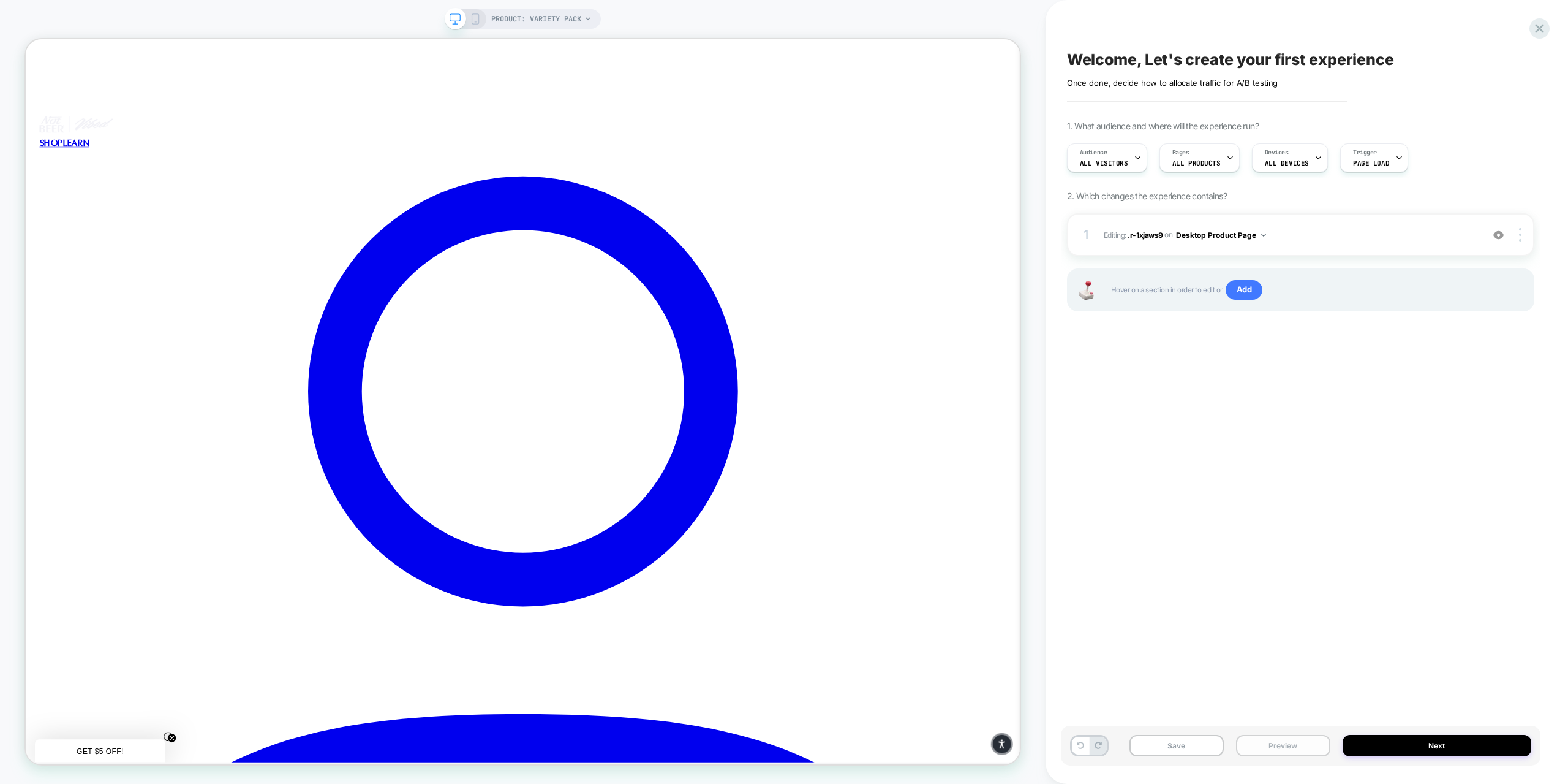
click at [1290, 744] on button "Preview" at bounding box center [1284, 746] width 95 height 22
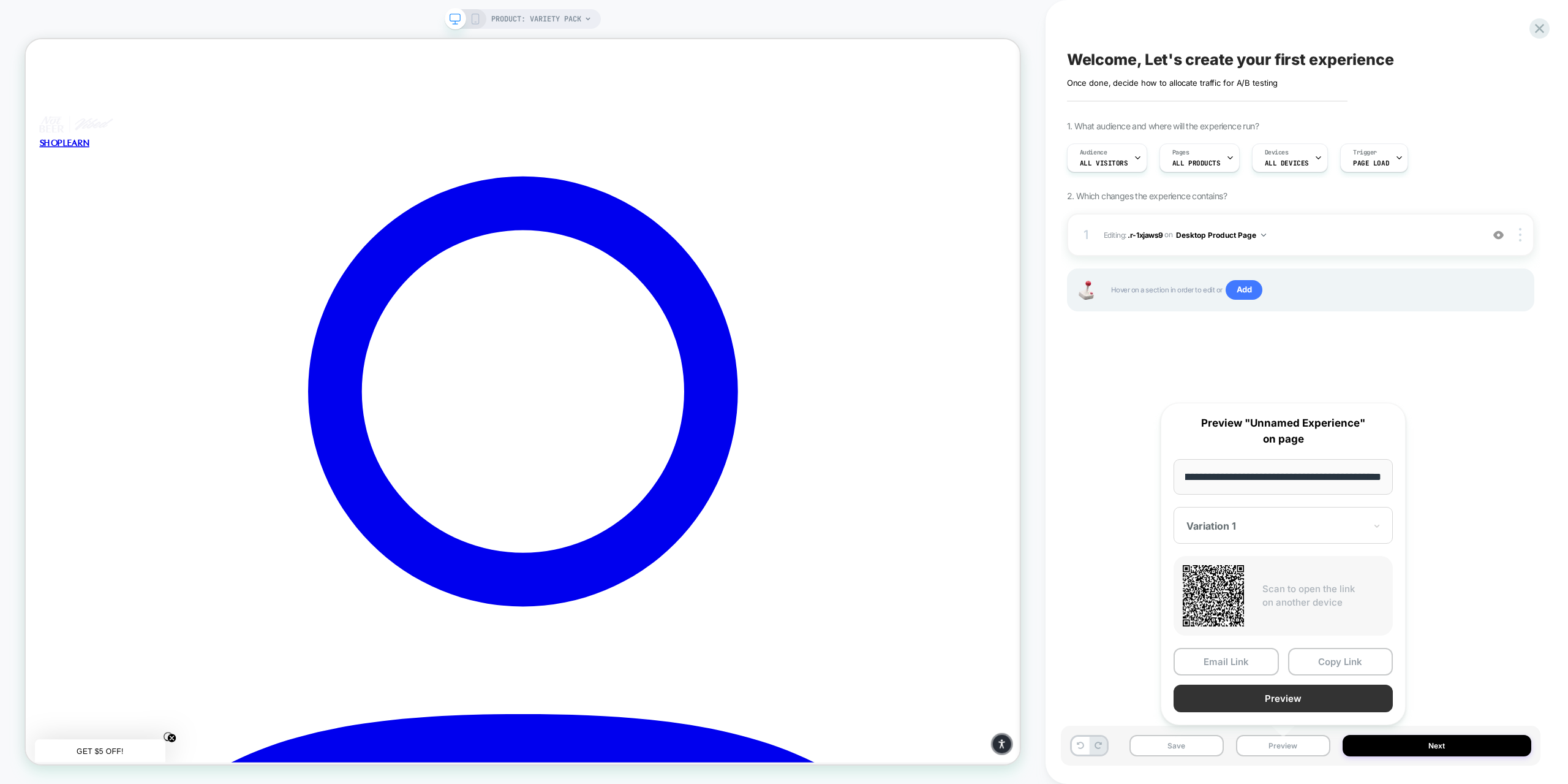
scroll to position [0, 0]
click at [1276, 697] on button "Preview" at bounding box center [1283, 698] width 219 height 27
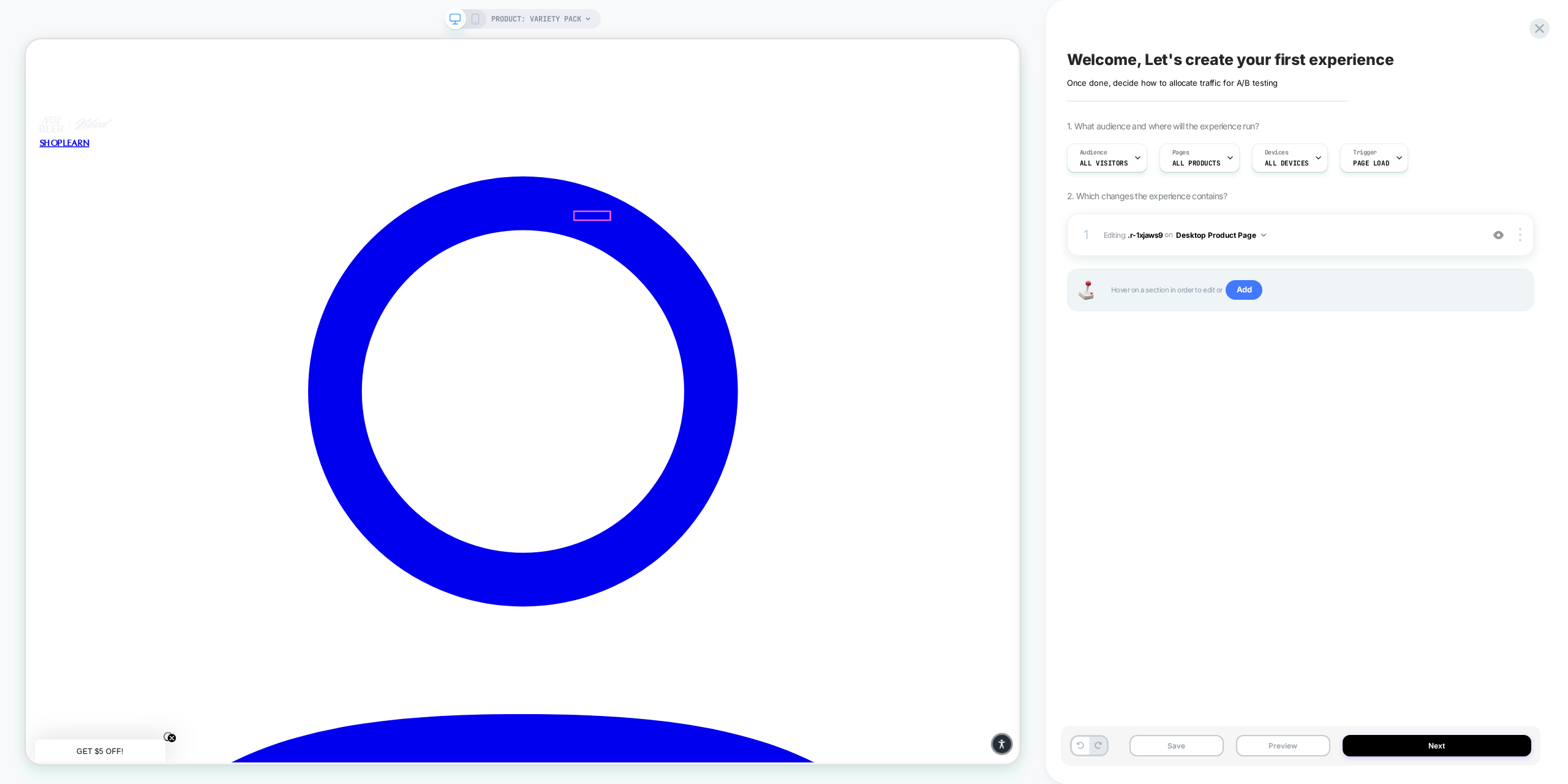
click at [1301, 744] on button "Preview" at bounding box center [1284, 746] width 95 height 22
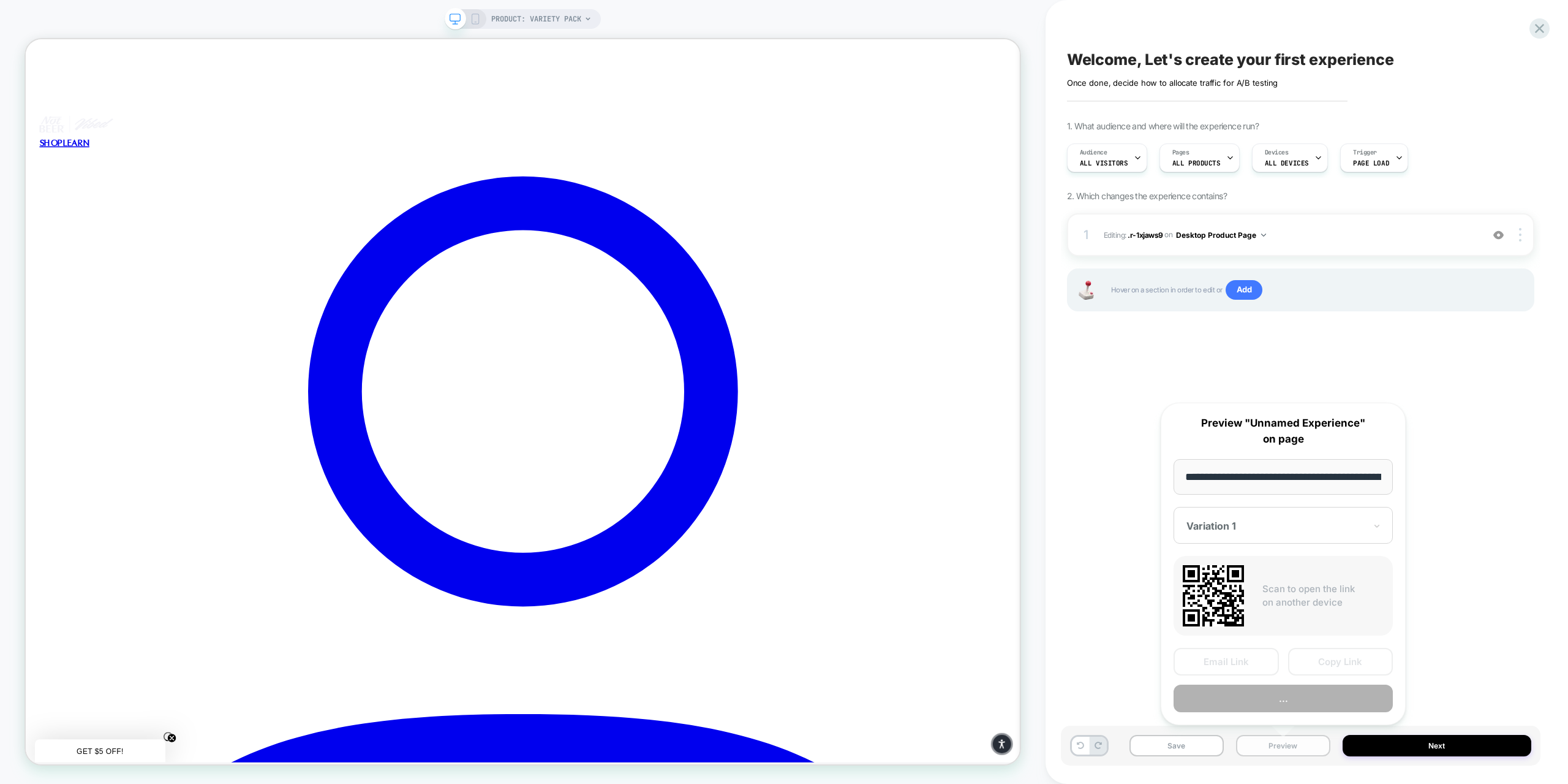
scroll to position [0, 134]
click at [1274, 690] on button "Preview" at bounding box center [1283, 698] width 219 height 27
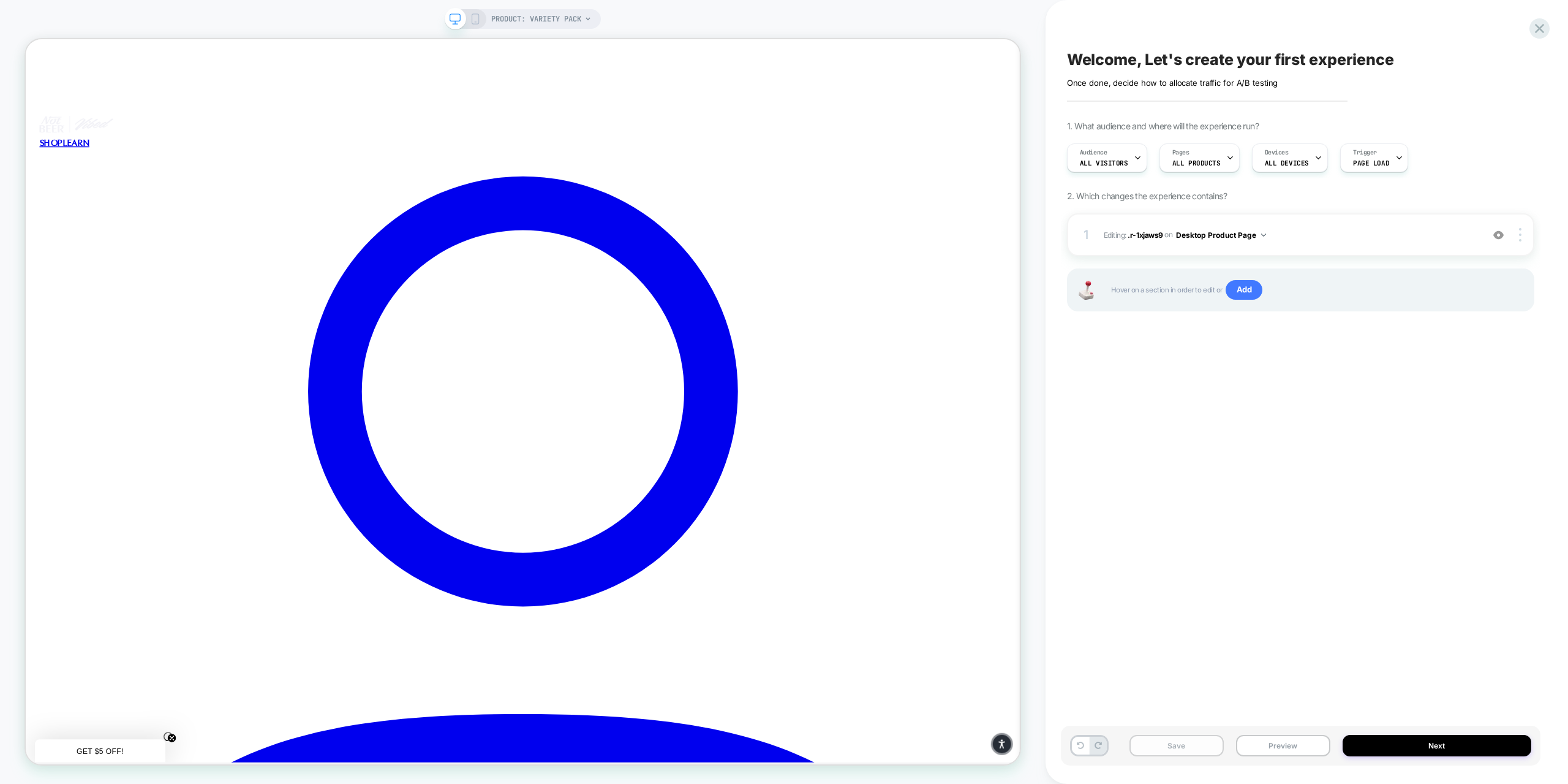
click at [1175, 747] on button "Save" at bounding box center [1177, 746] width 95 height 22
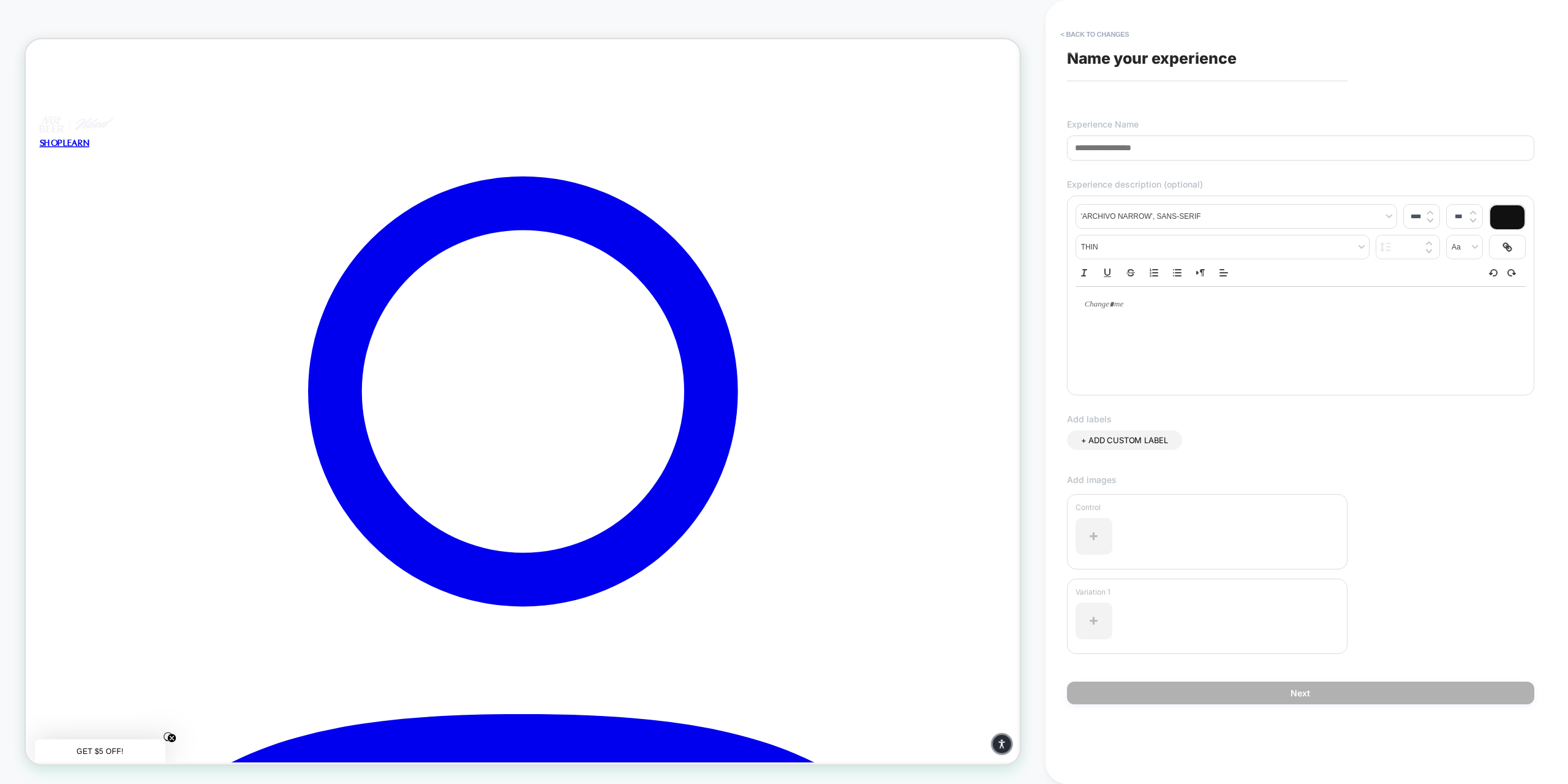
drag, startPoint x: 1169, startPoint y: 148, endPoint x: 1073, endPoint y: 149, distance: 96.0
click at [1073, 149] on input at bounding box center [1301, 148] width 468 height 25
click at [1092, 149] on input at bounding box center [1301, 148] width 468 height 25
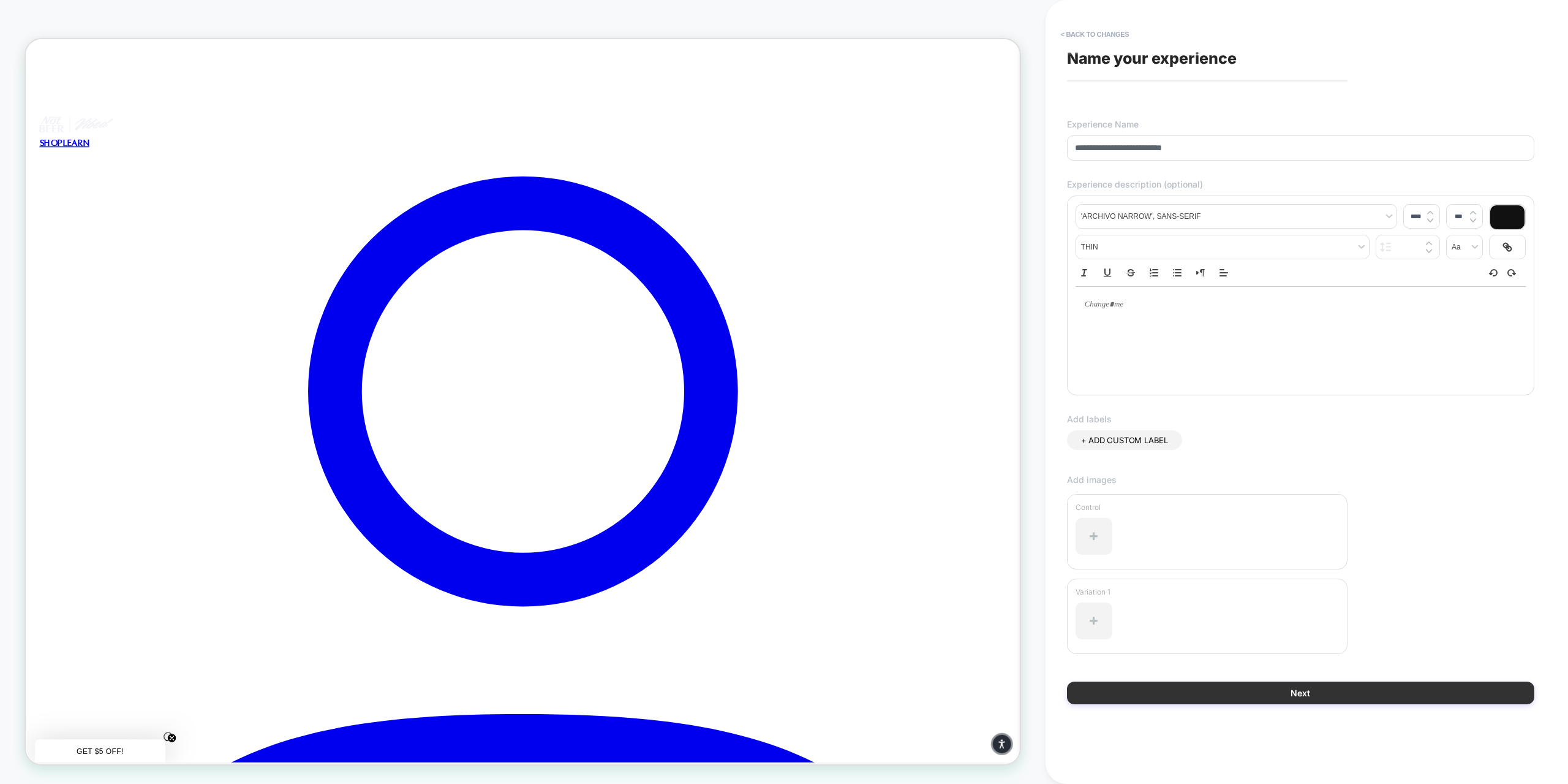
type input "**********"
click at [1271, 693] on button "Next" at bounding box center [1301, 692] width 468 height 22
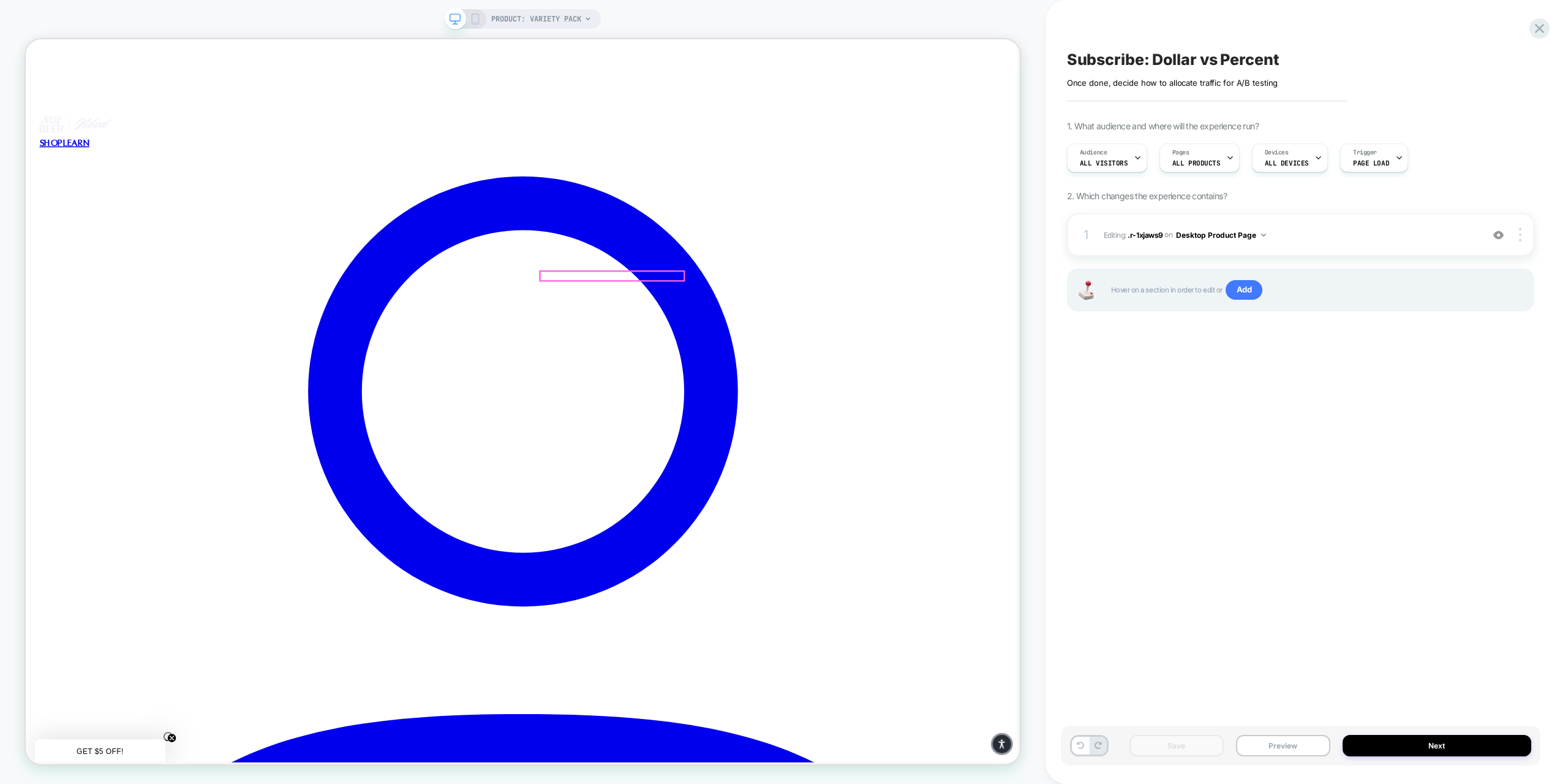
click at [808, 357] on div at bounding box center [807, 354] width 192 height 12
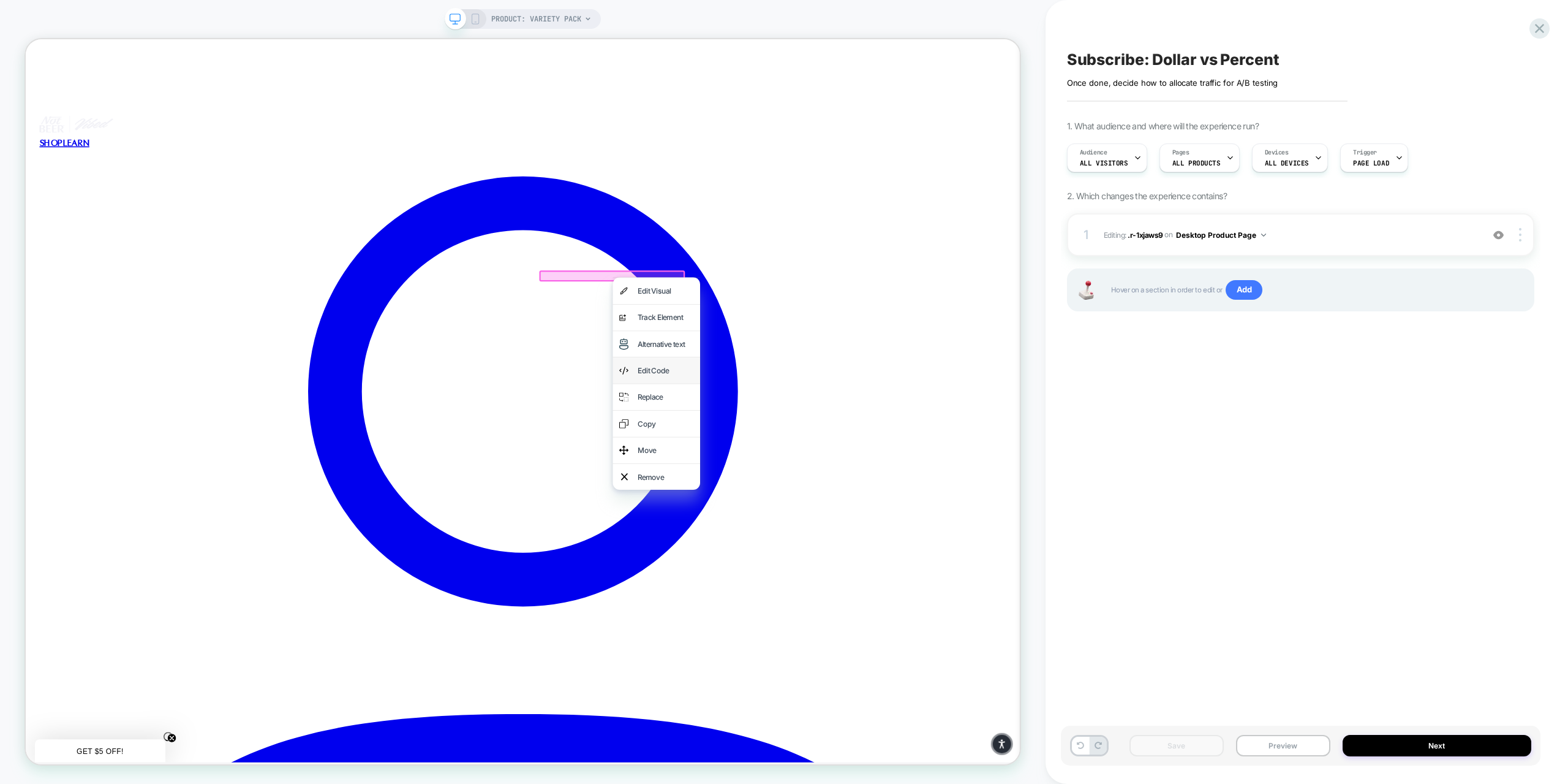
click at [847, 485] on div "Edit Code" at bounding box center [879, 480] width 75 height 17
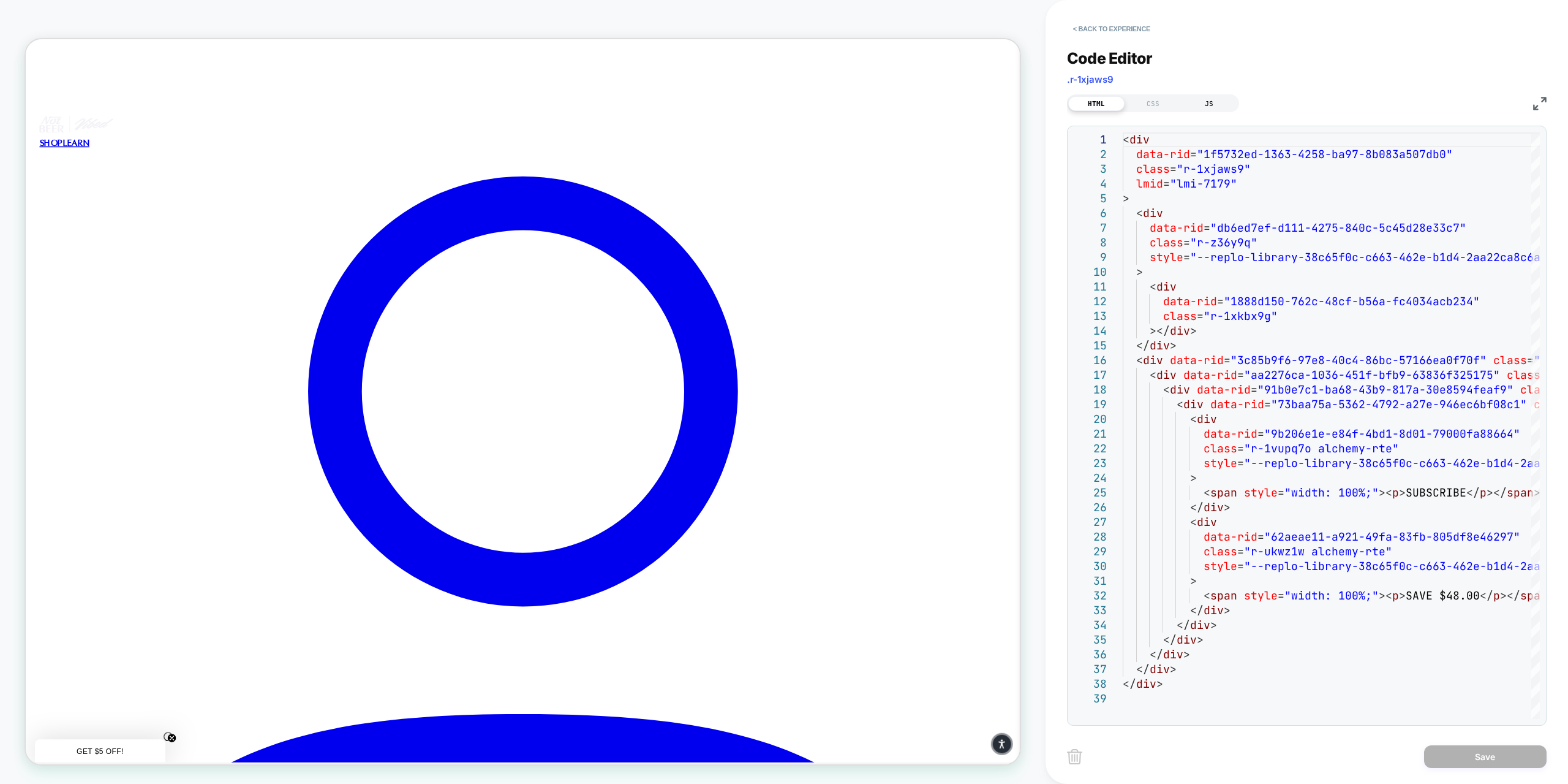
click at [1215, 102] on div "JS" at bounding box center [1209, 104] width 56 height 15
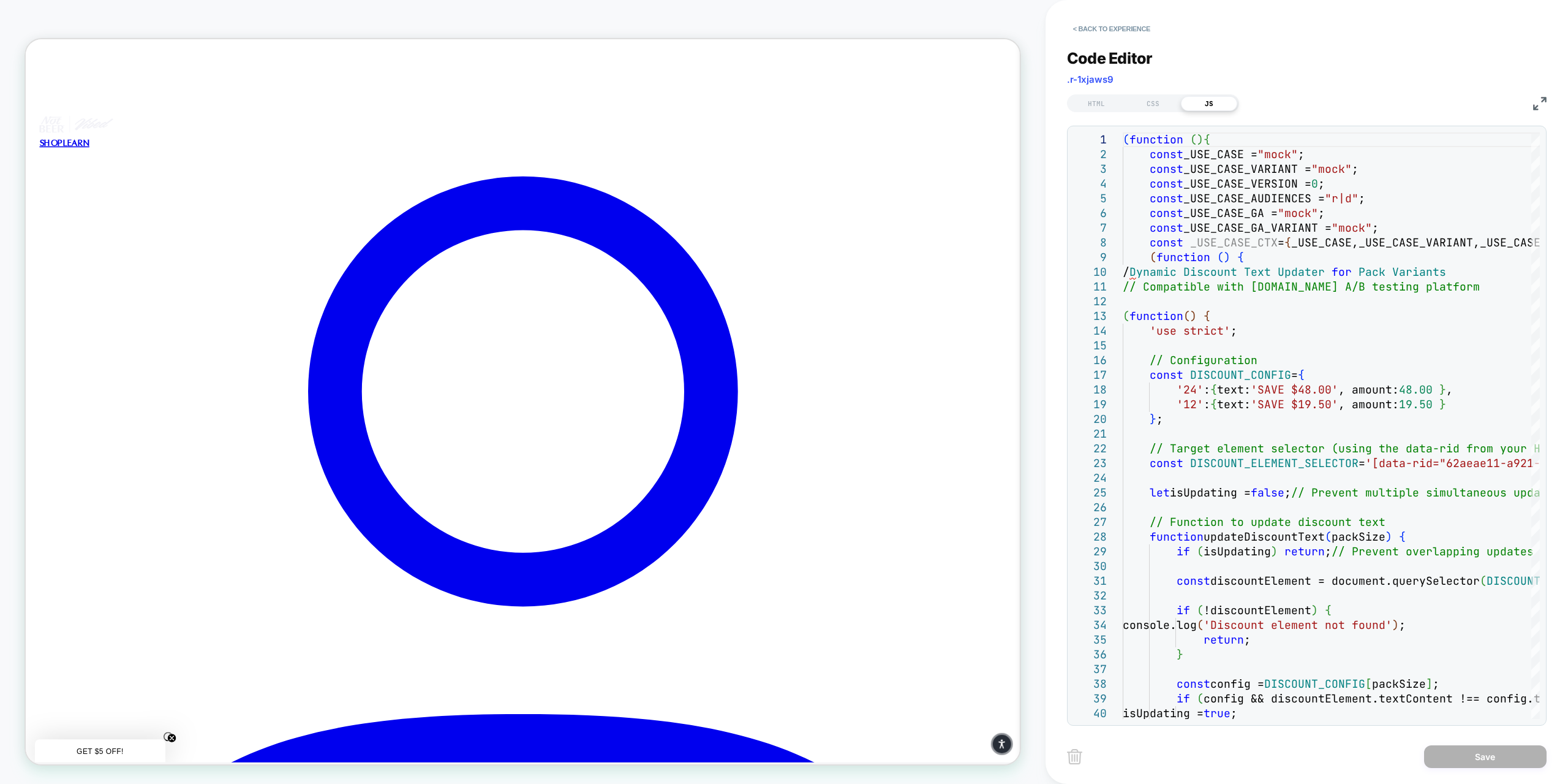
click at [1084, 27] on button "< Back to experience" at bounding box center [1112, 29] width 90 height 20
